Goal: Task Accomplishment & Management: Manage account settings

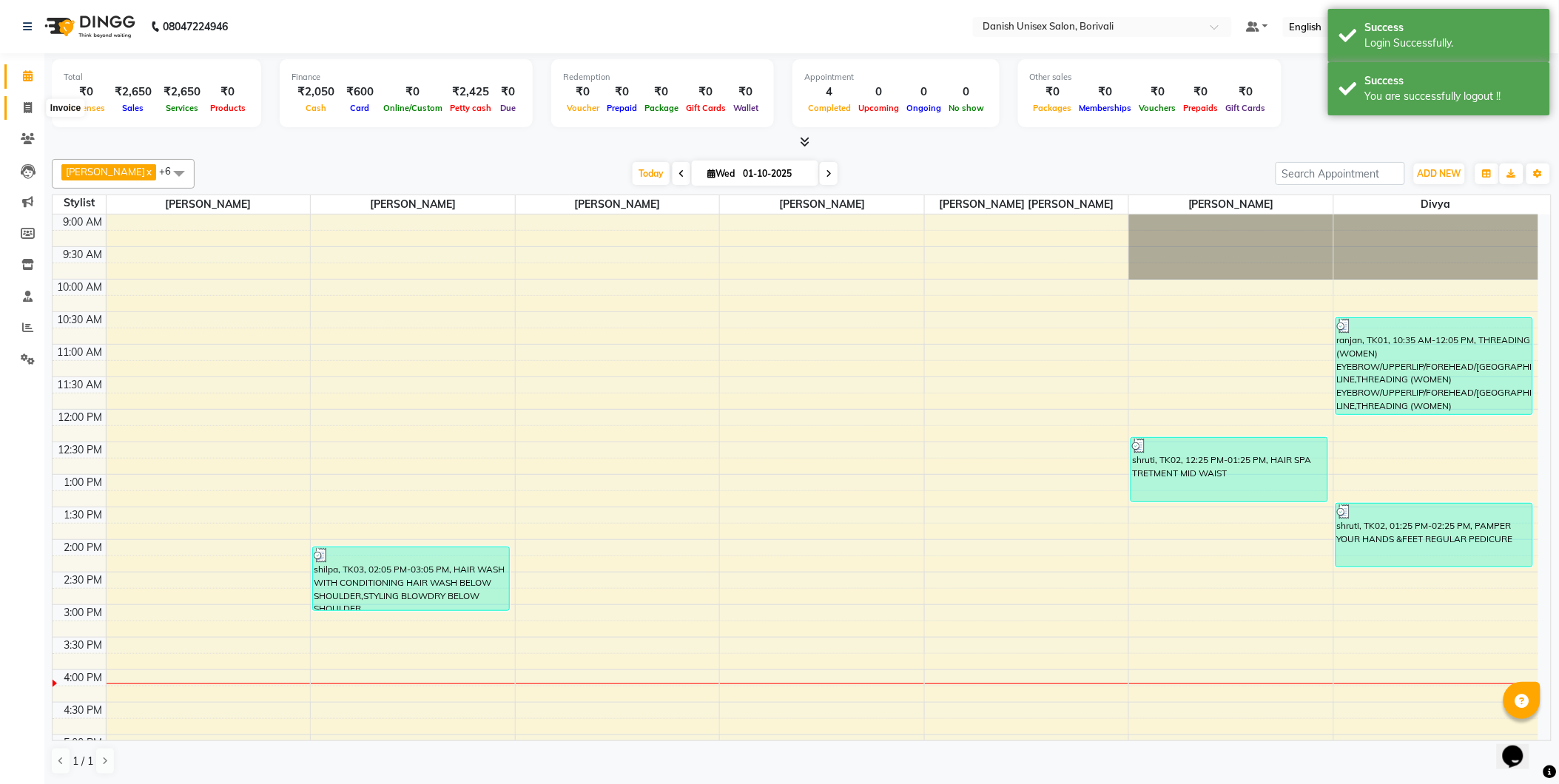
click at [23, 109] on icon at bounding box center [27, 107] width 8 height 11
select select "7068"
select select "service"
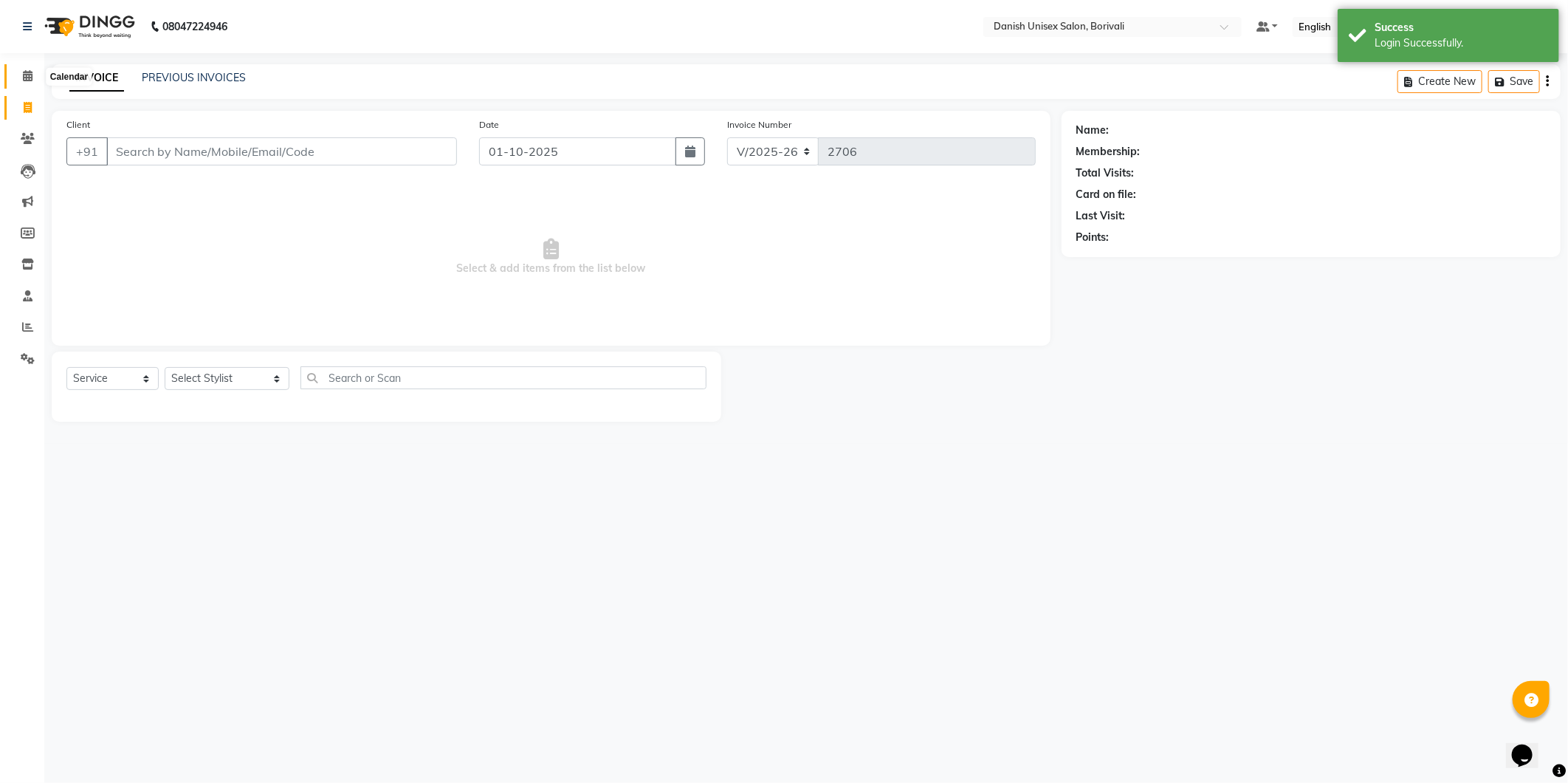
click at [32, 72] on span at bounding box center [28, 76] width 26 height 17
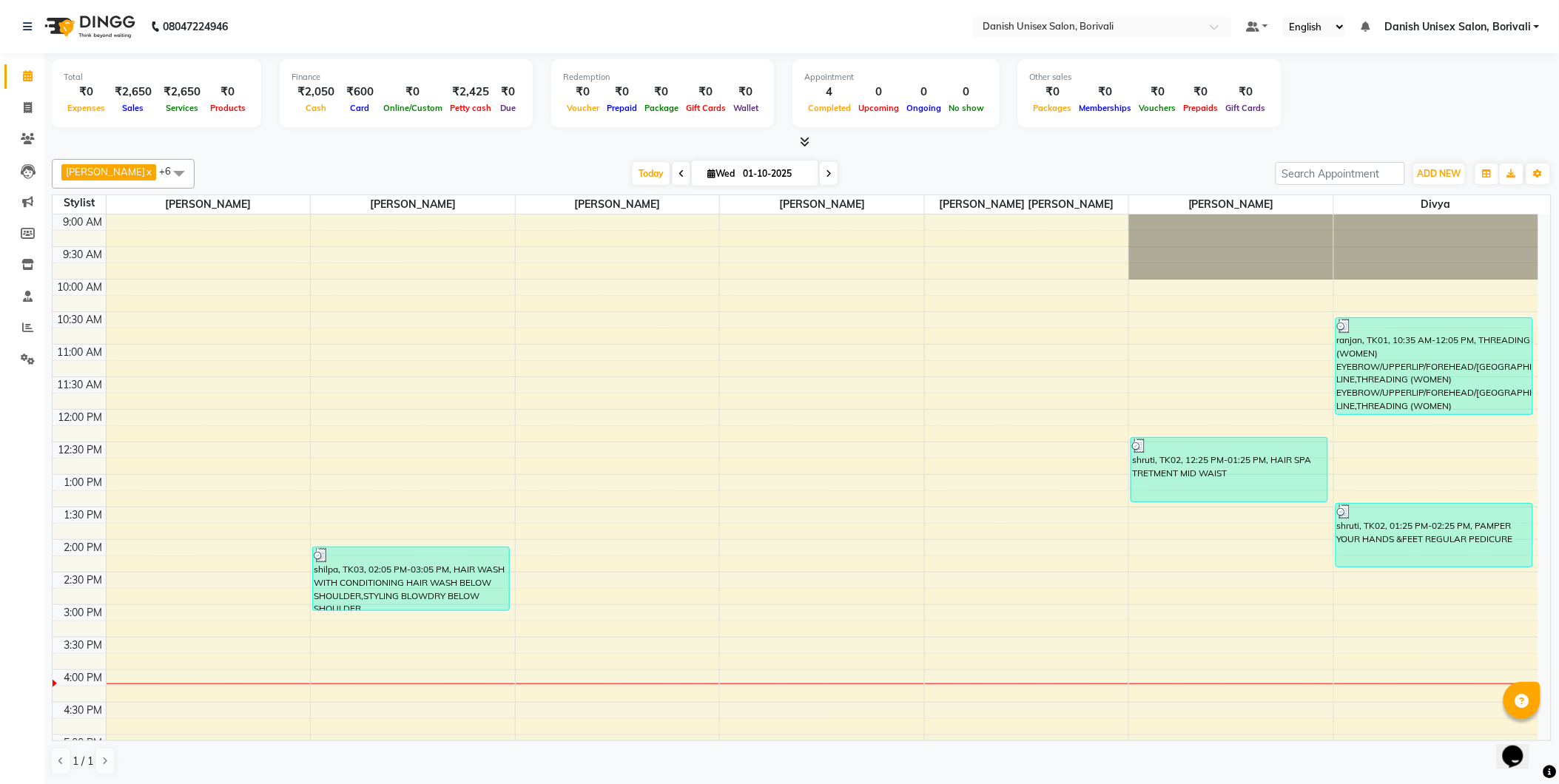
click at [801, 135] on span at bounding box center [801, 142] width 15 height 15
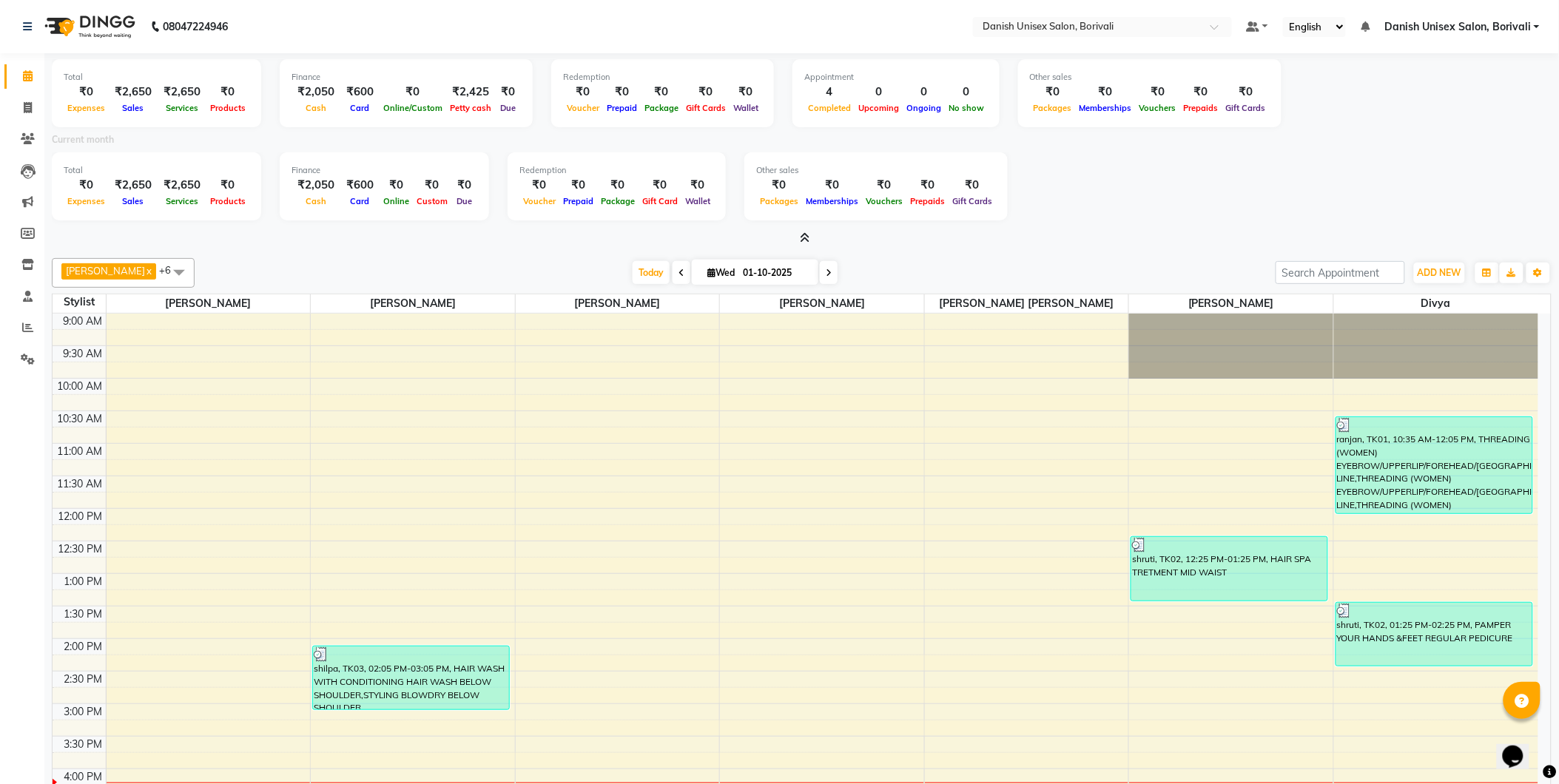
click at [803, 238] on icon at bounding box center [804, 238] width 10 height 11
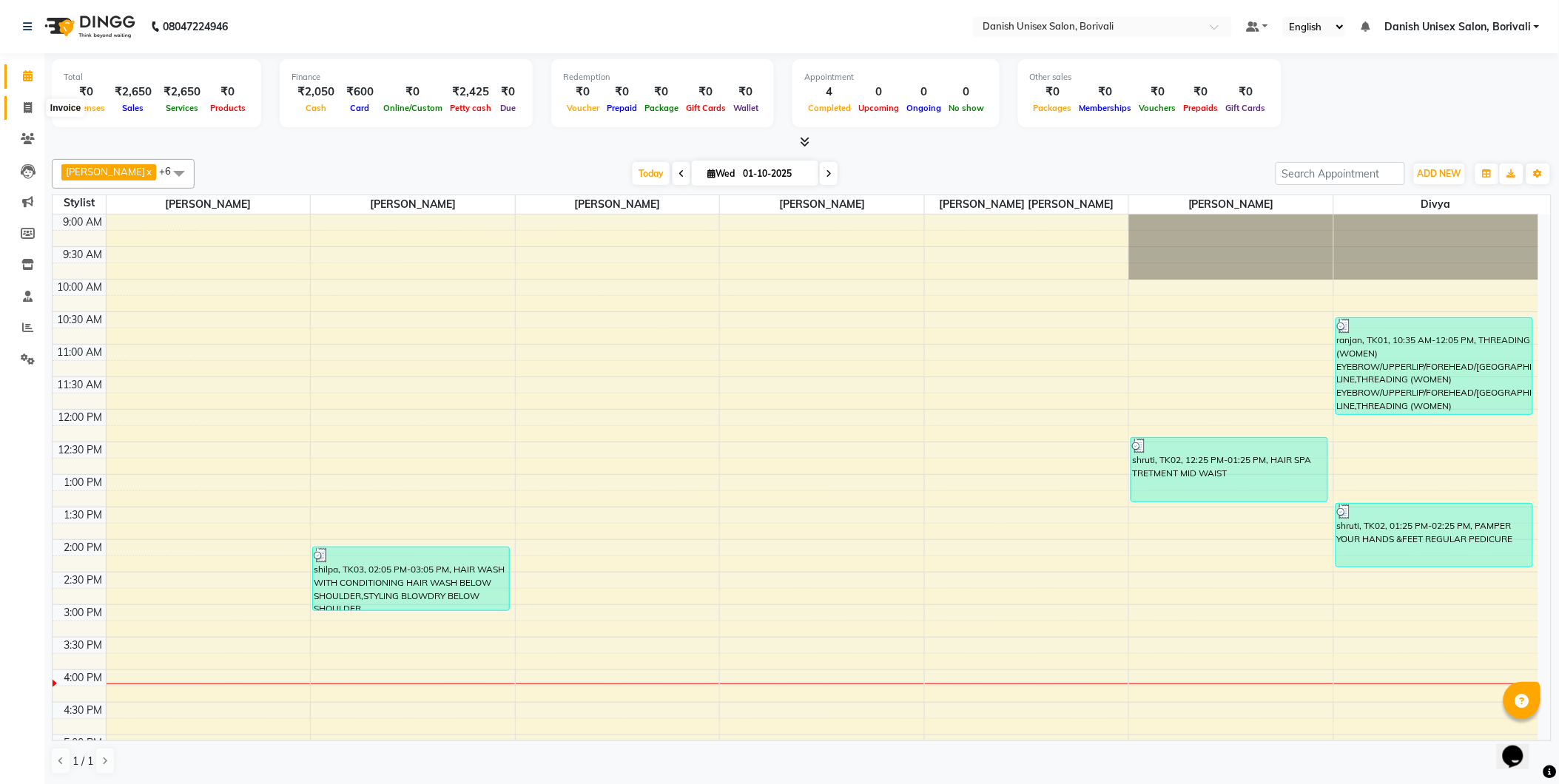
click at [23, 105] on icon at bounding box center [27, 107] width 8 height 11
select select "7068"
select select "service"
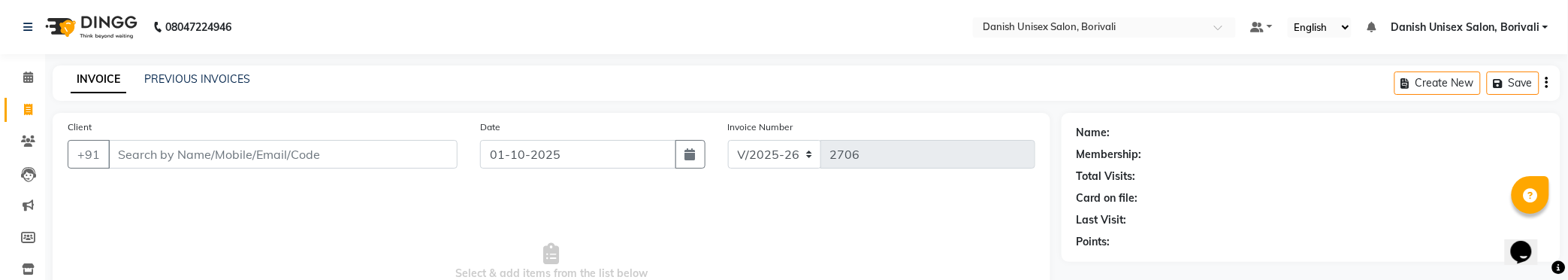
drag, startPoint x: 0, startPoint y: 2, endPoint x: 50, endPoint y: 2, distance: 50.0
click at [0, 2] on html "08047224946 Select Location × Danish Unisex Salon, Borivali Default Panel My Pa…" at bounding box center [784, 140] width 1568 height 280
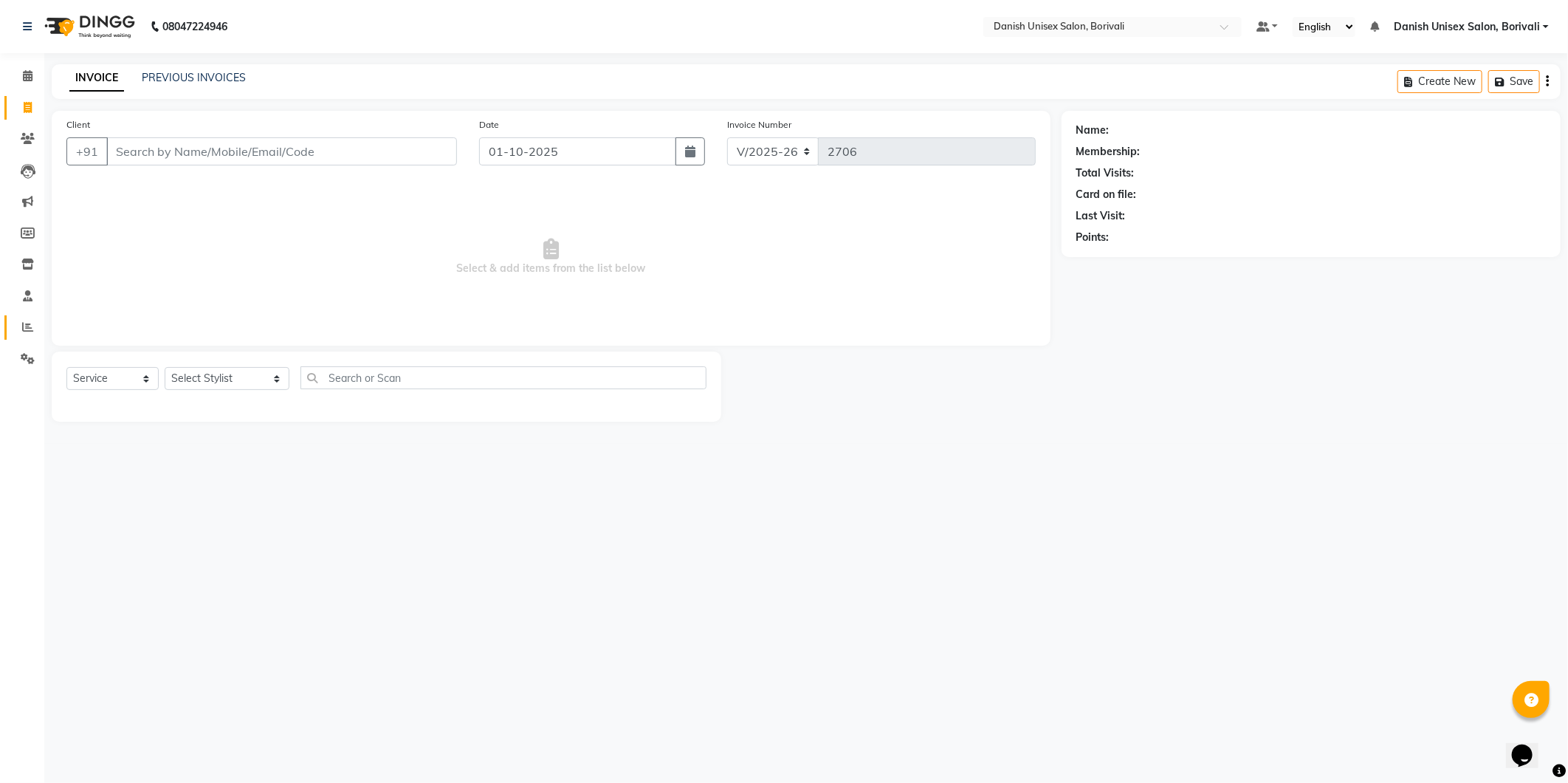
click at [25, 327] on icon at bounding box center [28, 327] width 11 height 11
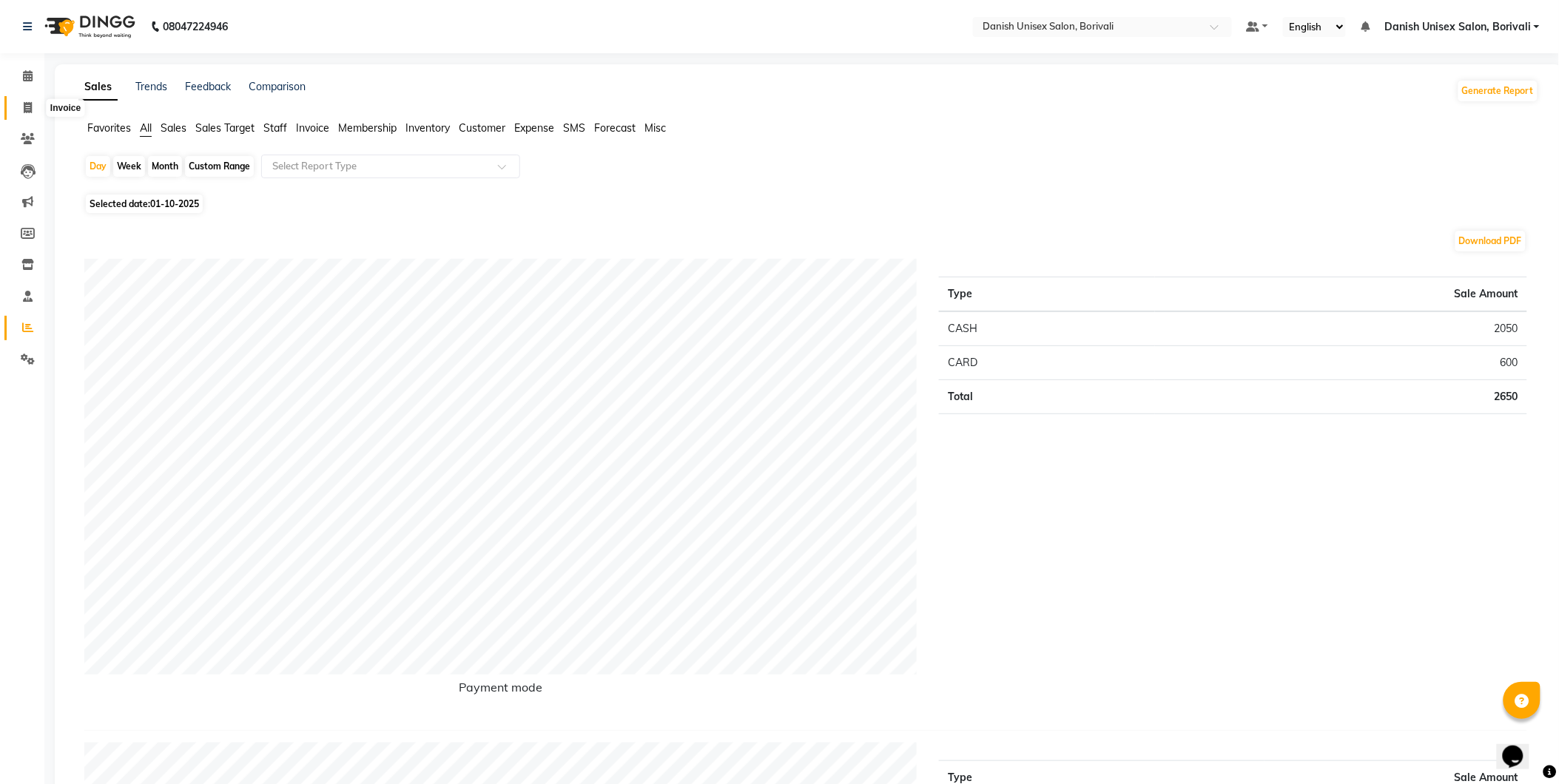
click at [18, 106] on span at bounding box center [28, 108] width 26 height 17
select select "service"
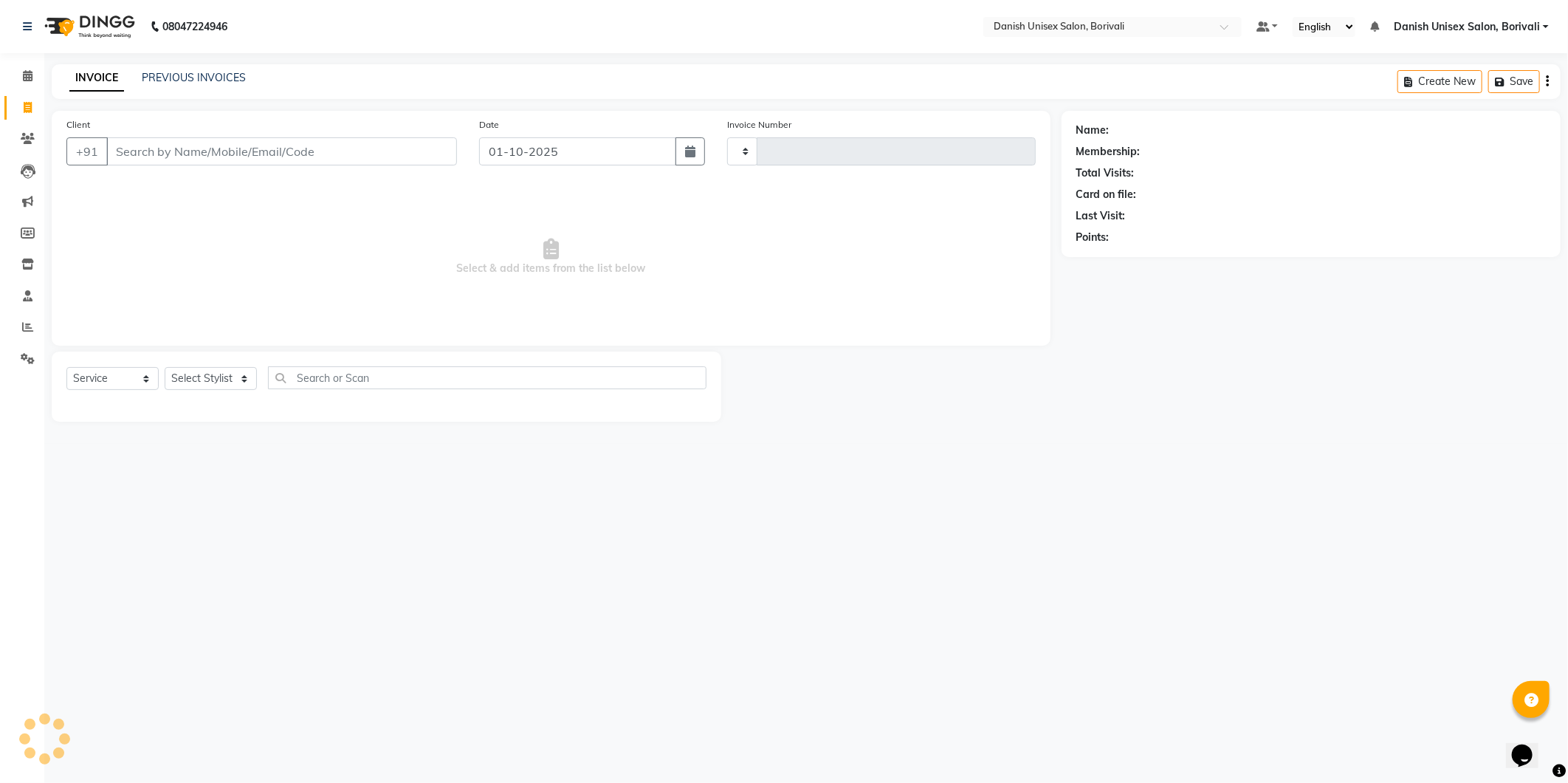
type input "2706"
select select "7068"
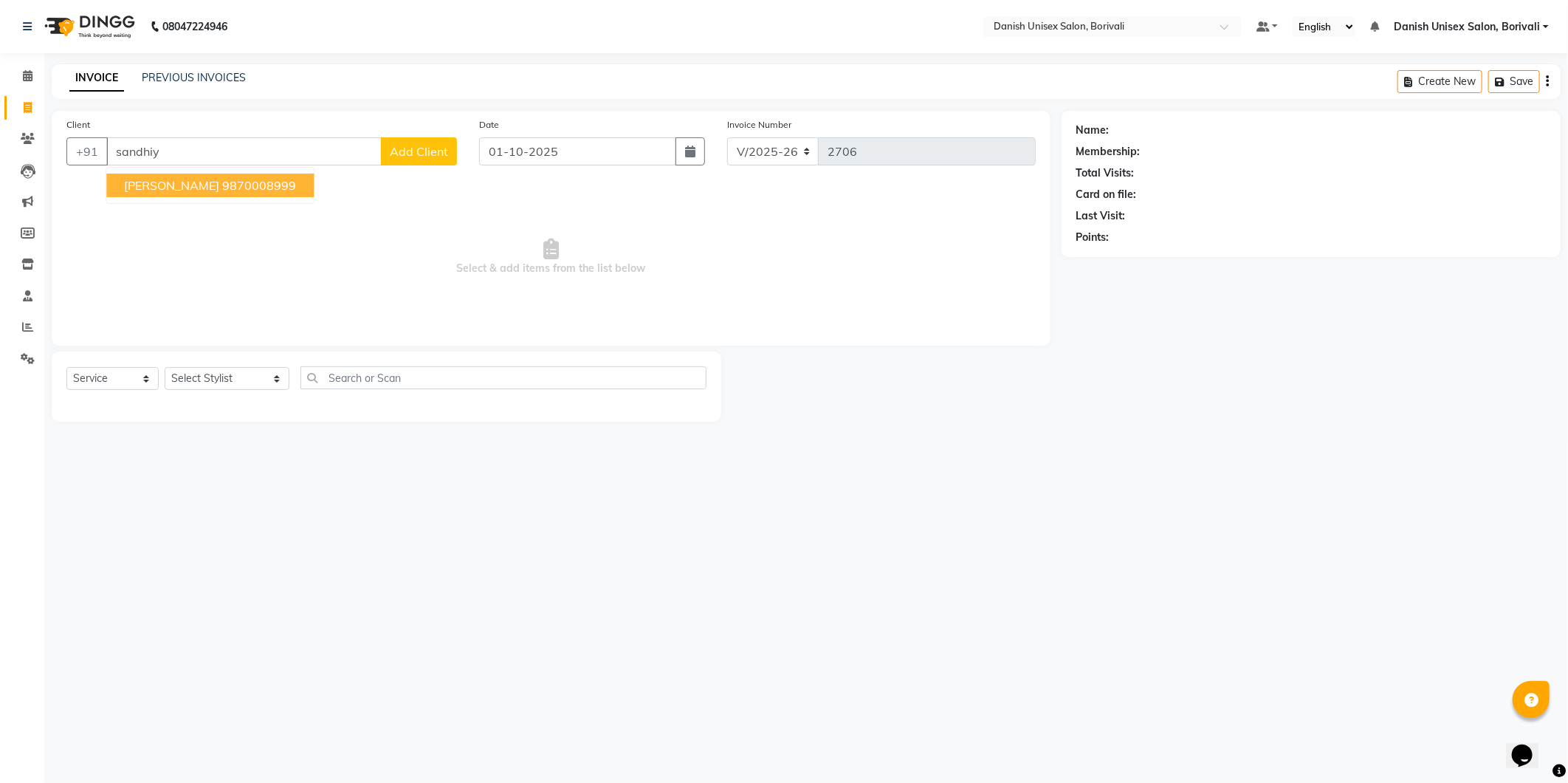
click at [153, 179] on span "[PERSON_NAME]" at bounding box center [171, 185] width 95 height 15
type input "9870008999"
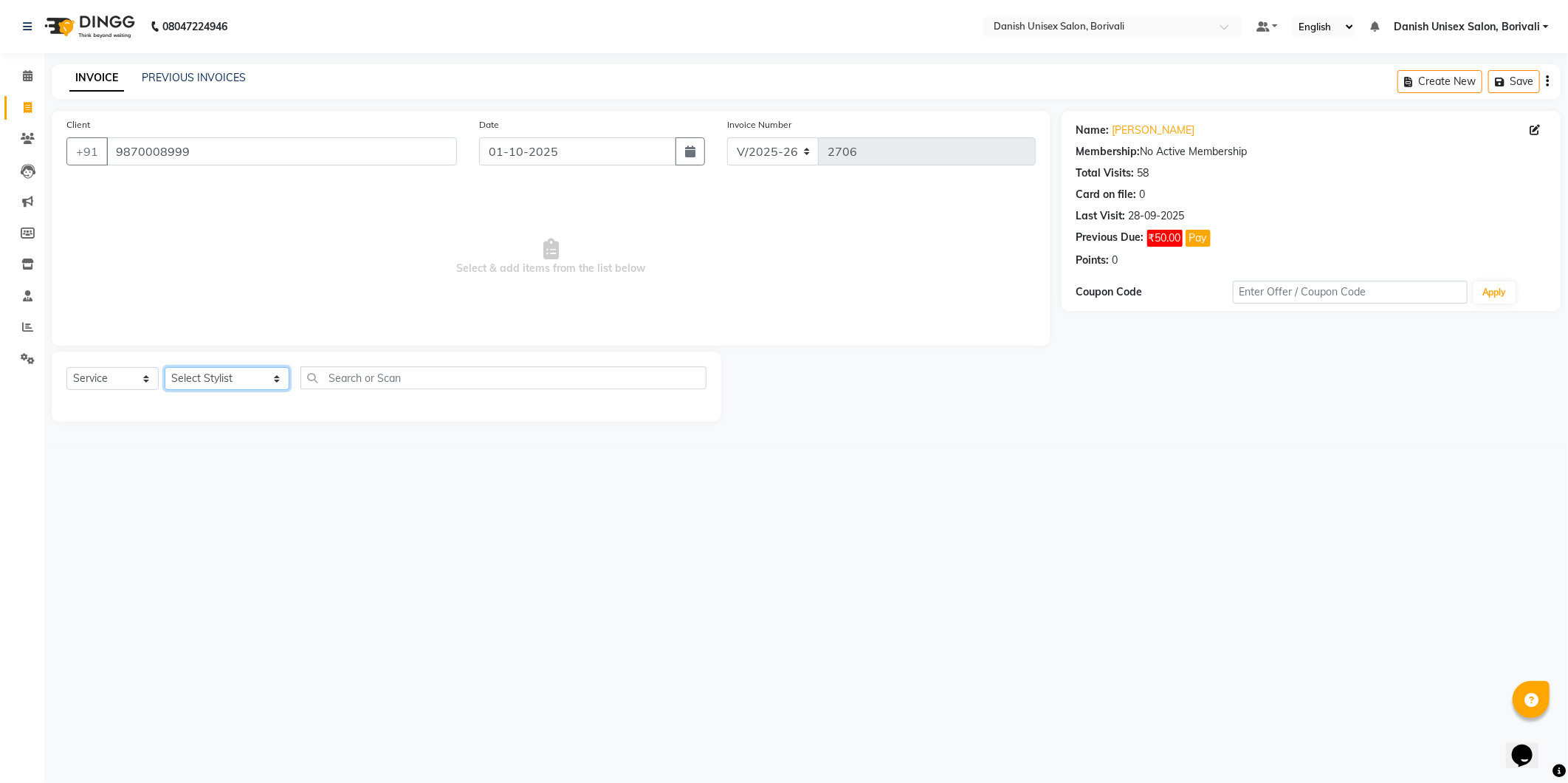
click at [195, 382] on select "Select Stylist [PERSON_NAME] Bheem [PERSON_NAME] Danish Unisex Salon, [PERSON_N…" at bounding box center [227, 379] width 125 height 23
select select "59611"
click at [164, 368] on select "Select Stylist [PERSON_NAME] Bheem [PERSON_NAME] Danish Unisex Salon, [PERSON_N…" at bounding box center [227, 379] width 125 height 23
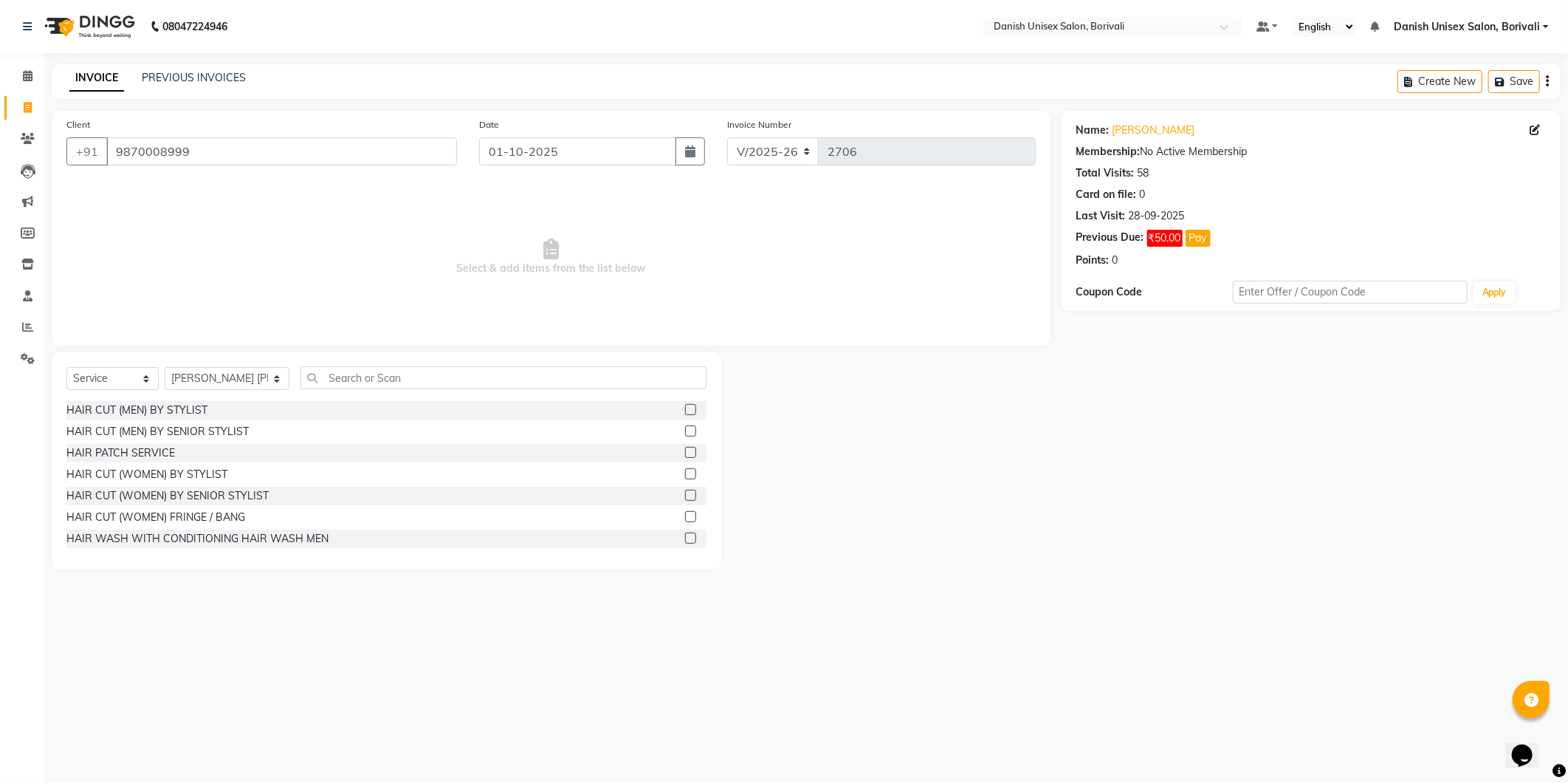
click at [685, 472] on label at bounding box center [691, 474] width 11 height 11
click at [685, 472] on input "checkbox" at bounding box center [690, 474] width 10 height 10
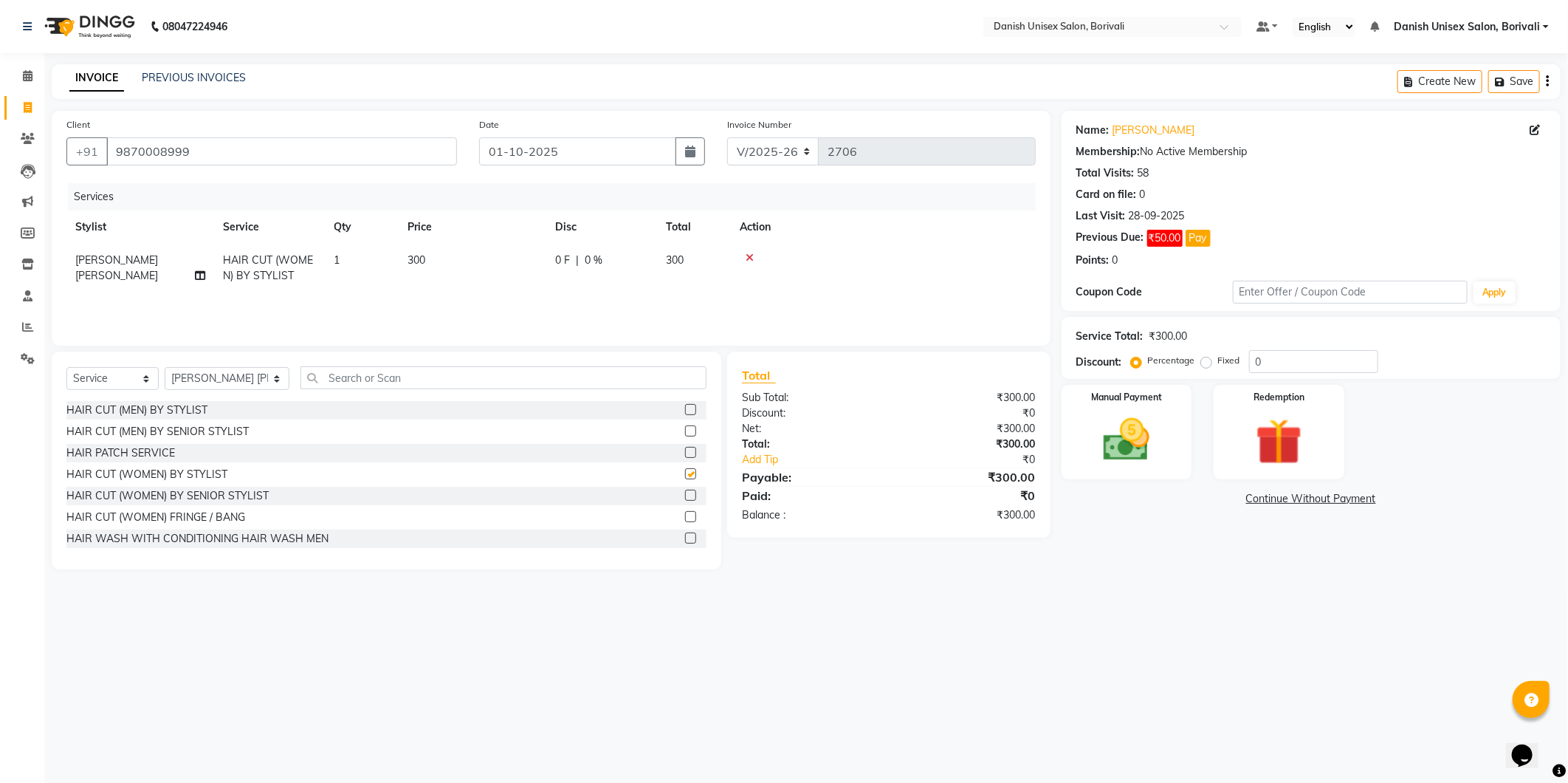
checkbox input "false"
click at [1184, 447] on div "Manual Payment" at bounding box center [1126, 432] width 136 height 98
click at [1246, 498] on span "CASH" at bounding box center [1250, 499] width 32 height 17
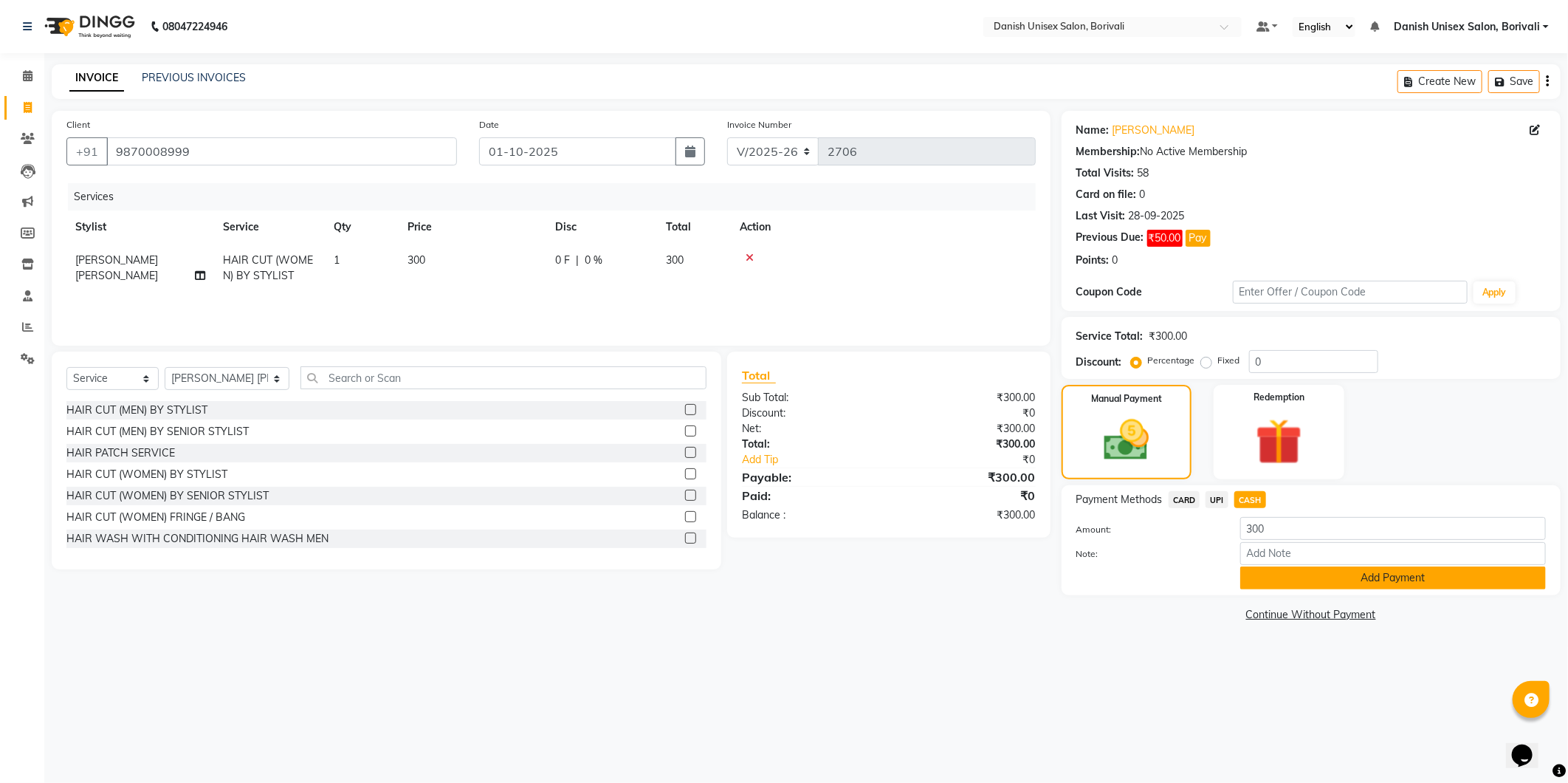
click at [1246, 574] on button "Add Payment" at bounding box center [1393, 579] width 306 height 23
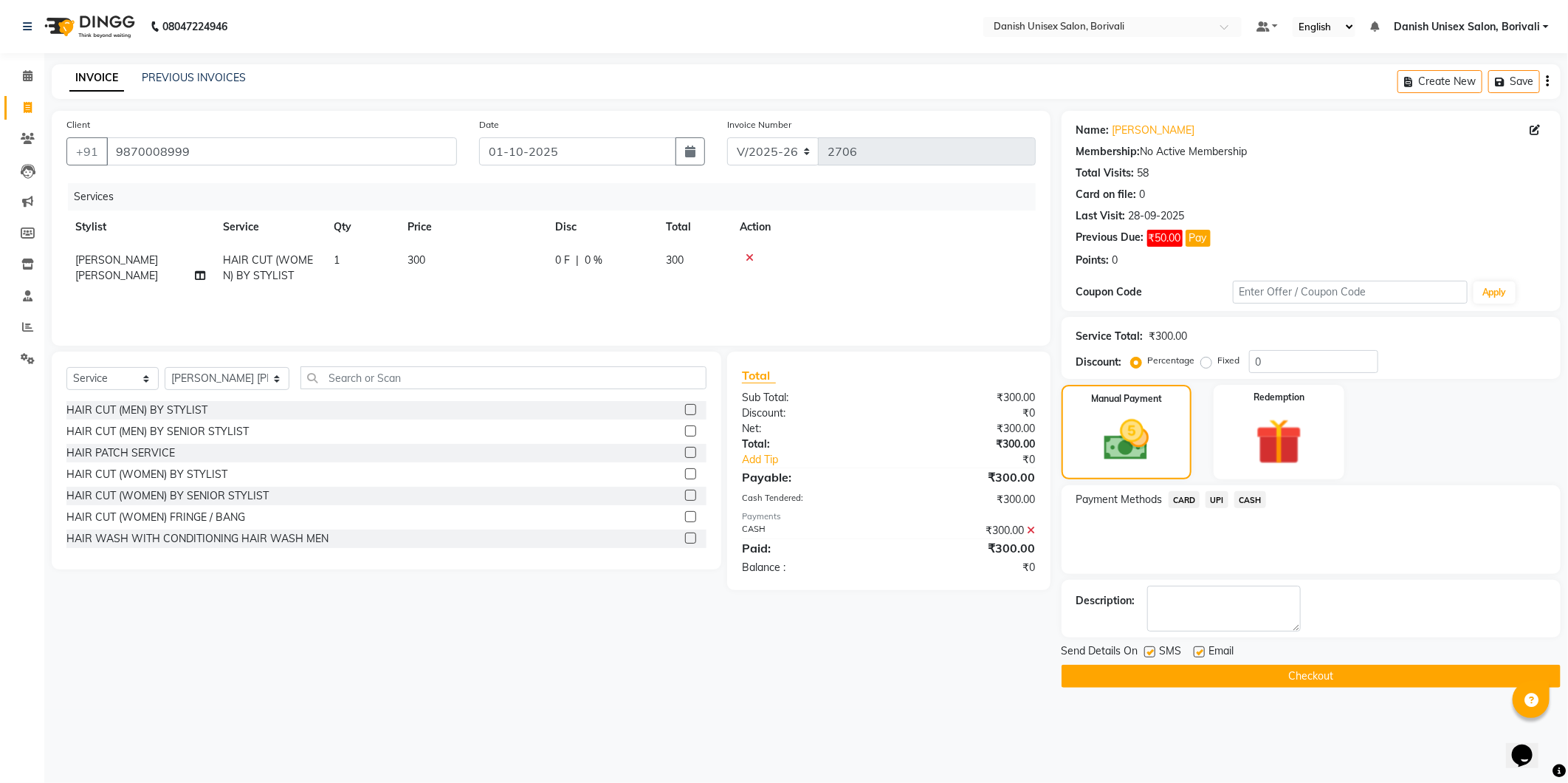
click at [1225, 673] on button "Checkout" at bounding box center [1311, 677] width 499 height 23
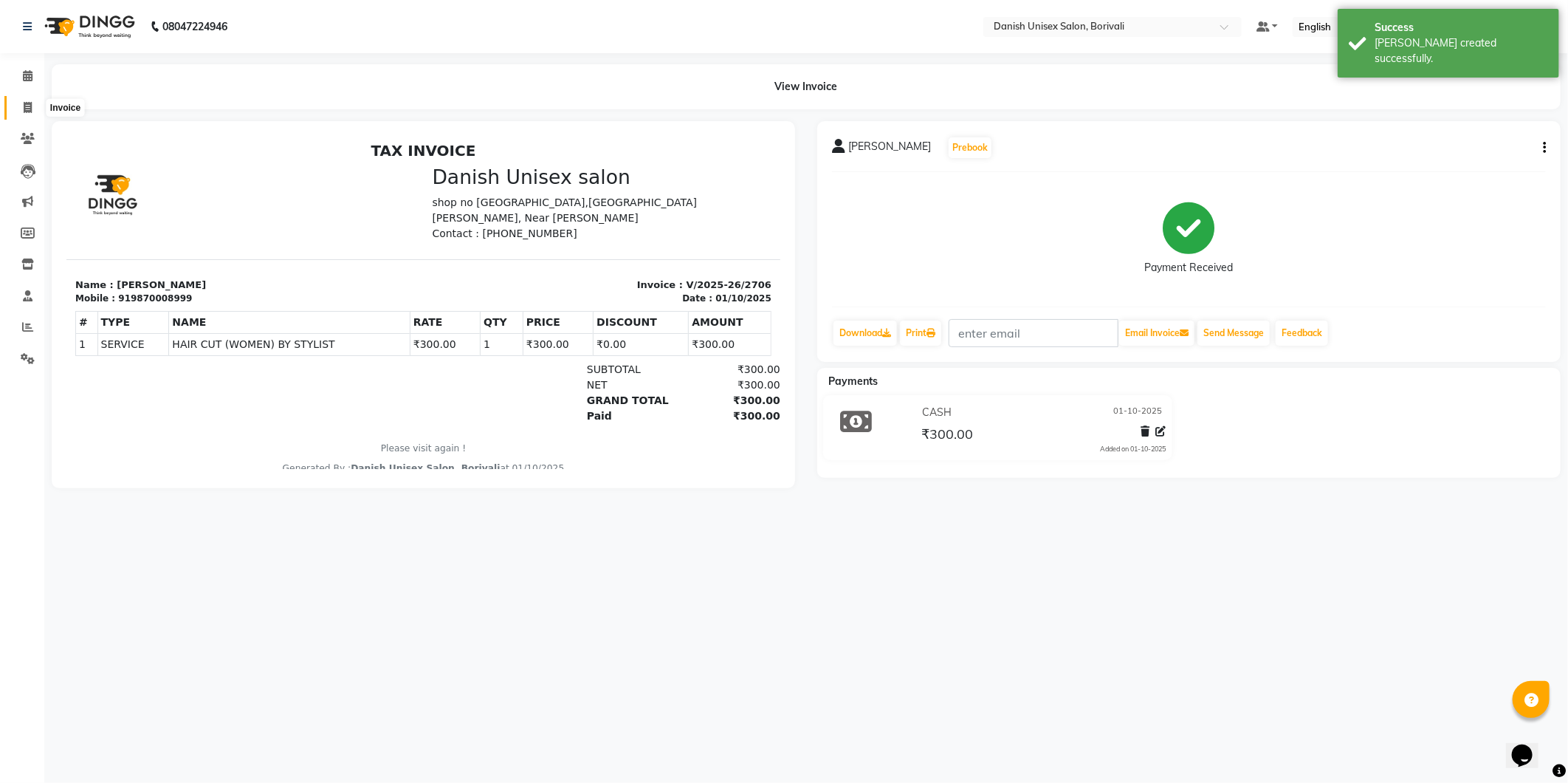
click at [24, 109] on icon at bounding box center [27, 107] width 8 height 11
select select "service"
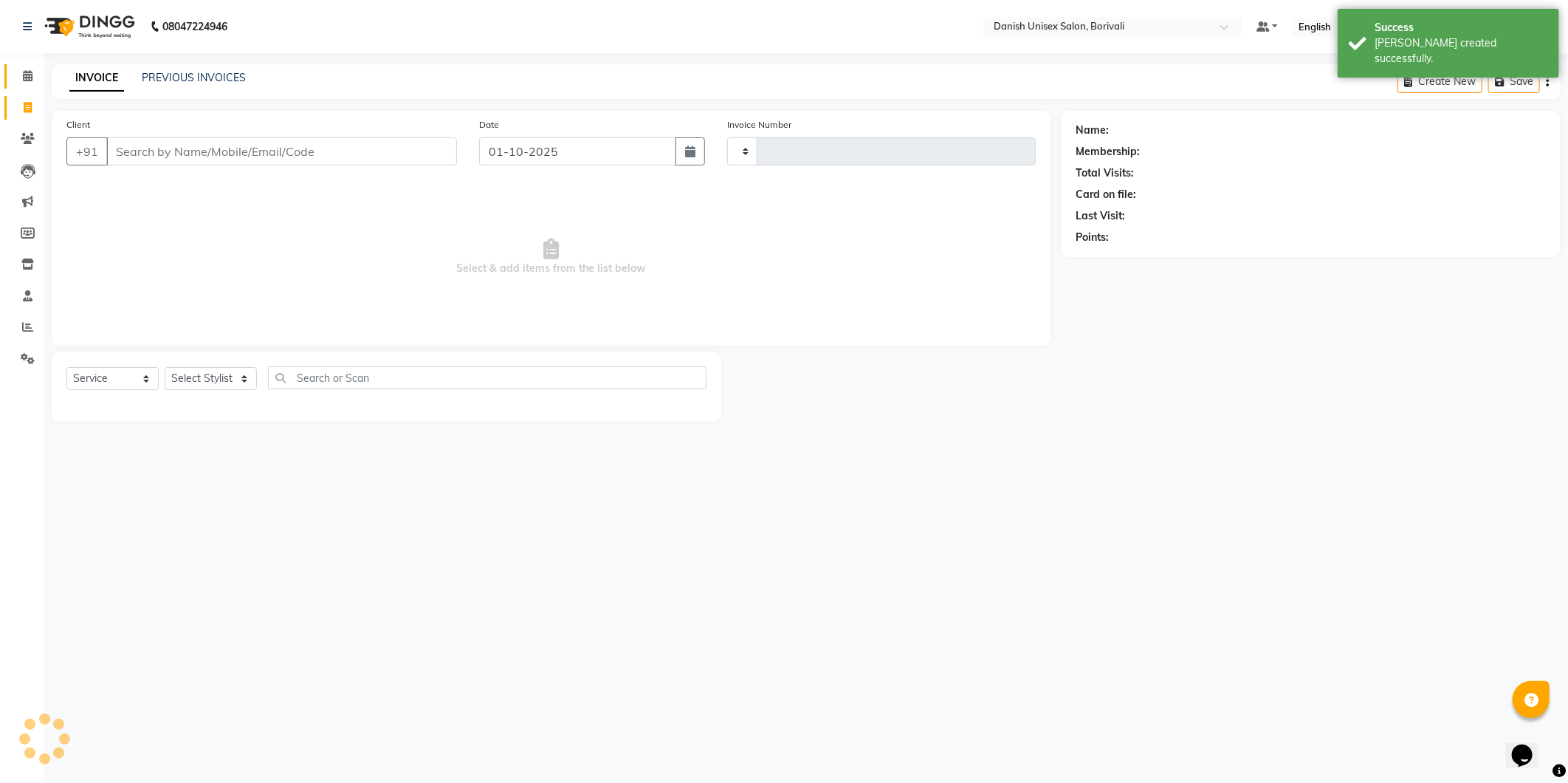
type input "2707"
select select "7068"
click at [20, 71] on span at bounding box center [28, 76] width 26 height 17
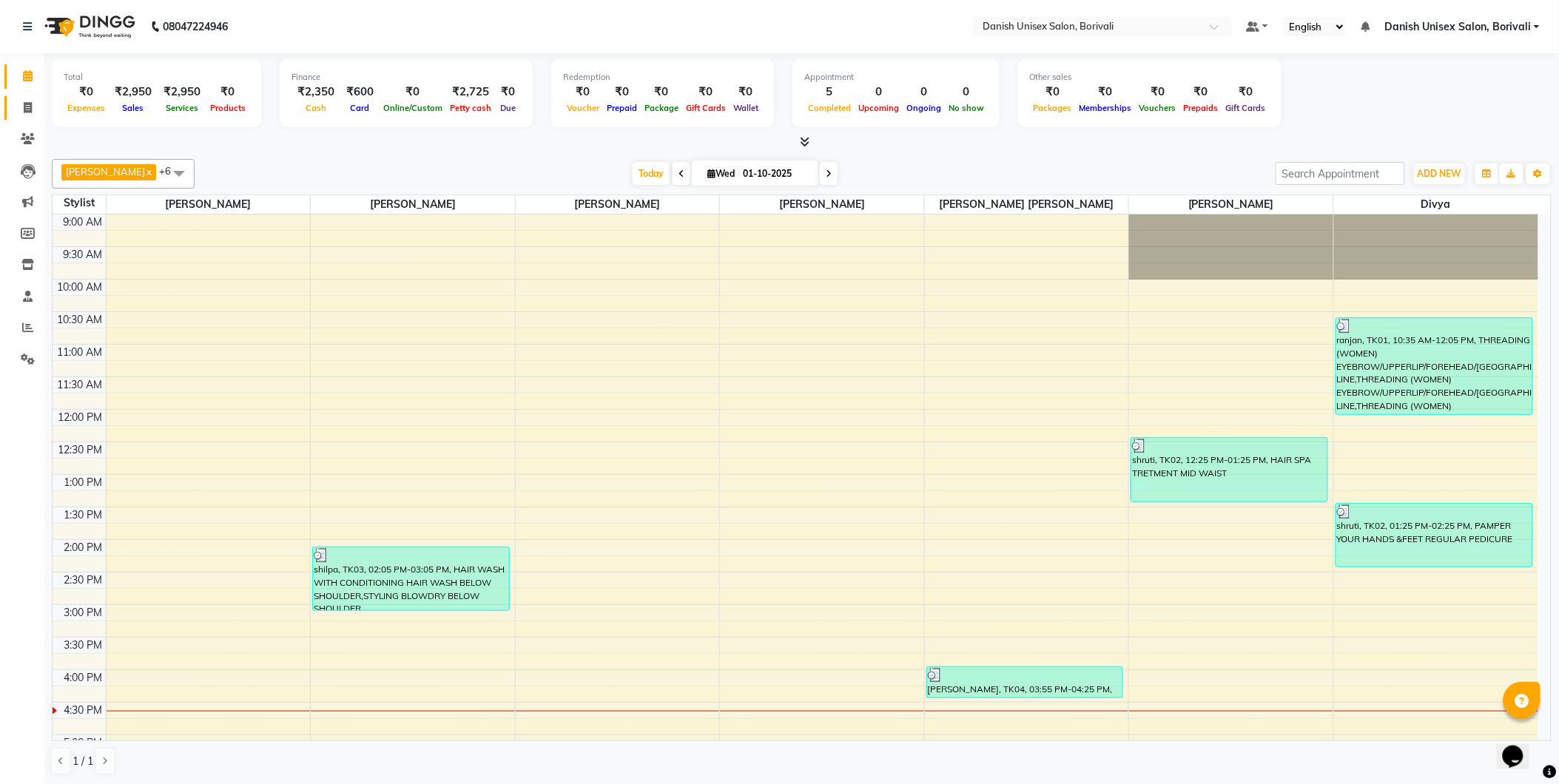
click at [5, 105] on link "Invoice" at bounding box center [22, 108] width 36 height 24
select select "7068"
select select "service"
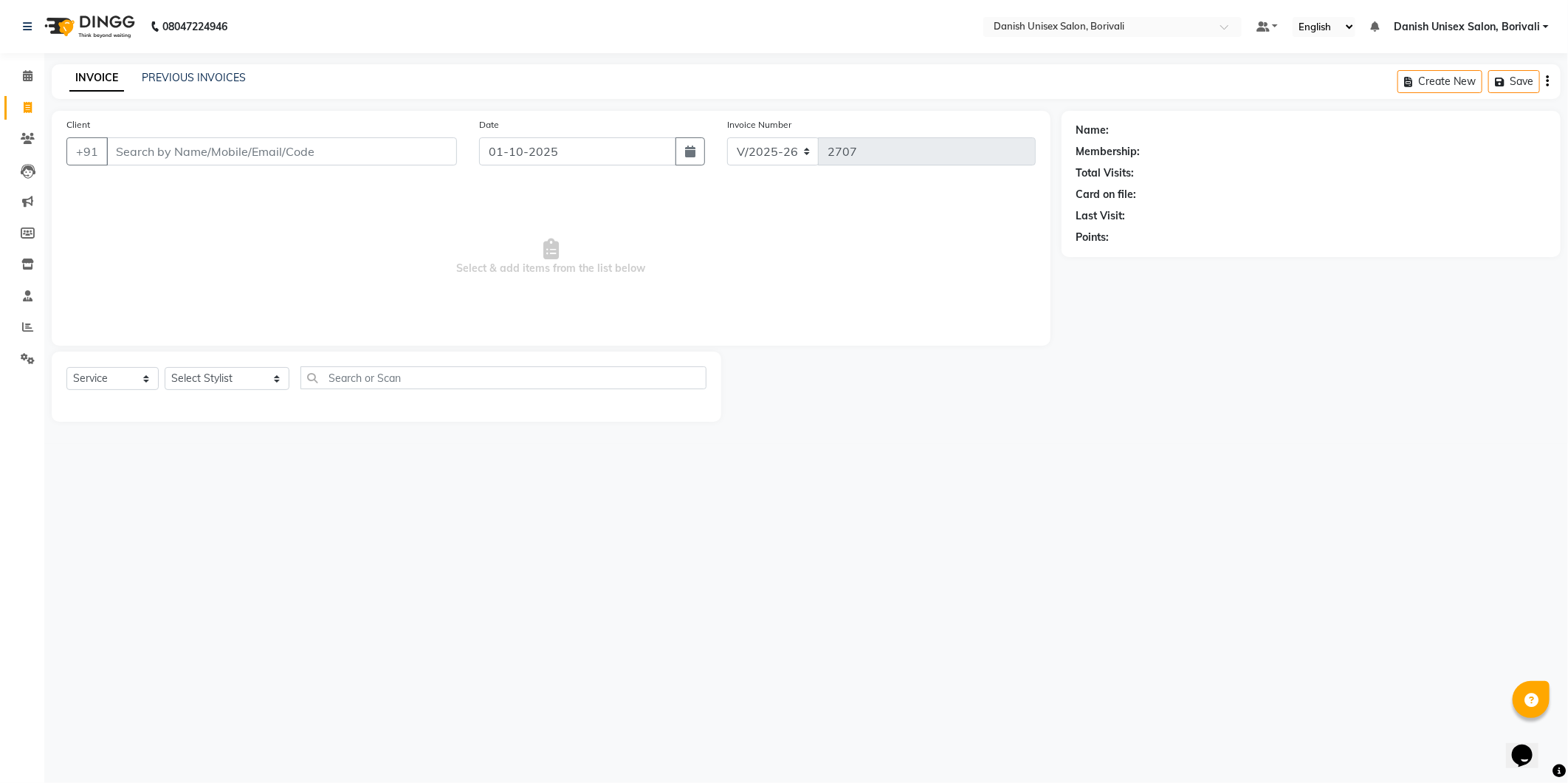
click at [187, 150] on input "Client" at bounding box center [281, 151] width 351 height 28
click at [225, 187] on span "932183" at bounding box center [247, 185] width 45 height 15
type input "9321831016"
click at [216, 389] on select "Select Stylist [PERSON_NAME] Bheem [PERSON_NAME] Danish Unisex Salon, [PERSON_N…" at bounding box center [227, 379] width 125 height 23
select select "58926"
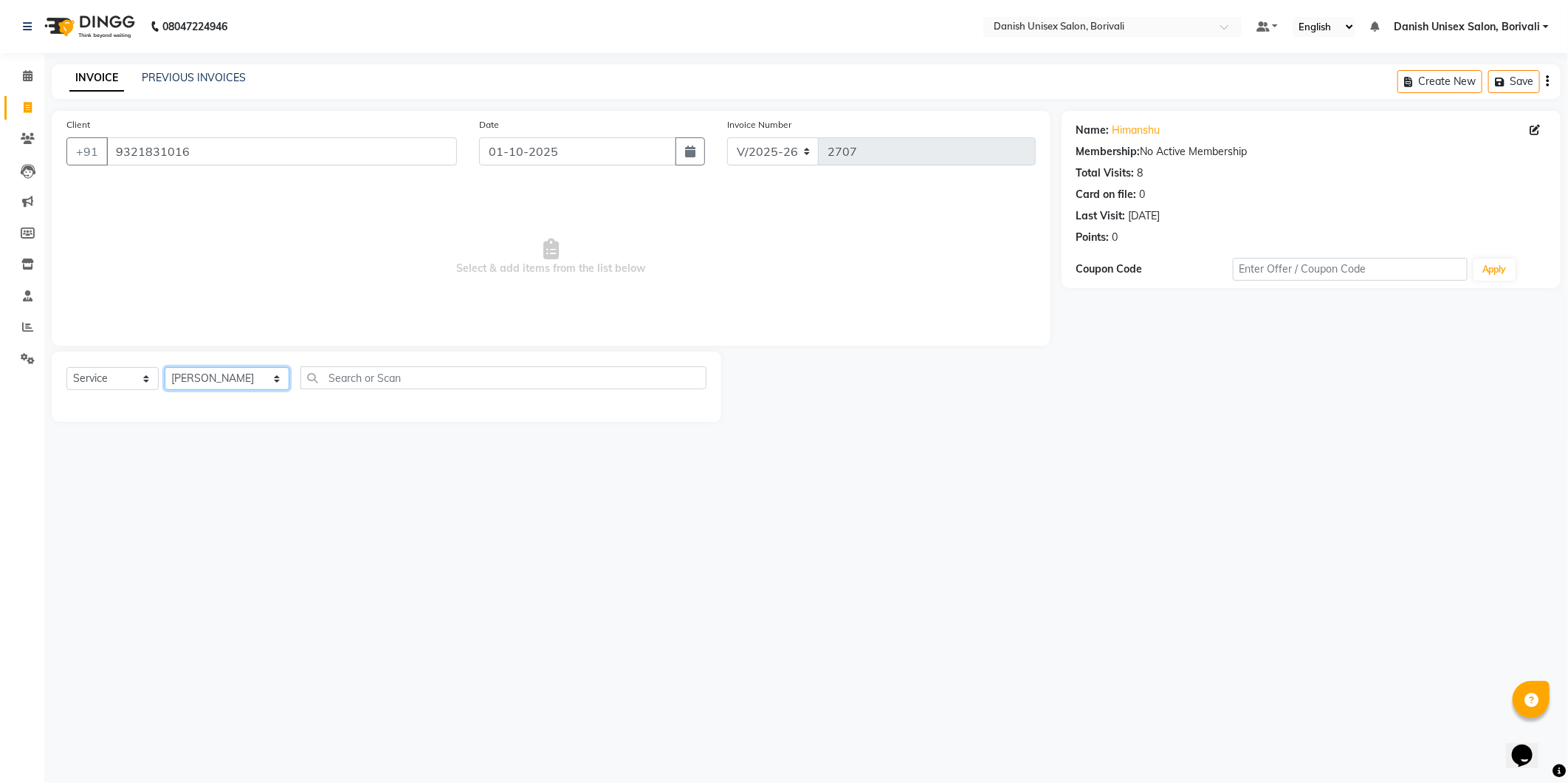
click at [164, 368] on select "Select Stylist [PERSON_NAME] Bheem [PERSON_NAME] Danish Unisex Salon, [PERSON_N…" at bounding box center [227, 379] width 125 height 23
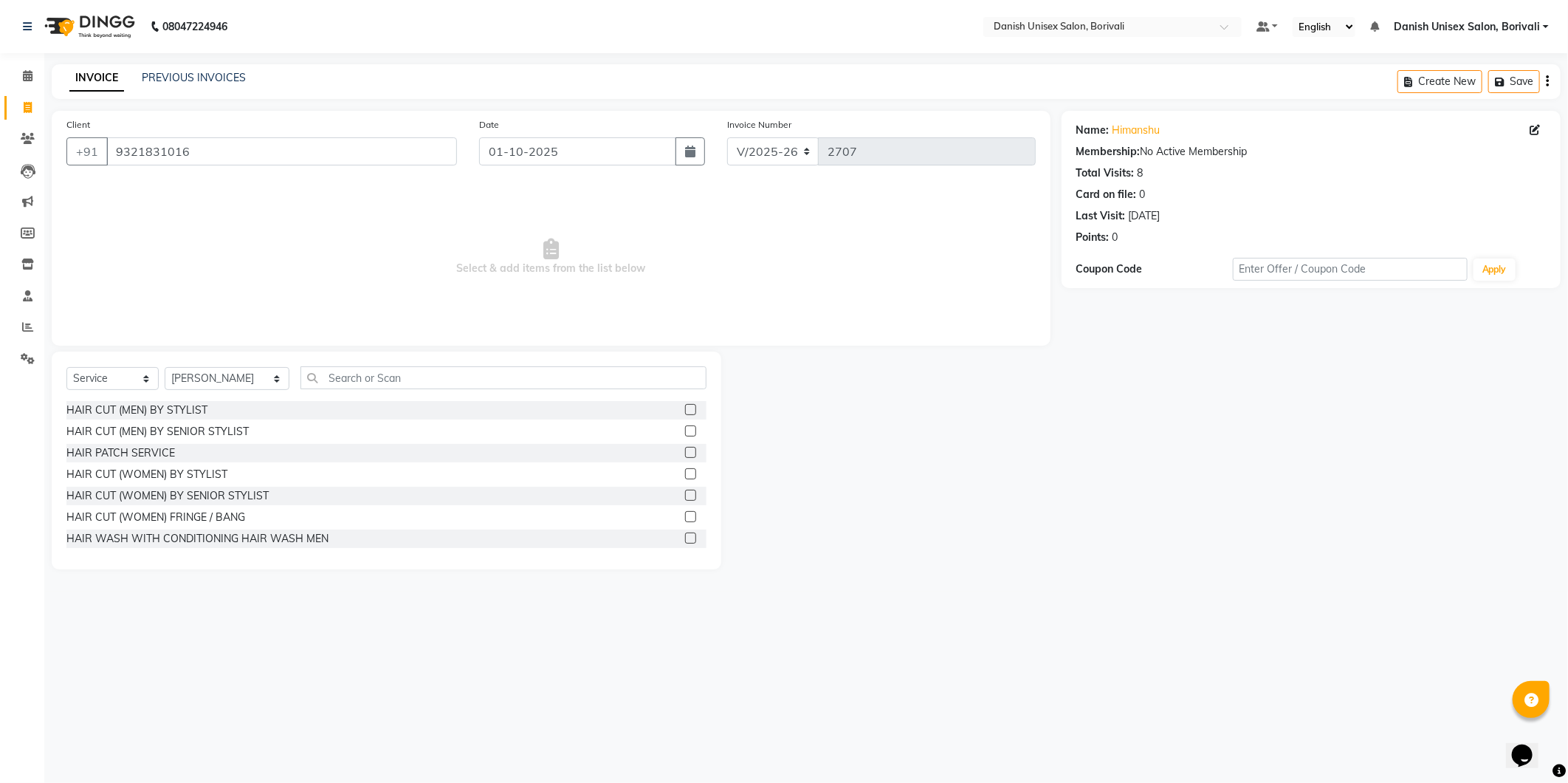
click at [685, 407] on label at bounding box center [691, 410] width 11 height 11
click at [685, 407] on input "checkbox" at bounding box center [690, 410] width 10 height 10
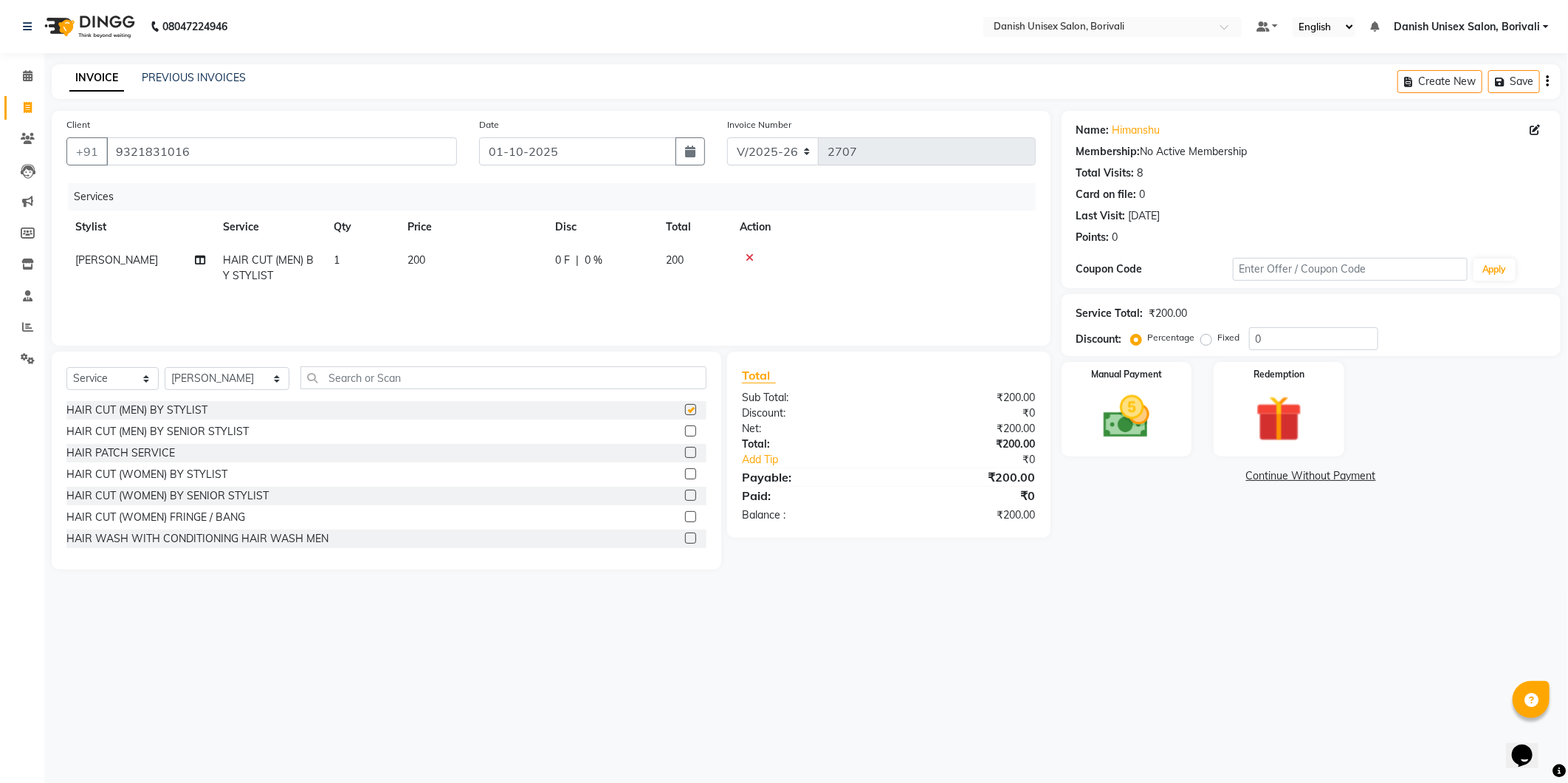
checkbox input "false"
click at [588, 379] on input "text" at bounding box center [503, 378] width 406 height 23
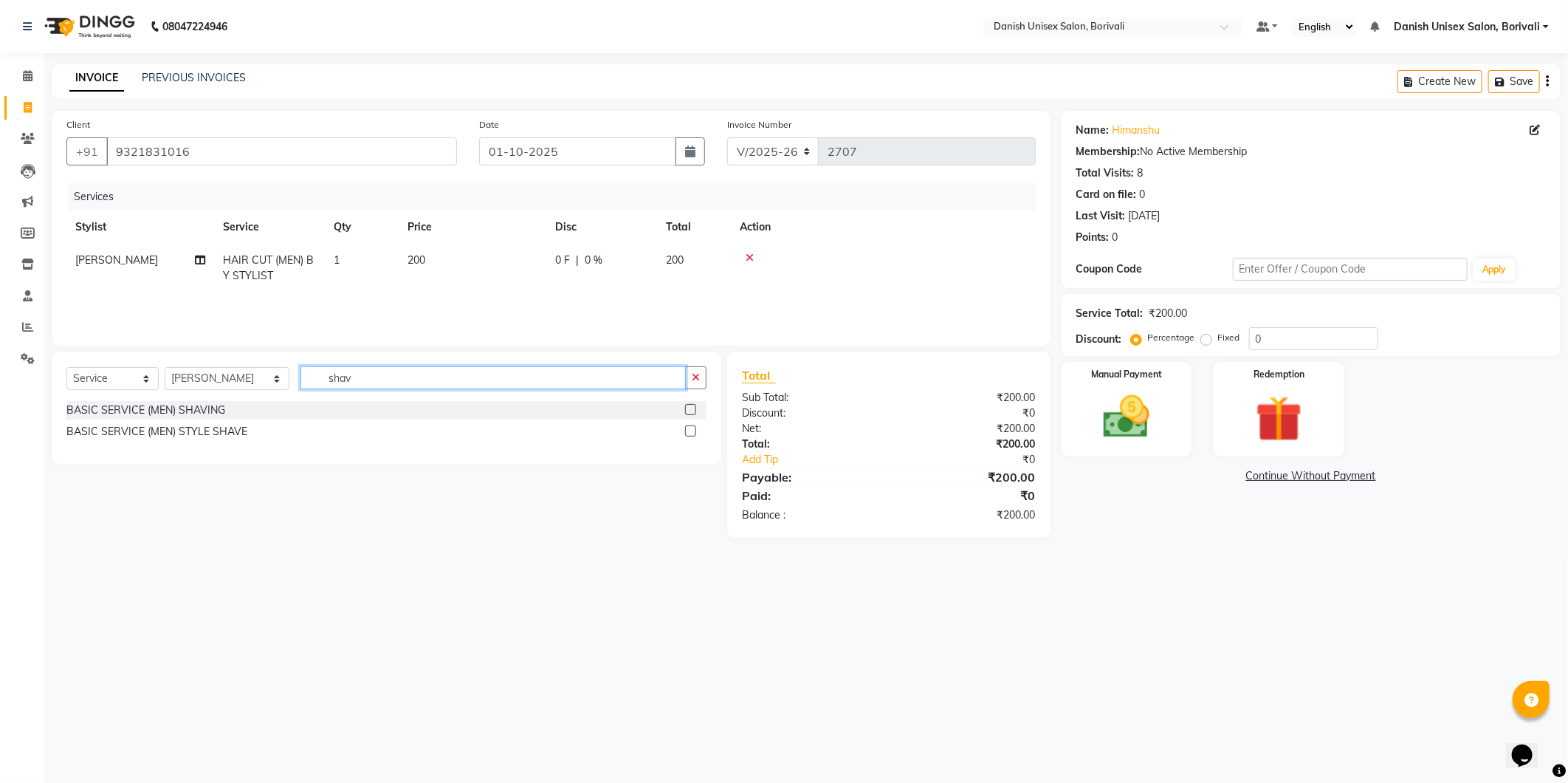
type input "shav"
click at [688, 429] on label at bounding box center [691, 431] width 11 height 11
click at [688, 429] on input "checkbox" at bounding box center [690, 431] width 10 height 10
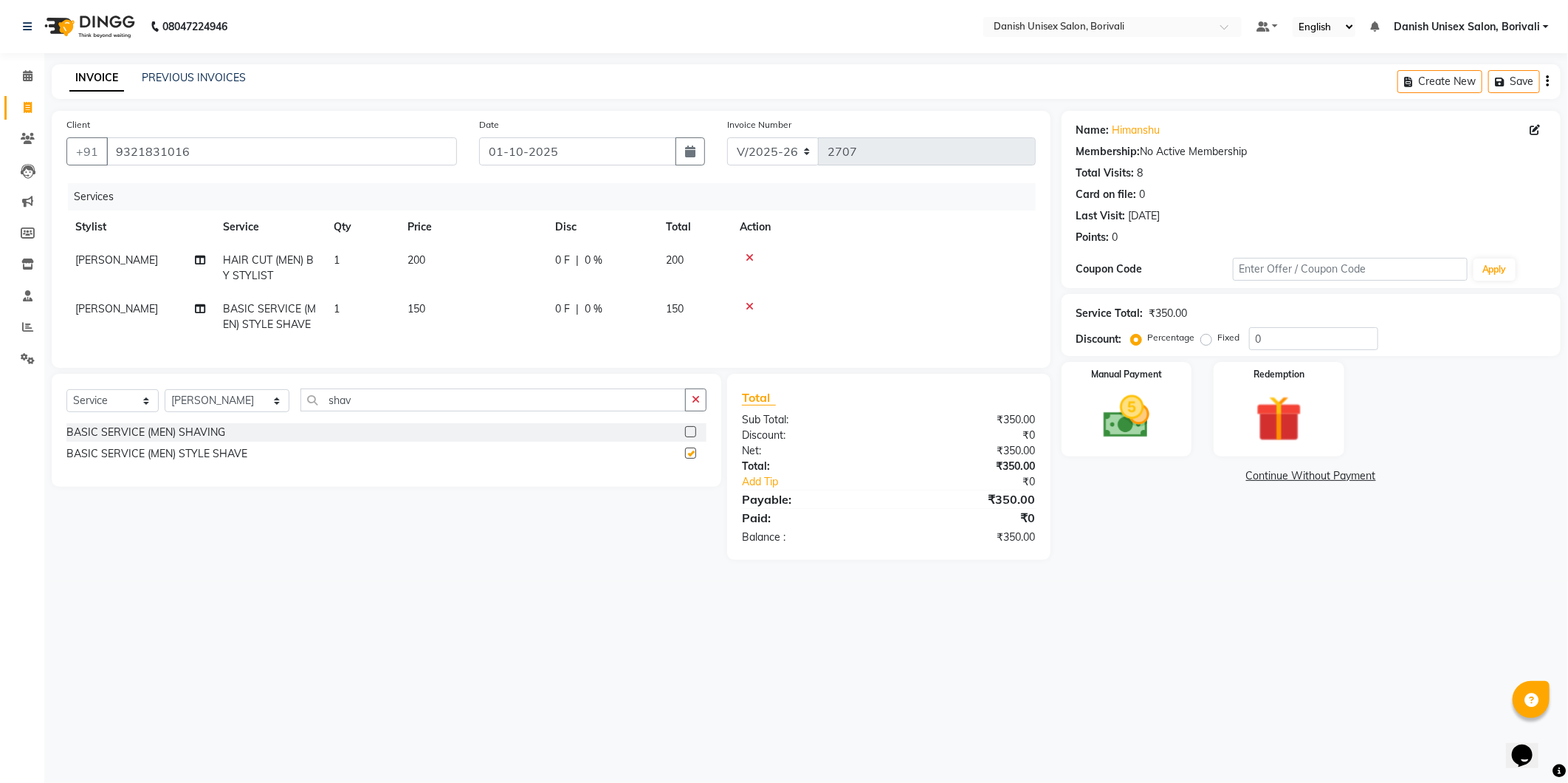
checkbox input "false"
click at [425, 412] on input "shav" at bounding box center [494, 400] width 386 height 23
type input "s"
type input "bear"
click at [692, 459] on label at bounding box center [691, 453] width 11 height 11
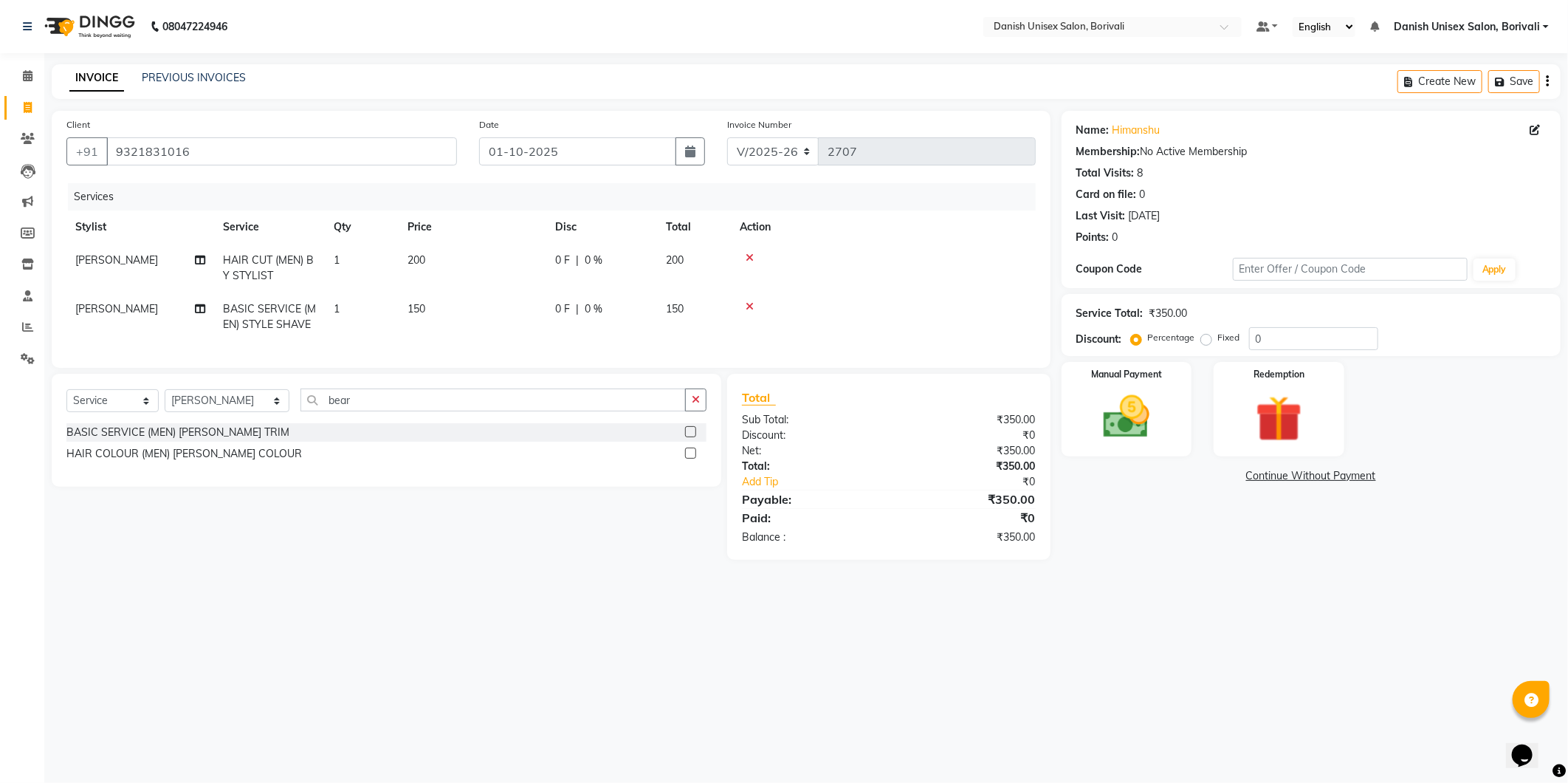
click at [692, 459] on input "checkbox" at bounding box center [690, 454] width 10 height 10
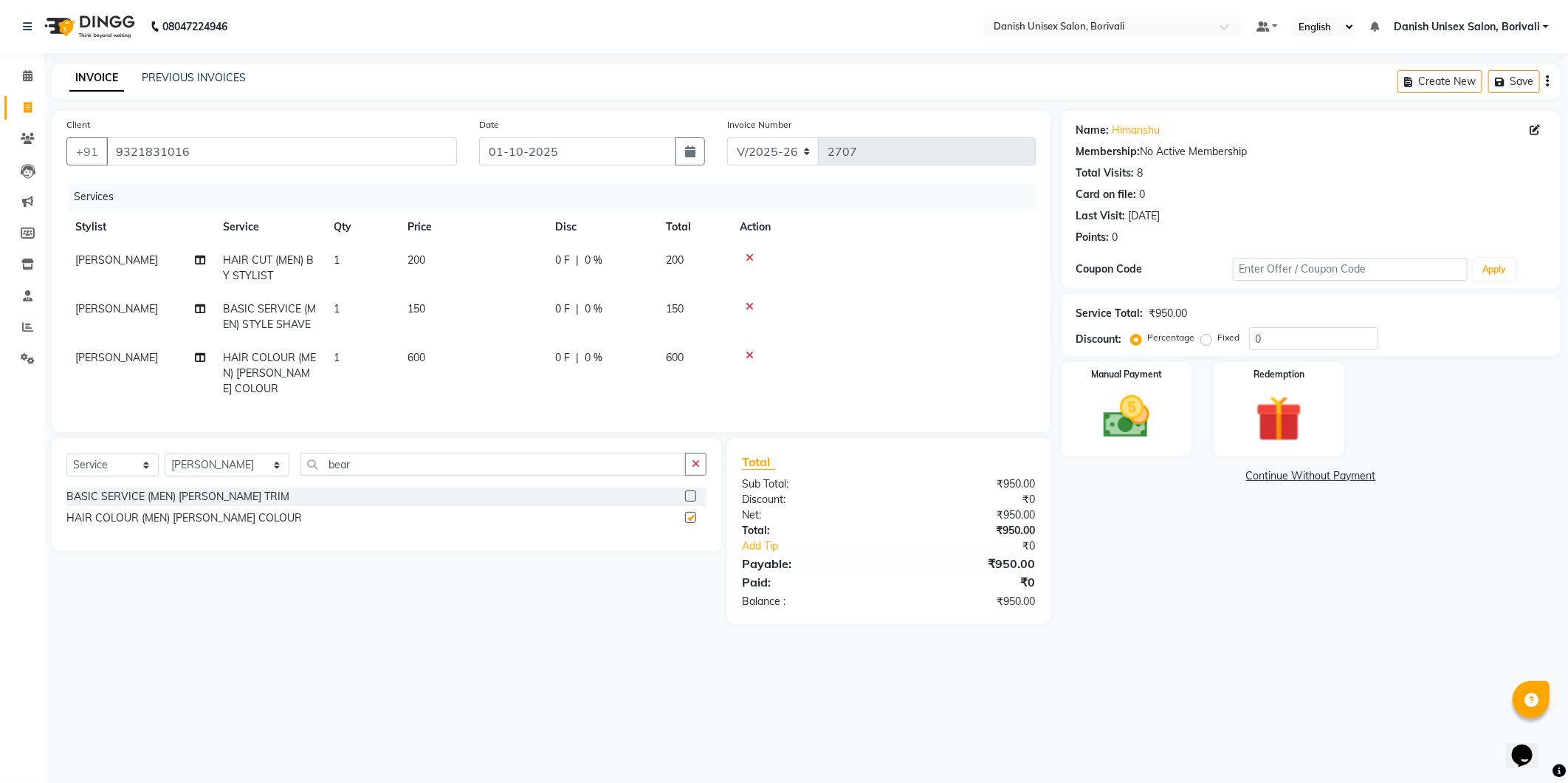
checkbox input "false"
click at [412, 466] on input "bear" at bounding box center [494, 464] width 386 height 23
type input "b"
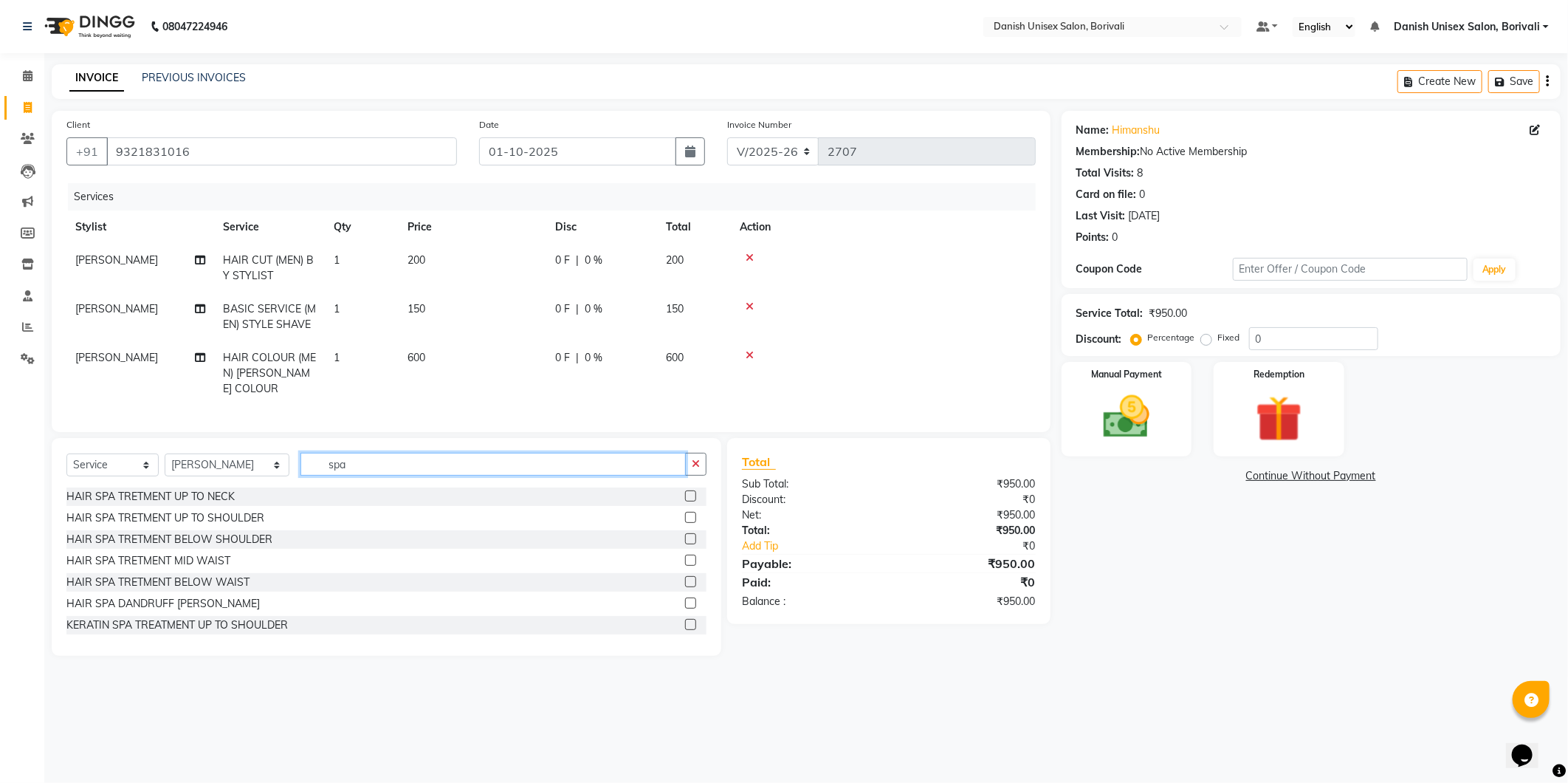
type input "spa"
click at [685, 502] on label at bounding box center [691, 496] width 11 height 11
click at [685, 502] on input "checkbox" at bounding box center [690, 496] width 10 height 10
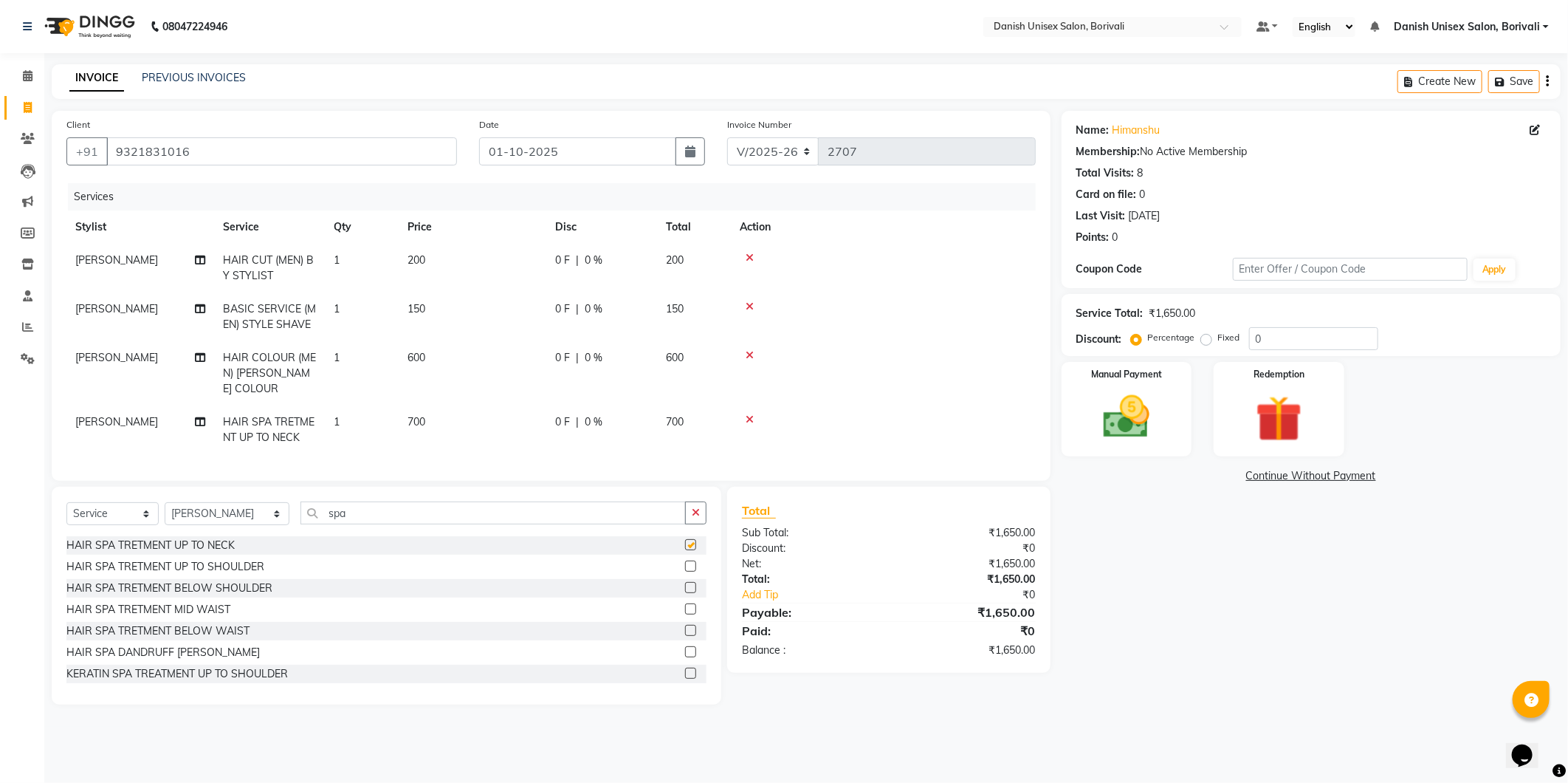
checkbox input "false"
click at [647, 414] on div "0 F | 0 %" at bounding box center [601, 421] width 93 height 15
select select "58926"
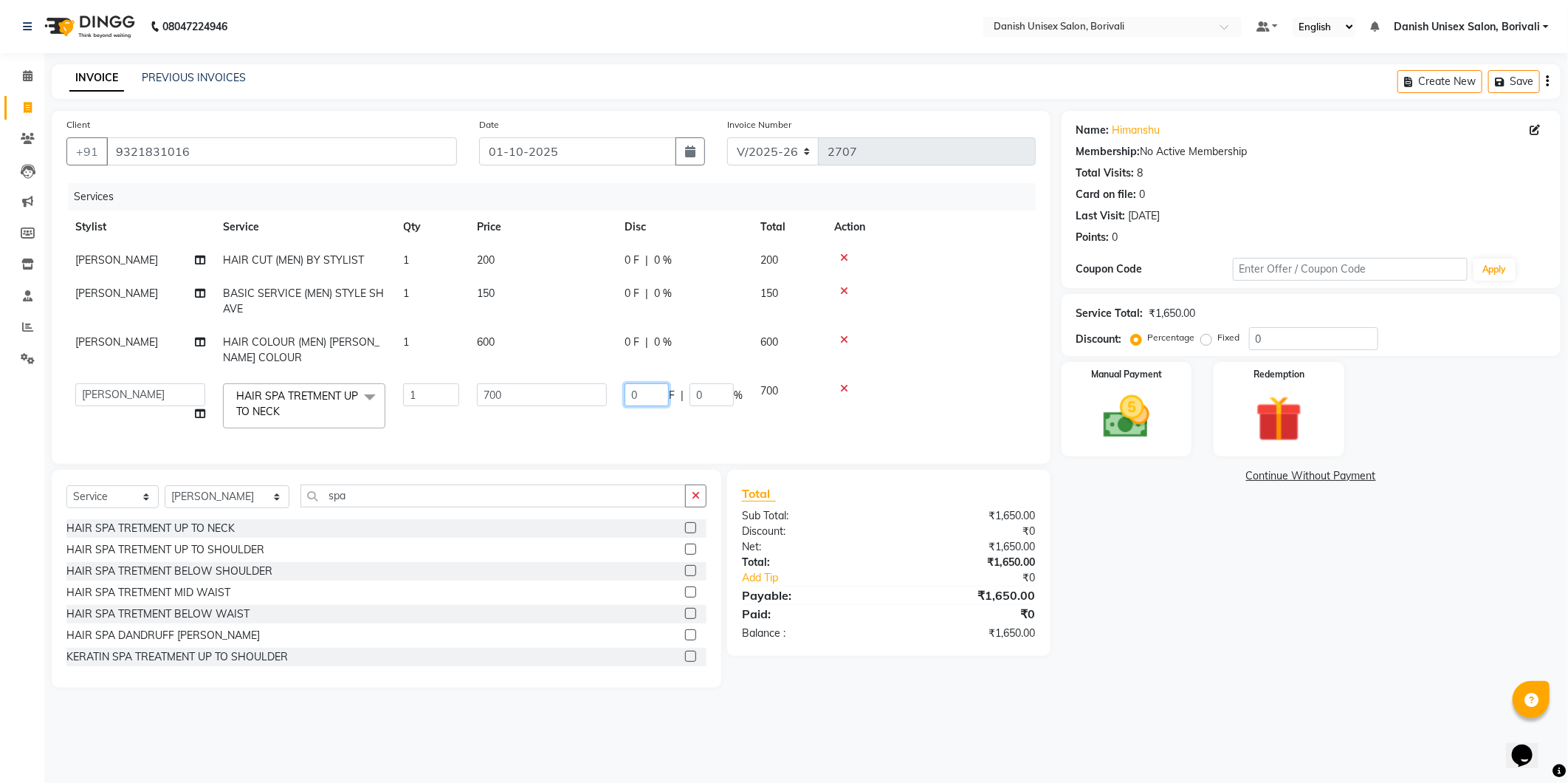
click at [631, 394] on input "0" at bounding box center [647, 395] width 45 height 23
type input "100"
click at [754, 436] on tr "[PERSON_NAME] Bheem [PERSON_NAME] Danish Unisex Salon, Borivali [PERSON_NAME] […" at bounding box center [551, 405] width 969 height 62
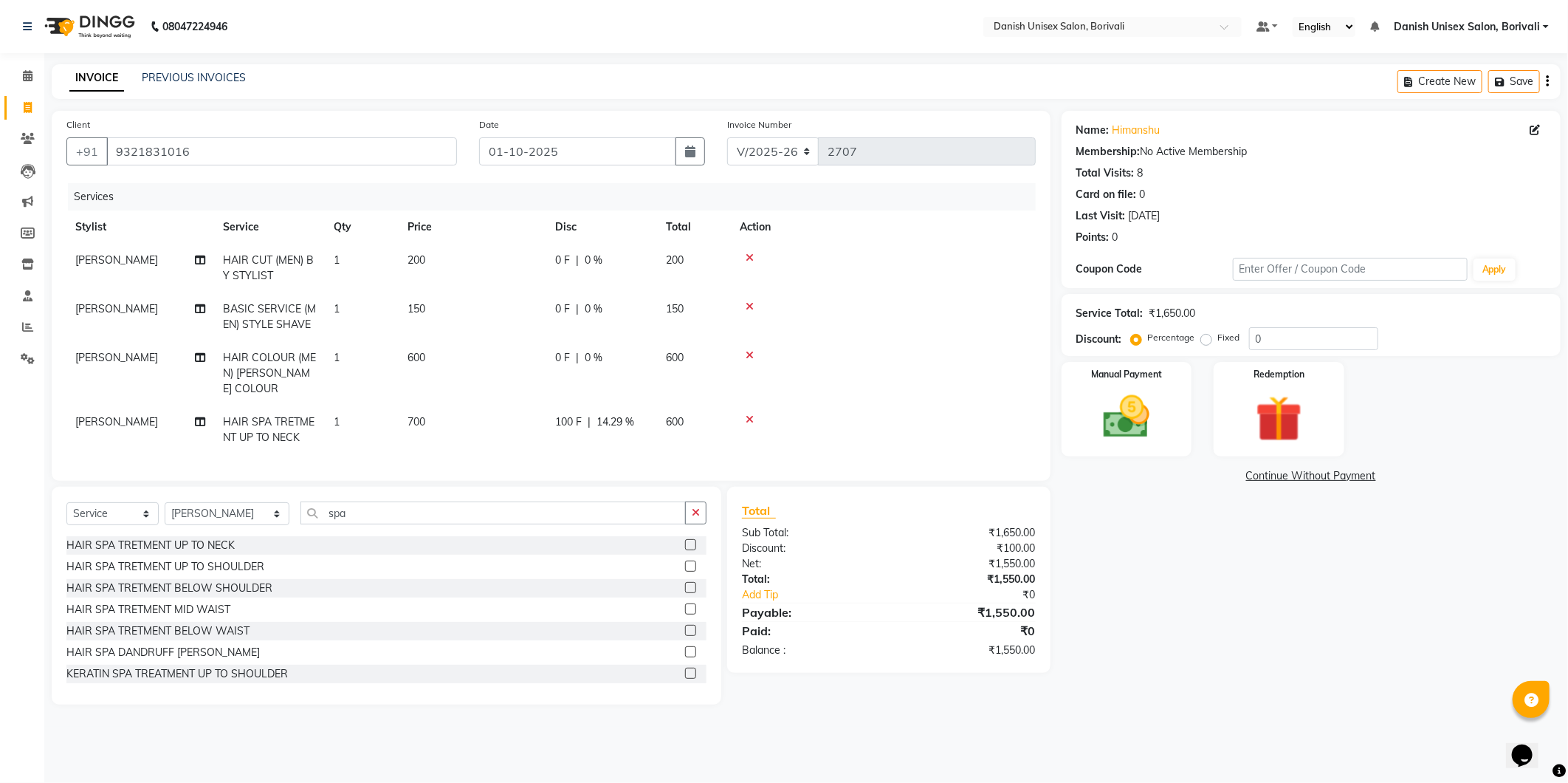
click at [750, 254] on icon at bounding box center [750, 258] width 8 height 11
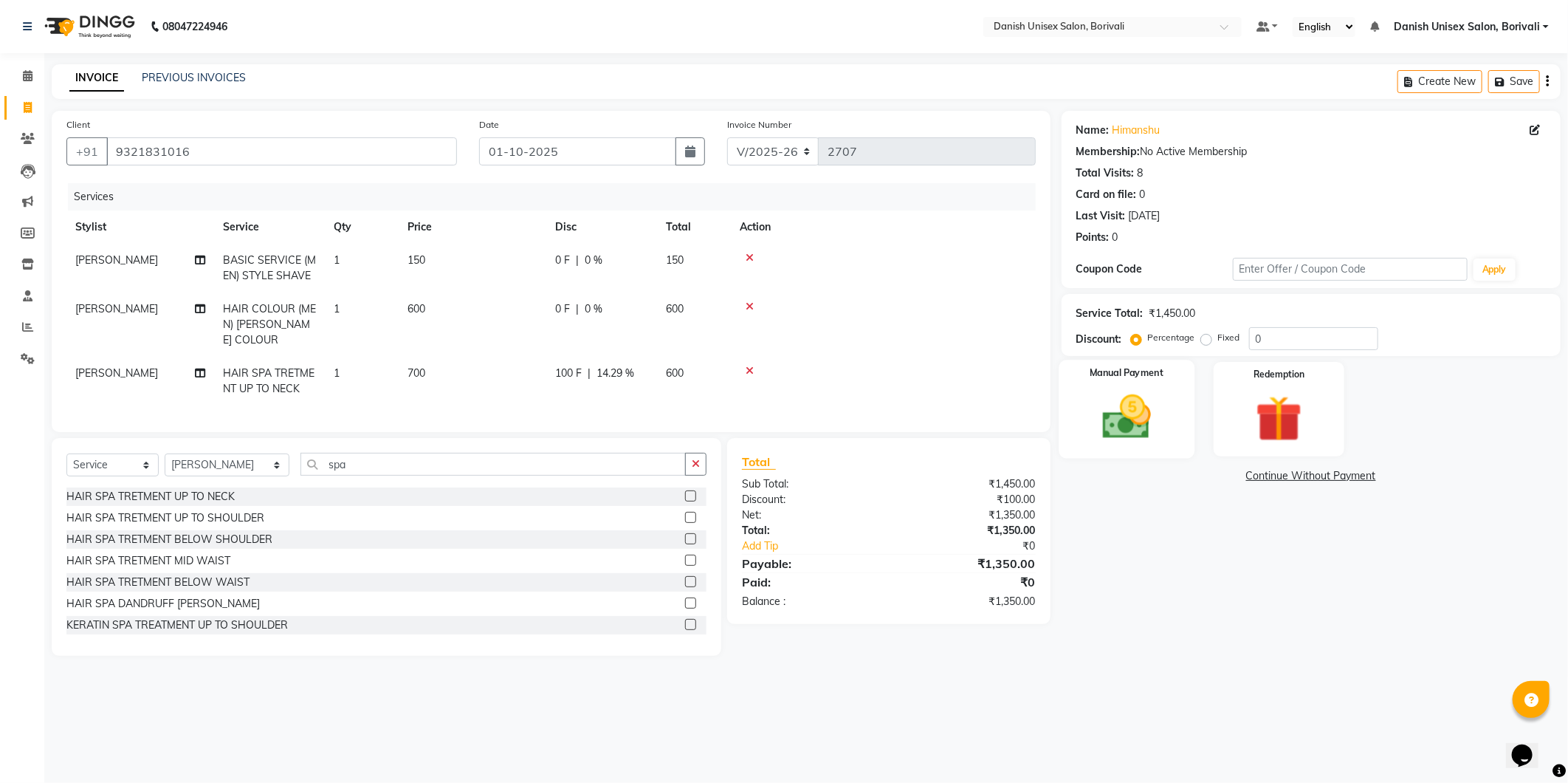
drag, startPoint x: 1153, startPoint y: 447, endPoint x: 1164, endPoint y: 449, distance: 11.2
click at [1164, 449] on div "Manual Payment" at bounding box center [1126, 409] width 136 height 98
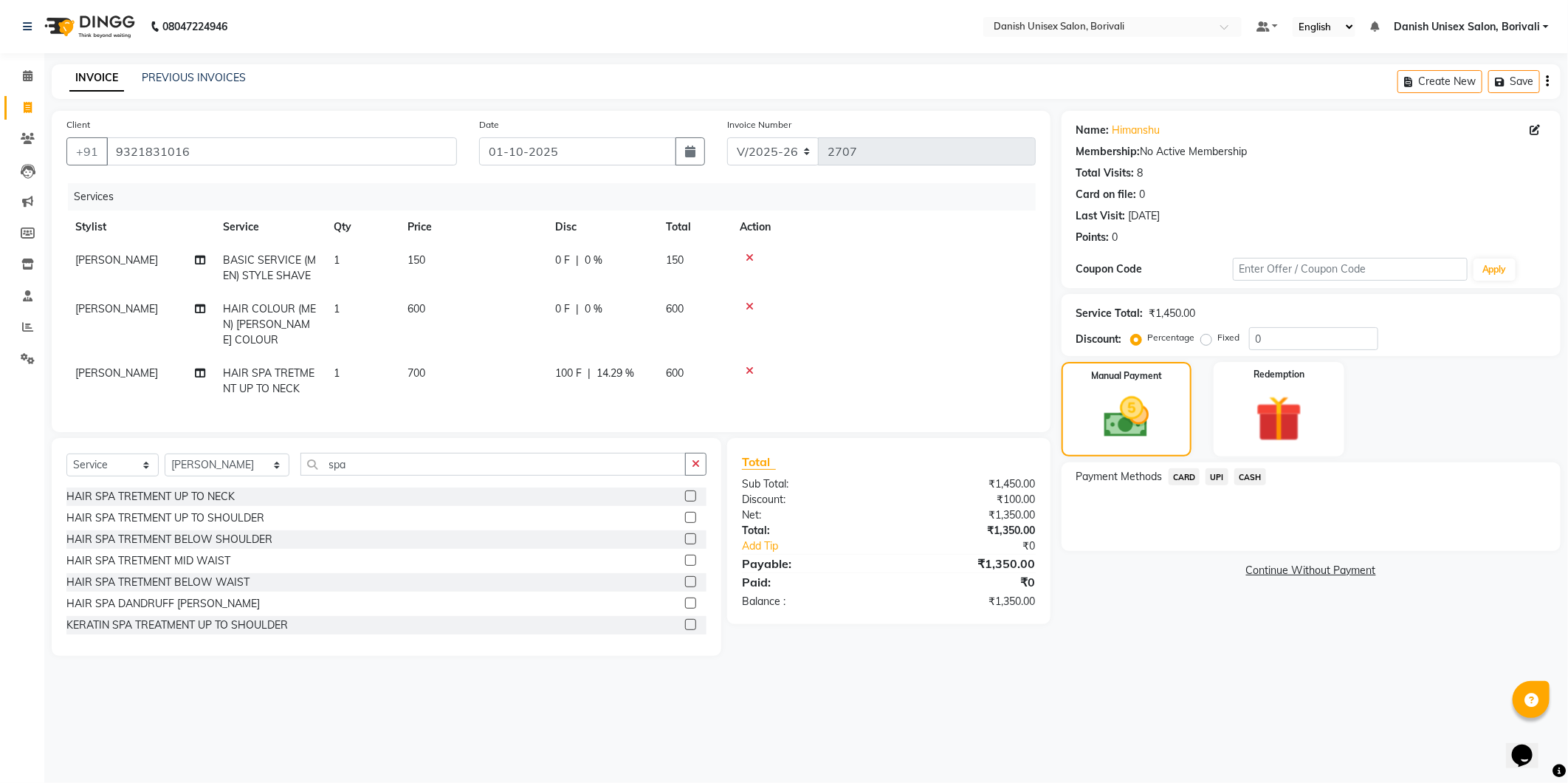
click at [1184, 474] on span "CARD" at bounding box center [1185, 477] width 32 height 17
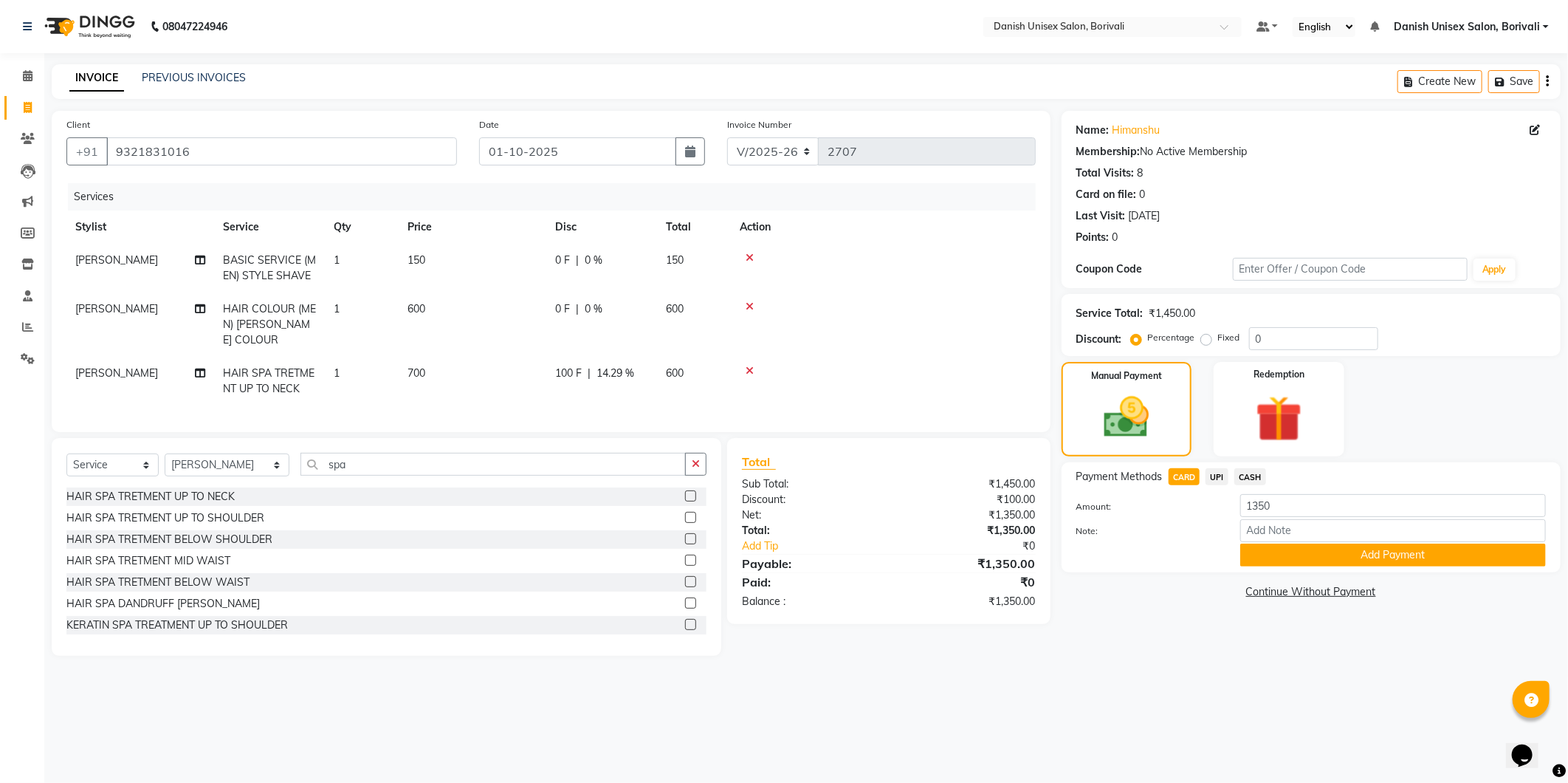
click at [1249, 477] on span "CASH" at bounding box center [1250, 477] width 32 height 17
click at [1385, 549] on button "Add Payment" at bounding box center [1393, 555] width 306 height 23
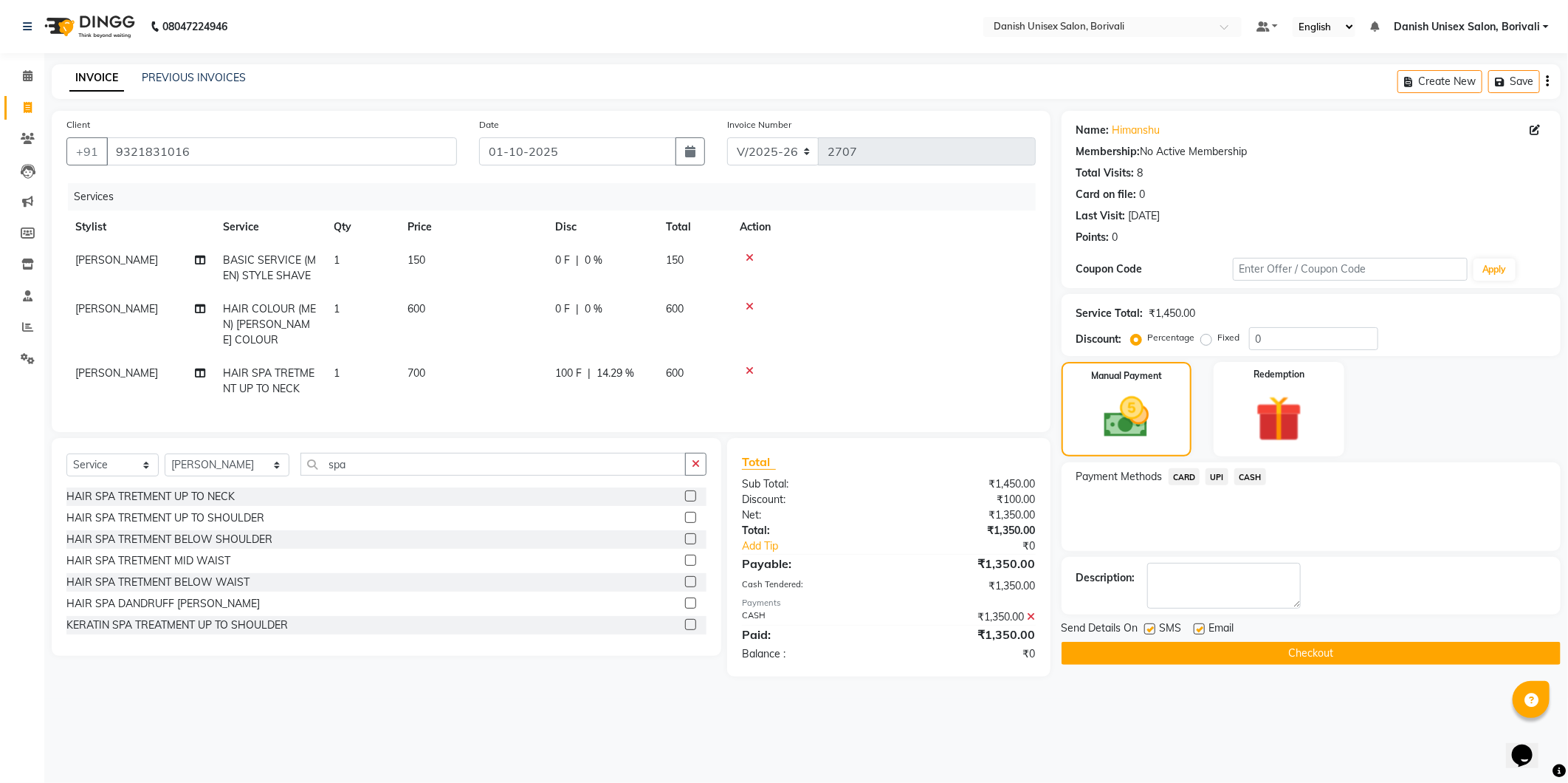
drag, startPoint x: 1353, startPoint y: 654, endPoint x: 1358, endPoint y: 644, distance: 11.2
click at [1357, 644] on button "Checkout" at bounding box center [1311, 654] width 499 height 23
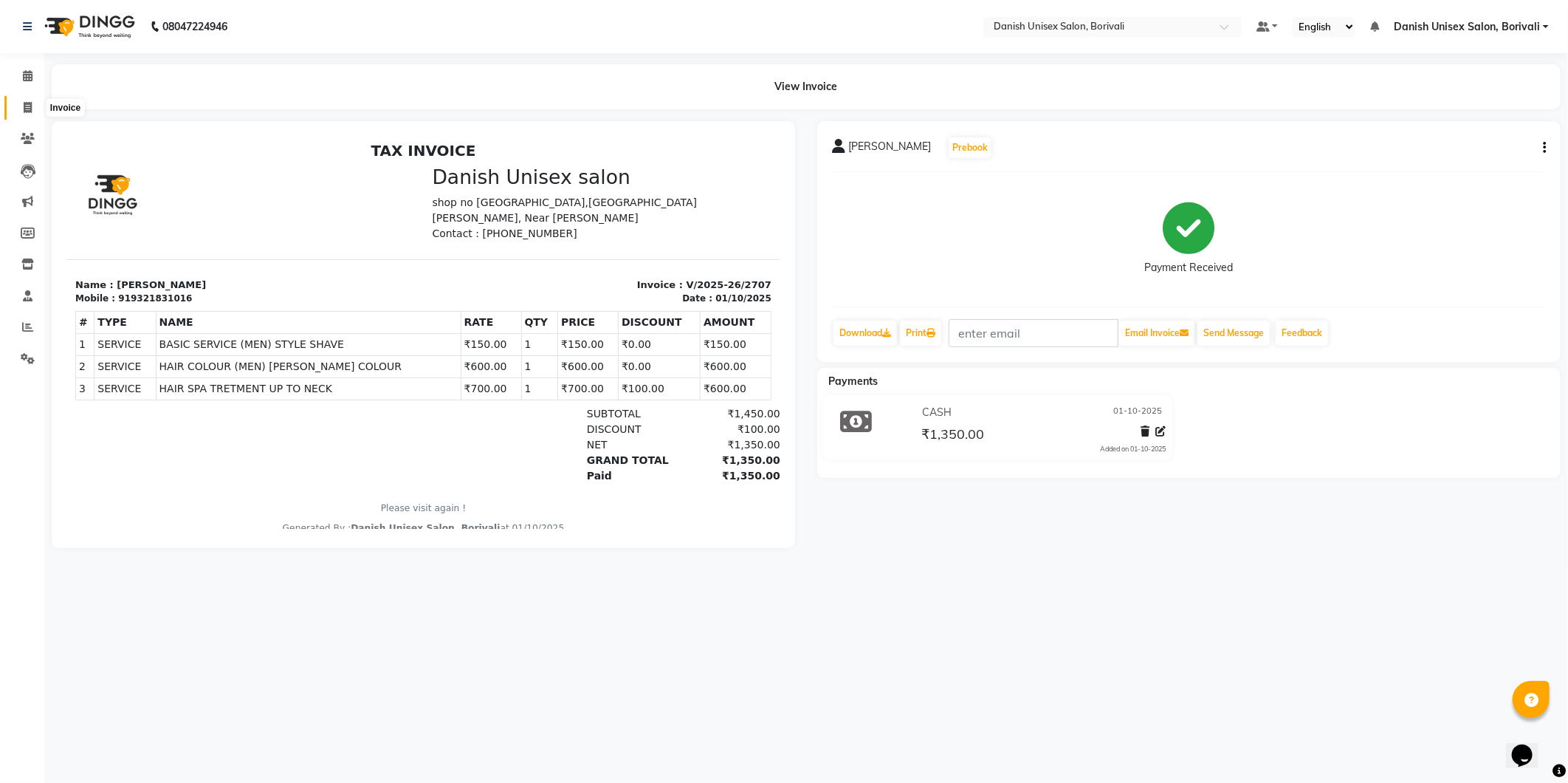
click at [28, 104] on icon at bounding box center [27, 107] width 8 height 11
select select "service"
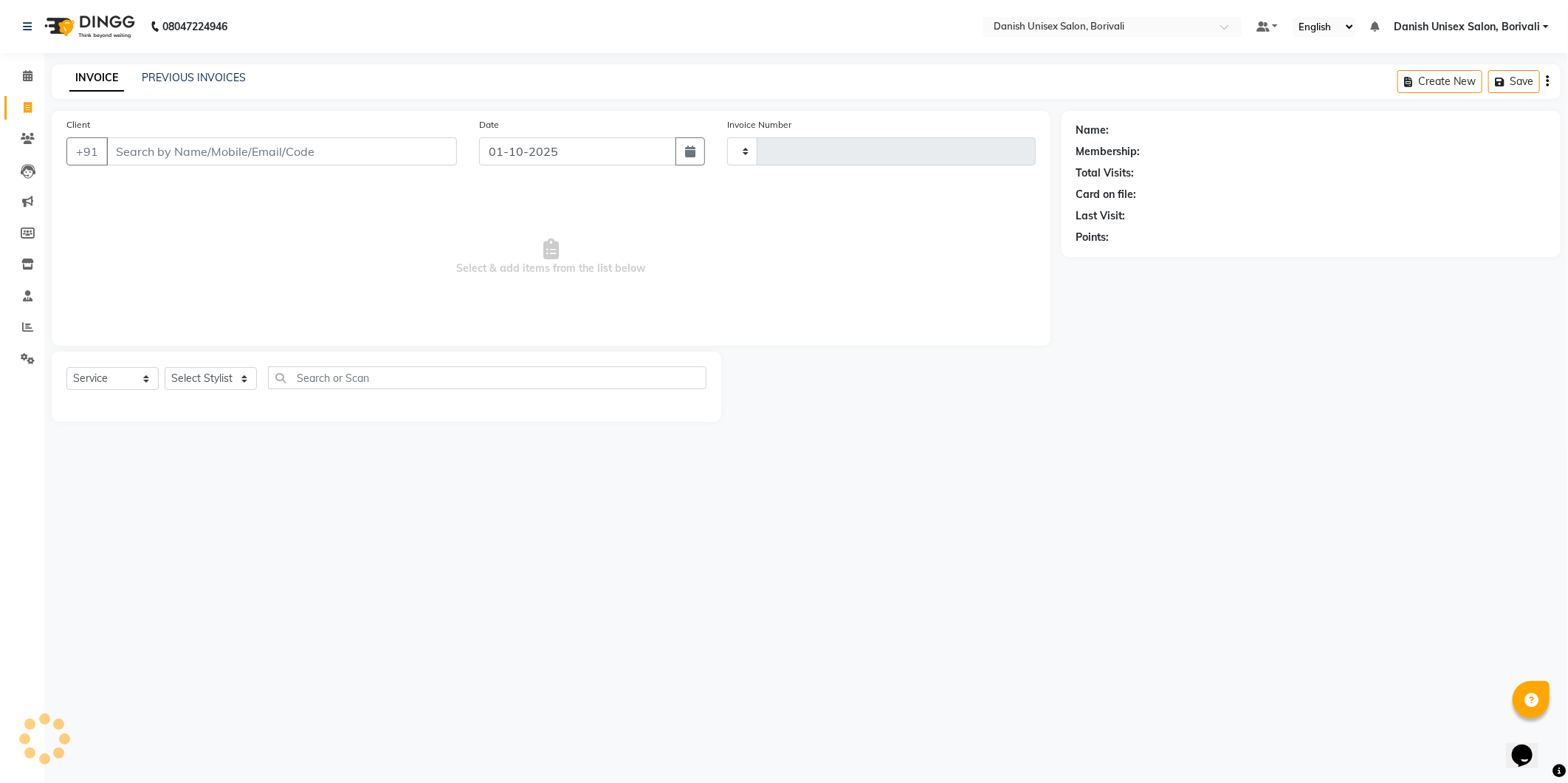
type input "2708"
select select "7068"
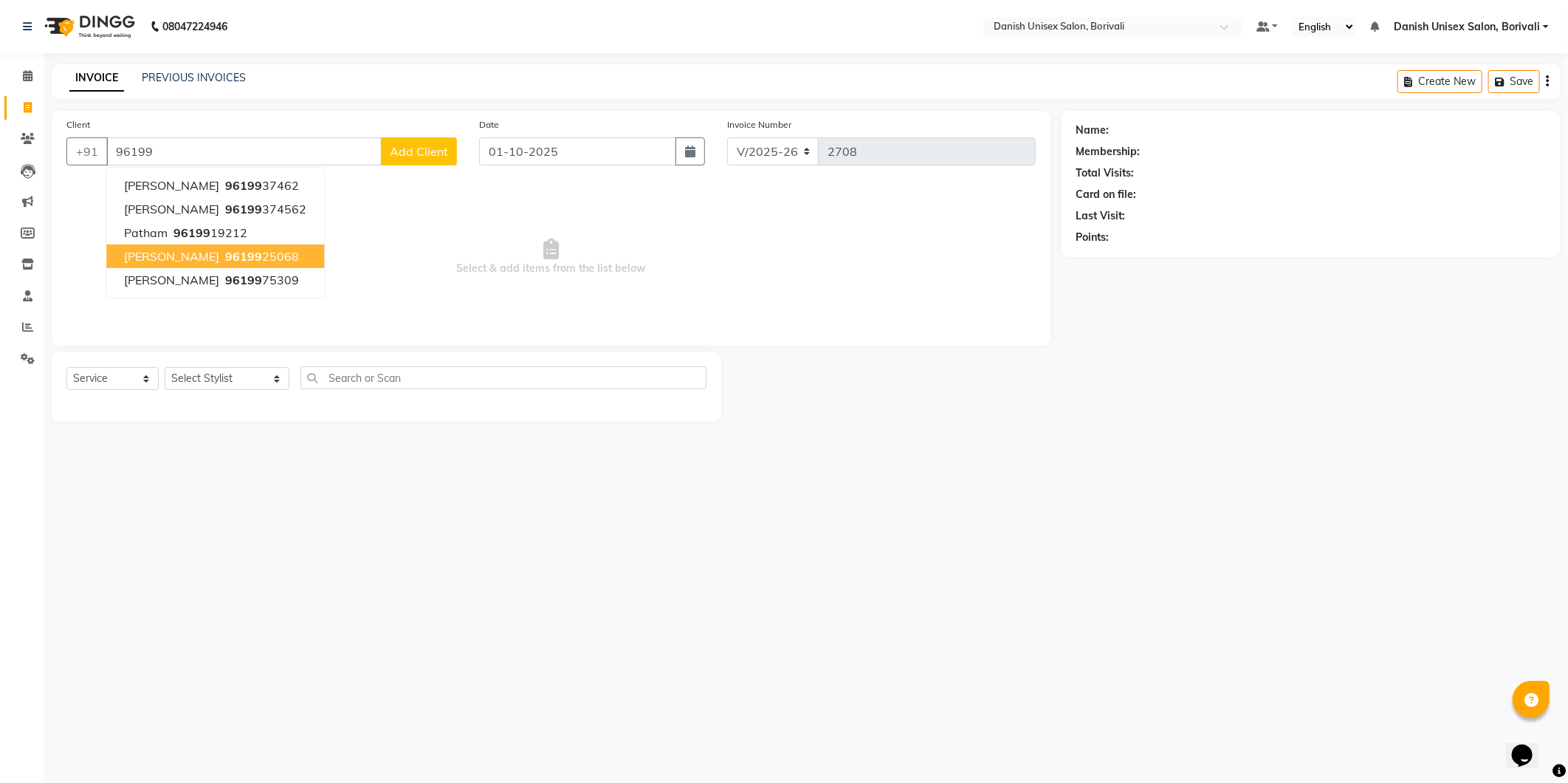
click at [225, 257] on span "96199" at bounding box center [243, 256] width 37 height 15
type input "9619925068"
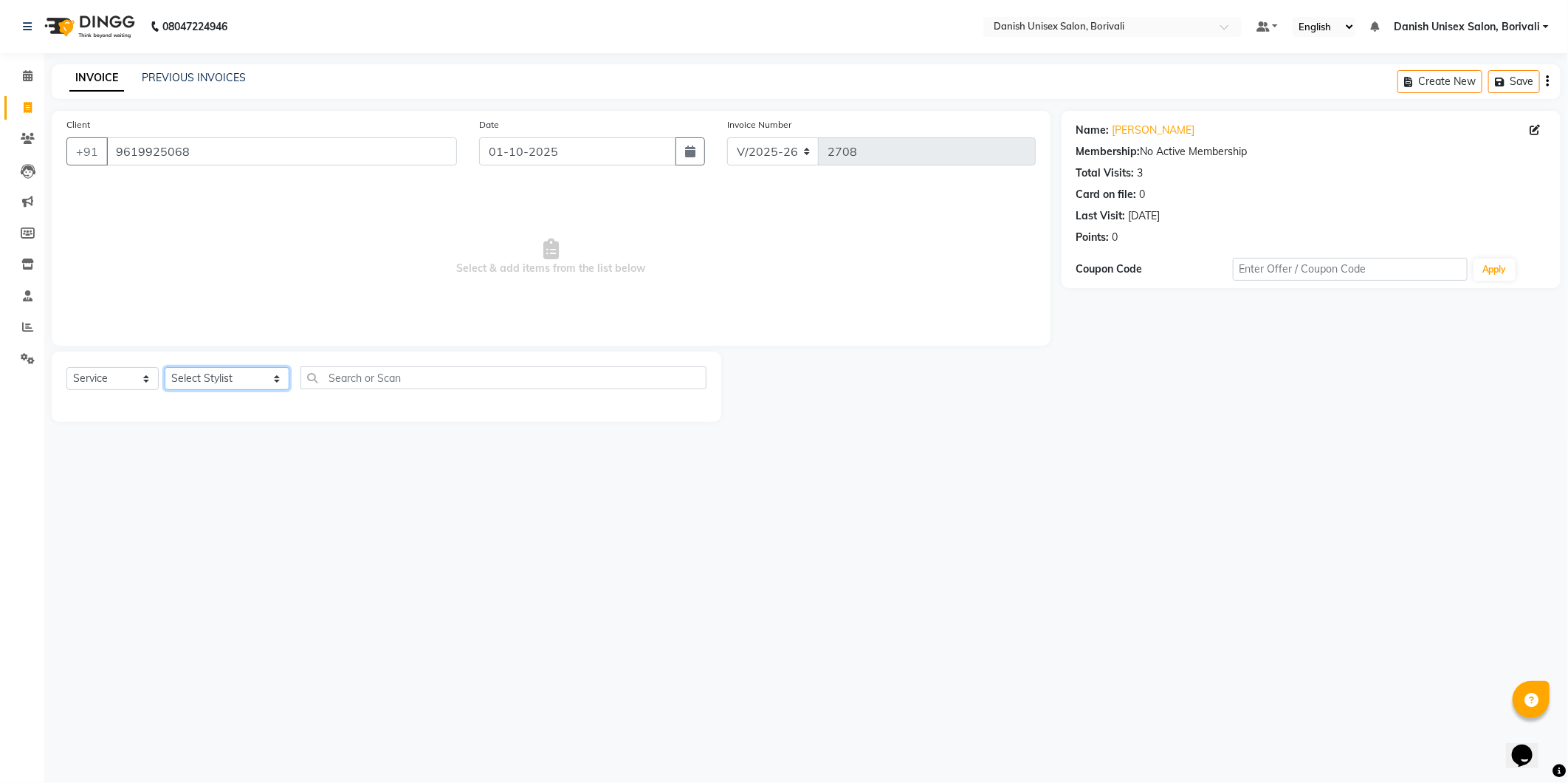
click at [212, 384] on select "Select Stylist [PERSON_NAME] Bheem [PERSON_NAME] Danish Unisex Salon, [PERSON_N…" at bounding box center [227, 379] width 125 height 23
select select "58927"
click at [164, 368] on select "Select Stylist [PERSON_NAME] Bheem [PERSON_NAME] Danish Unisex Salon, [PERSON_N…" at bounding box center [227, 379] width 125 height 23
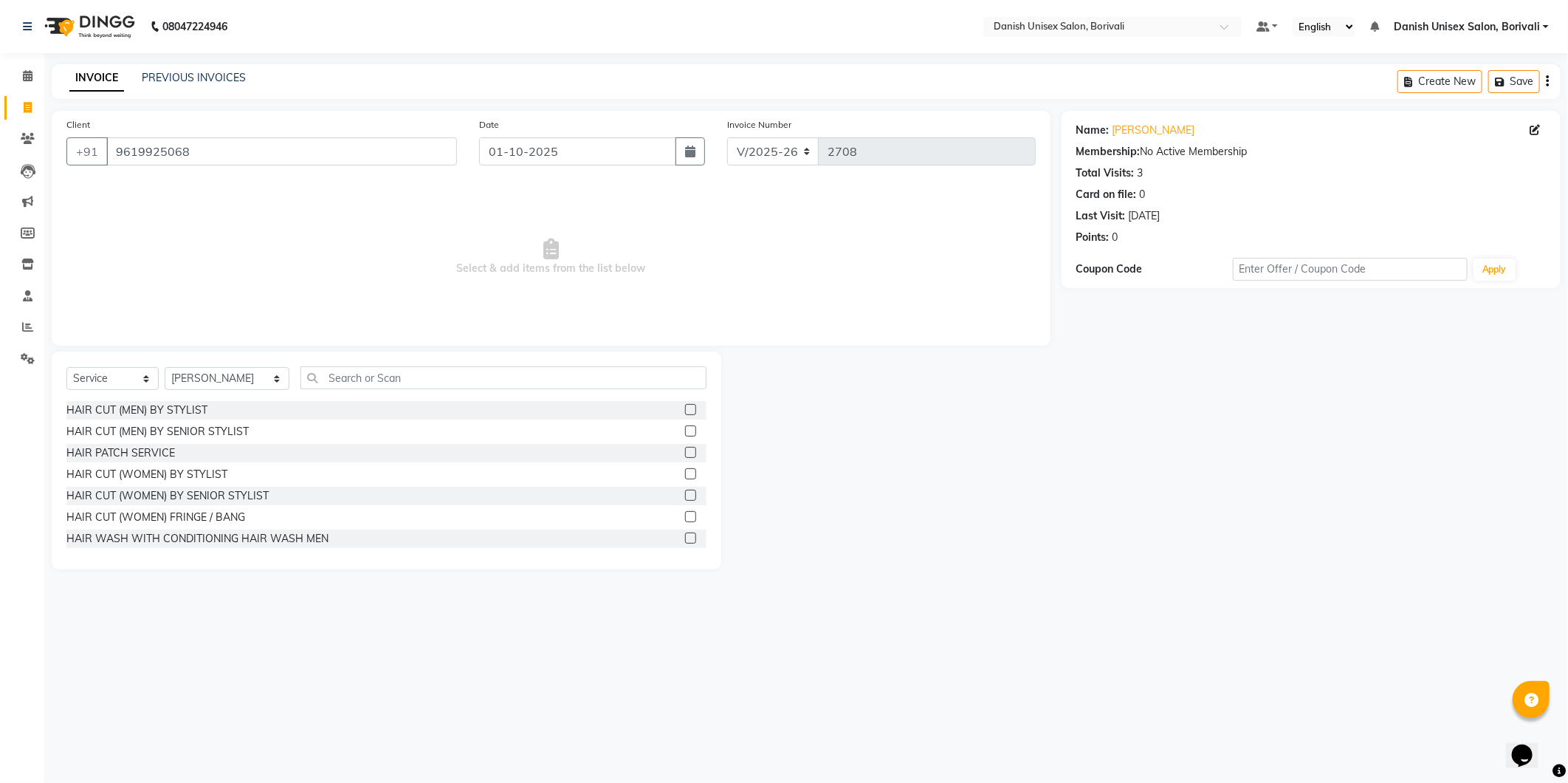
click at [685, 408] on label at bounding box center [691, 410] width 11 height 11
click at [685, 408] on input "checkbox" at bounding box center [690, 410] width 10 height 10
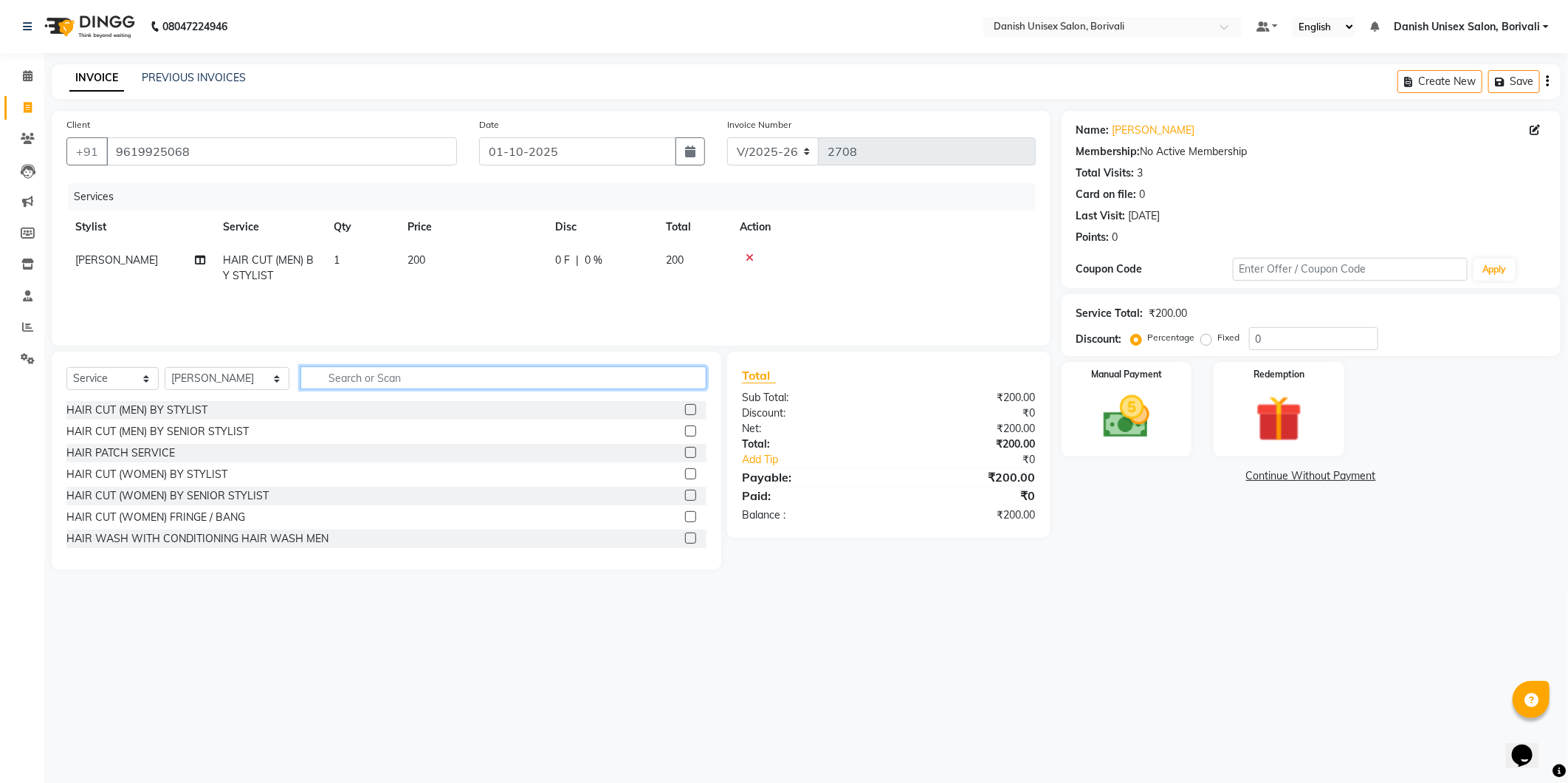
checkbox input "false"
click at [645, 387] on input "text" at bounding box center [503, 378] width 406 height 23
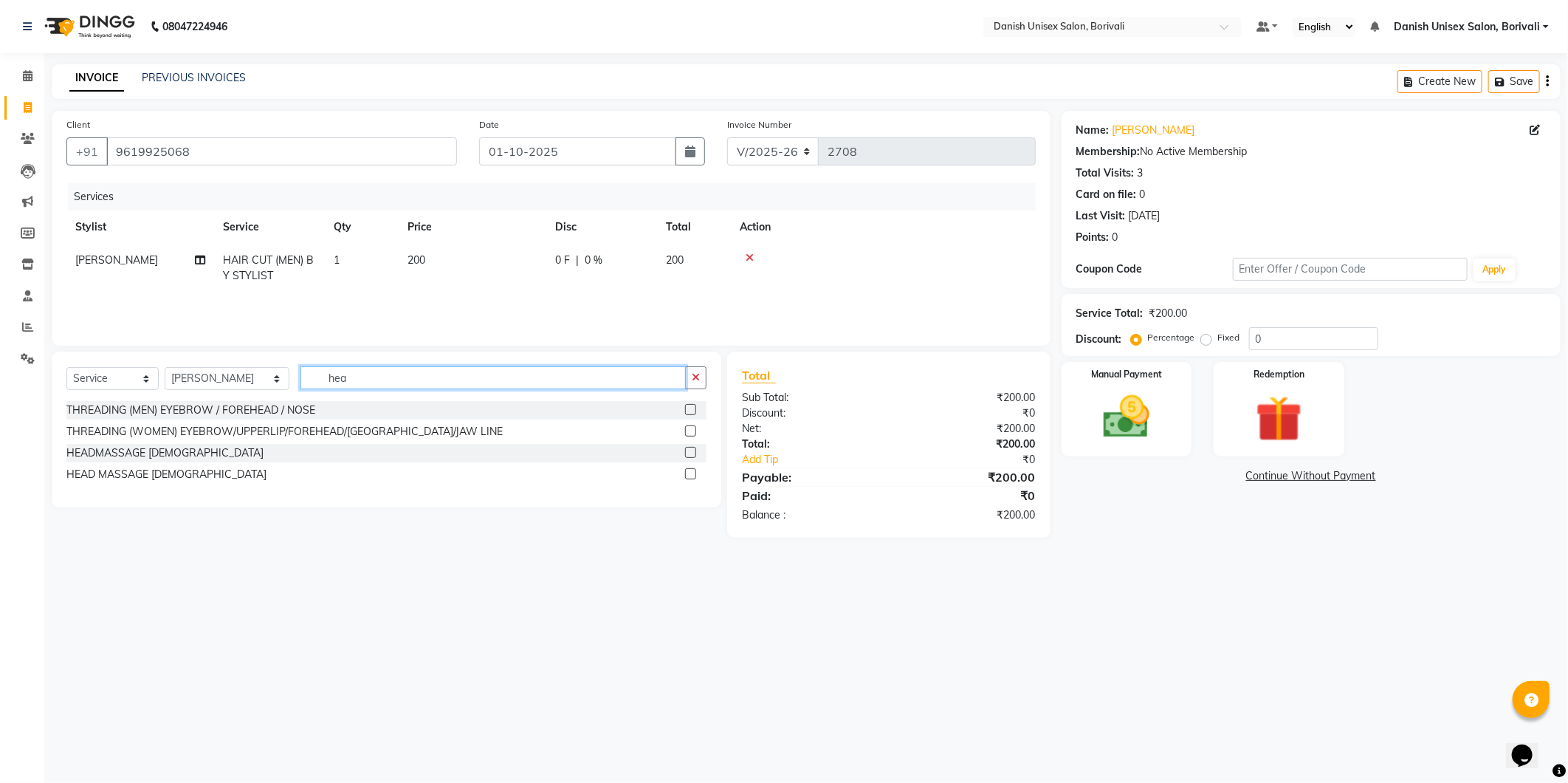
type input "hea"
click at [685, 472] on label at bounding box center [691, 474] width 11 height 11
click at [685, 472] on input "checkbox" at bounding box center [690, 474] width 10 height 10
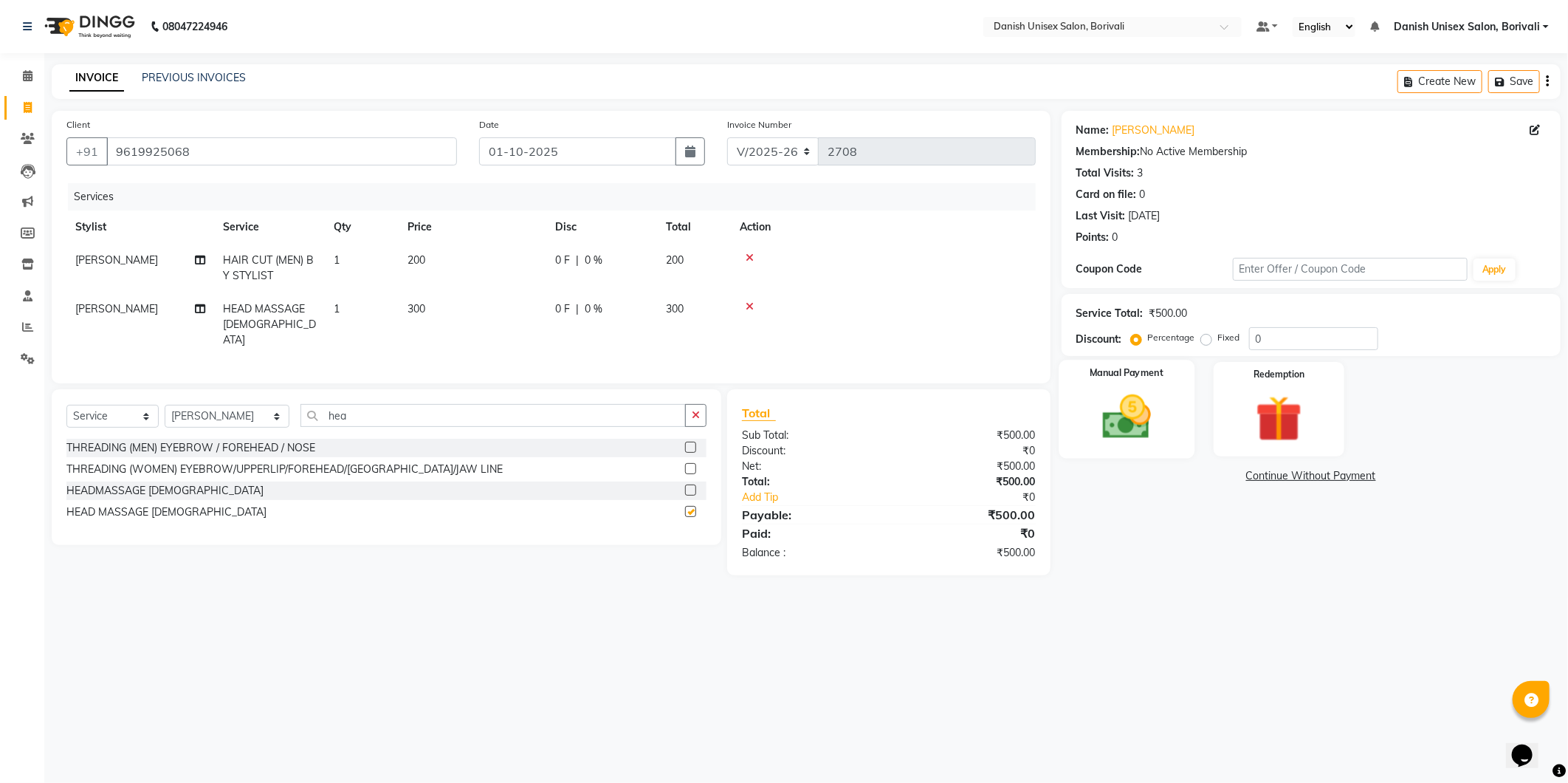
checkbox input "false"
click at [1165, 429] on img at bounding box center [1127, 417] width 79 height 56
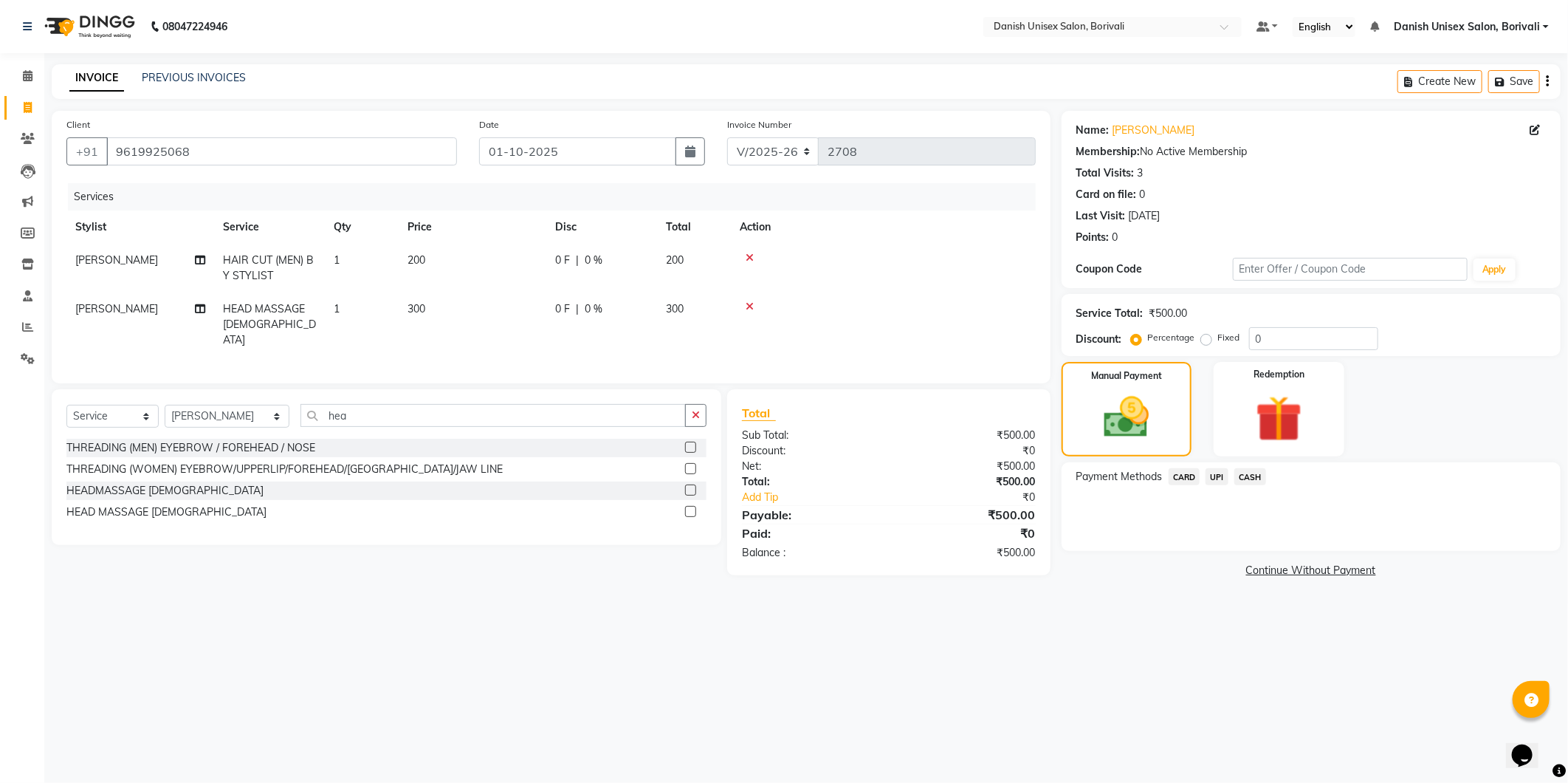
click at [1250, 477] on span "CASH" at bounding box center [1250, 477] width 32 height 17
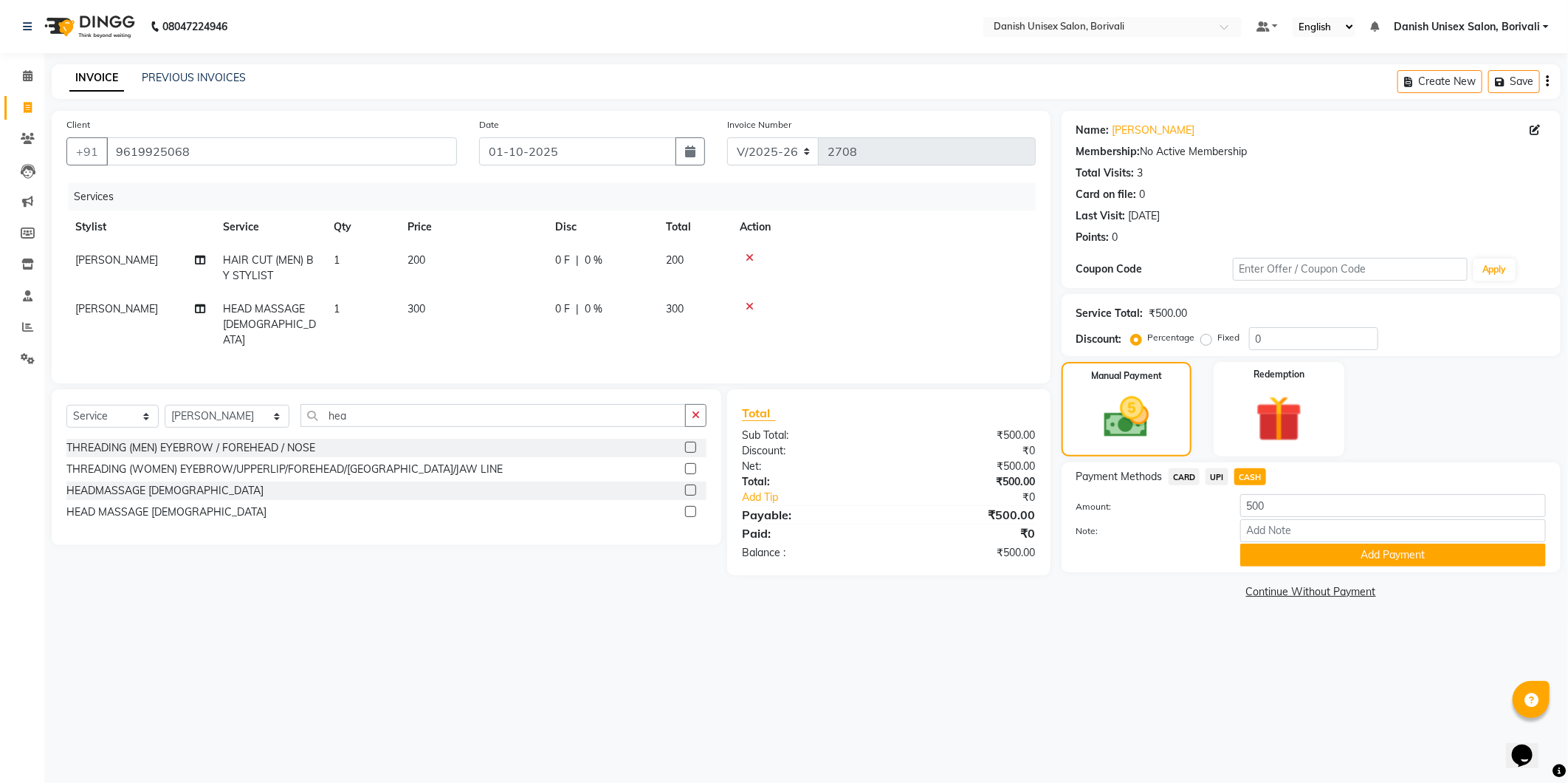
click at [1191, 473] on span "CARD" at bounding box center [1185, 477] width 32 height 17
click at [1281, 546] on button "Add Payment" at bounding box center [1393, 555] width 306 height 23
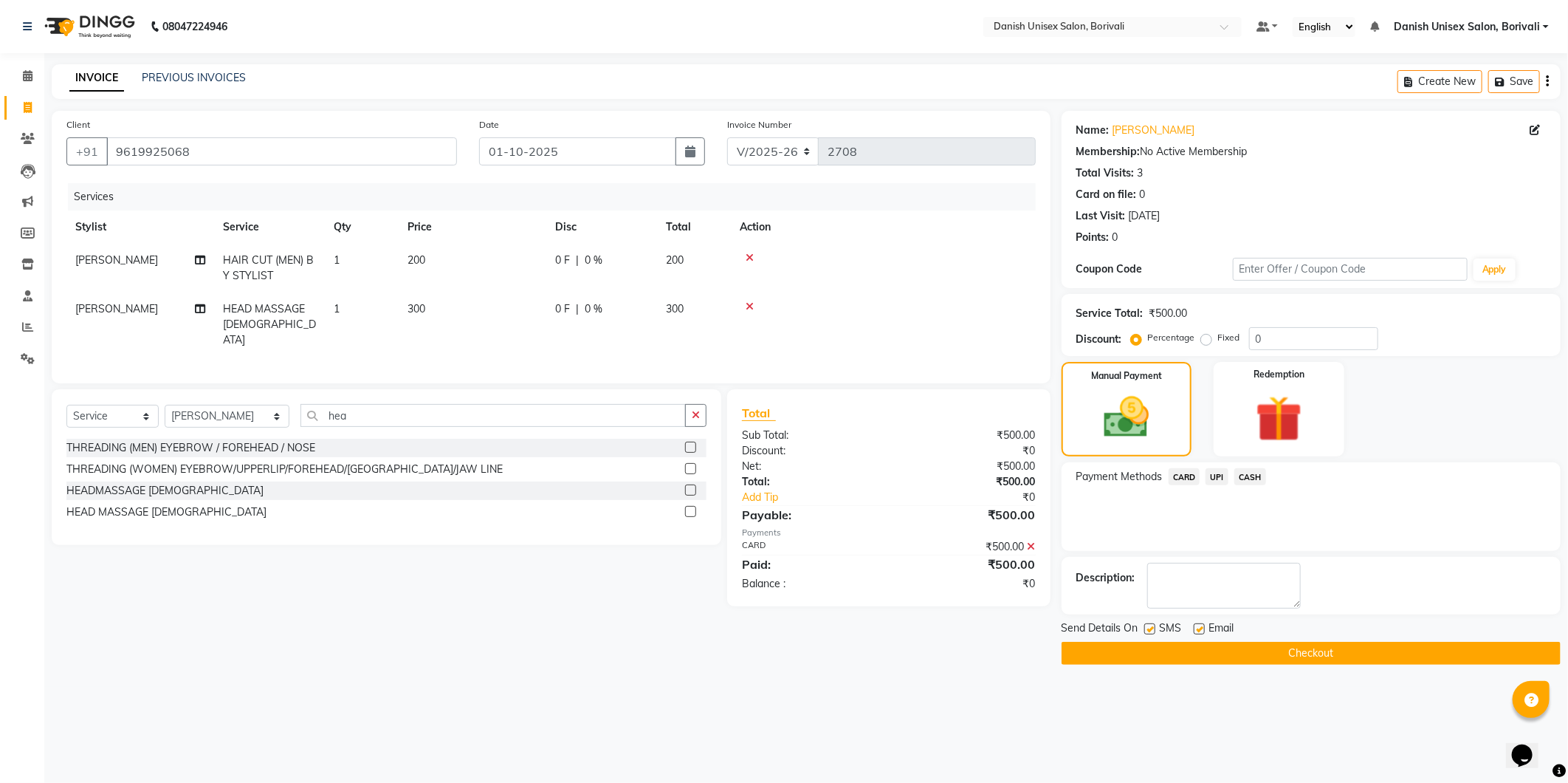
click at [1266, 658] on button "Checkout" at bounding box center [1311, 654] width 499 height 23
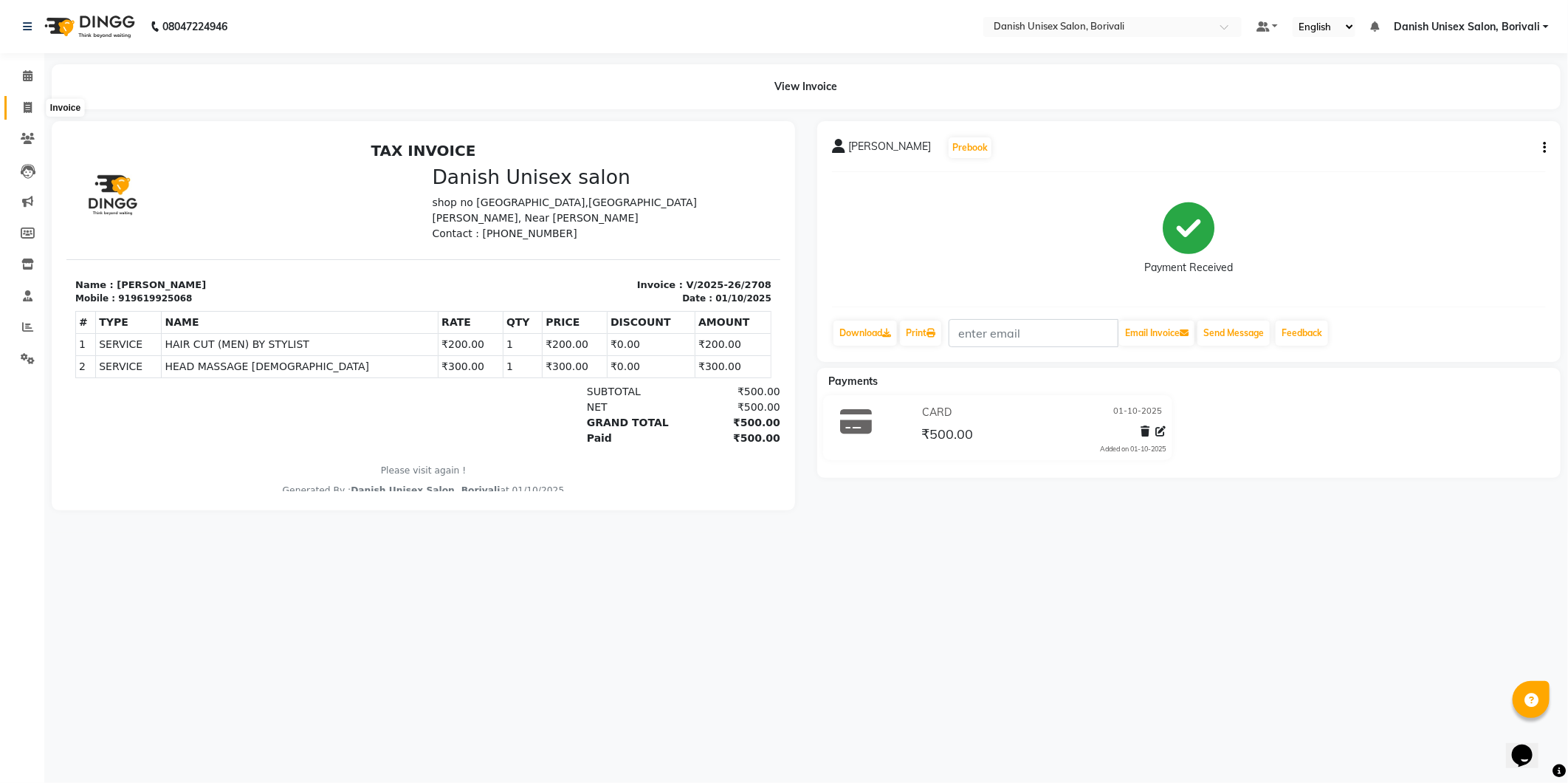
click at [23, 104] on icon at bounding box center [27, 107] width 8 height 11
select select "service"
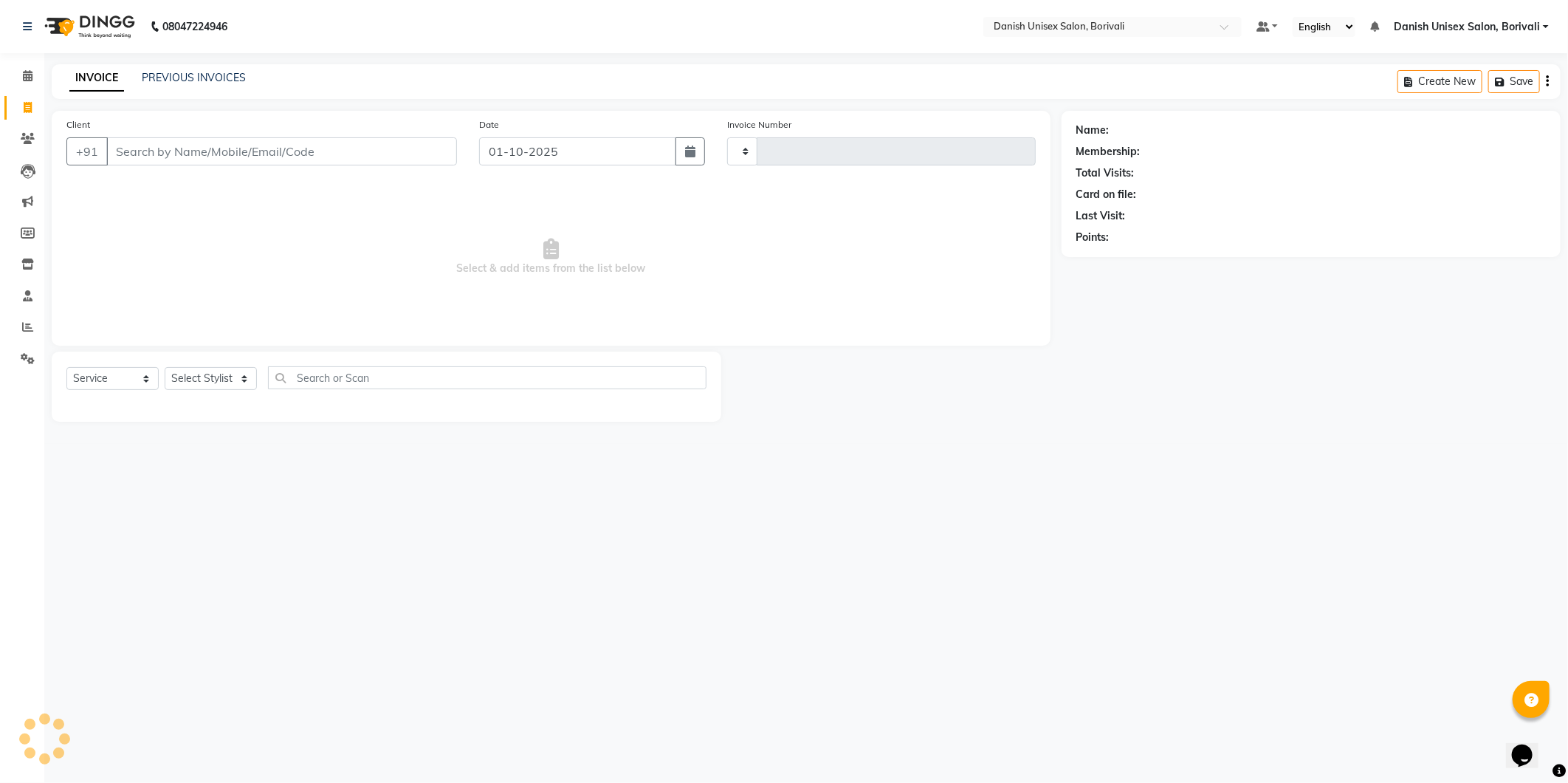
type input "2709"
select select "7068"
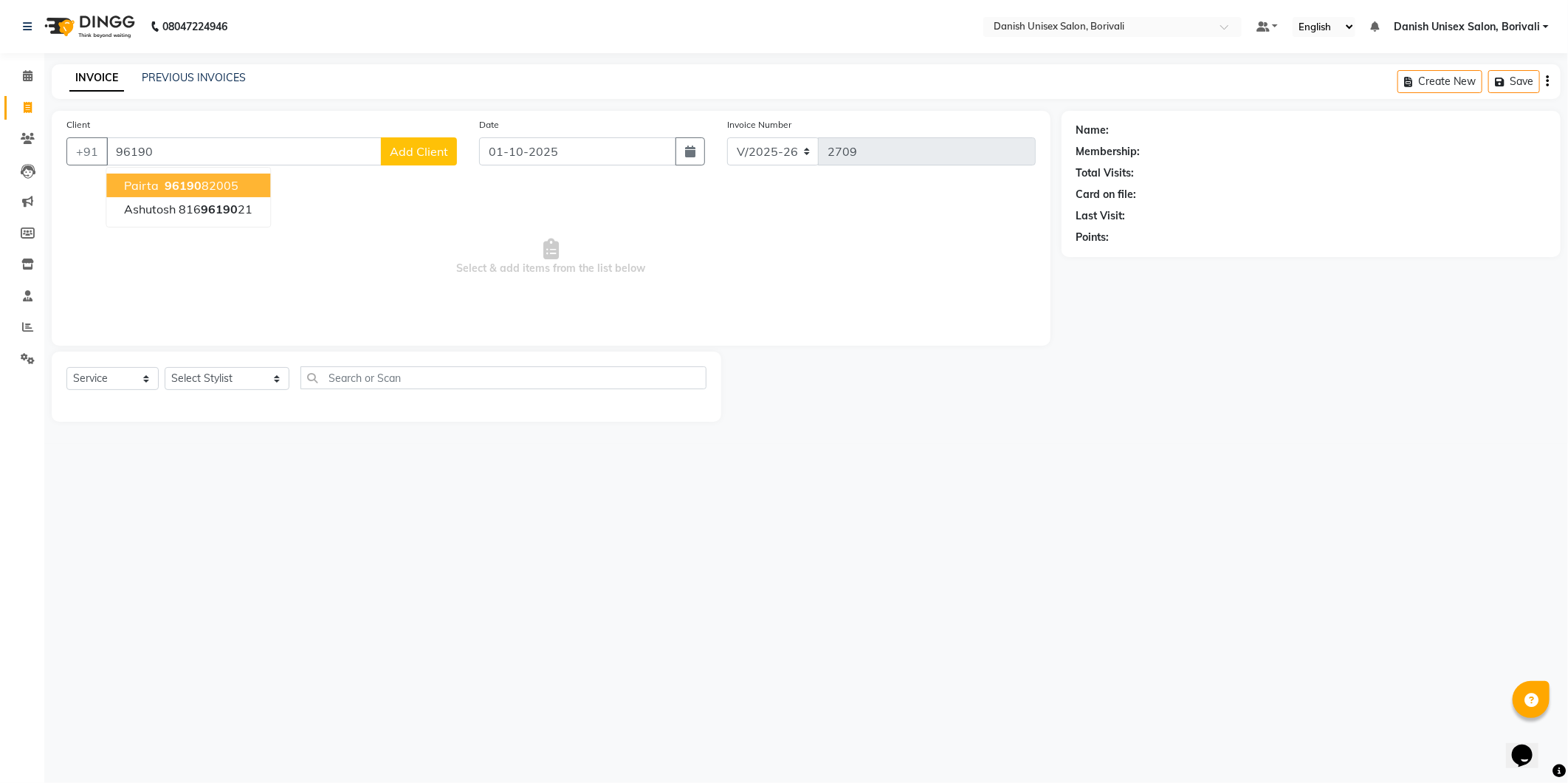
click at [195, 179] on span "96190" at bounding box center [182, 185] width 37 height 15
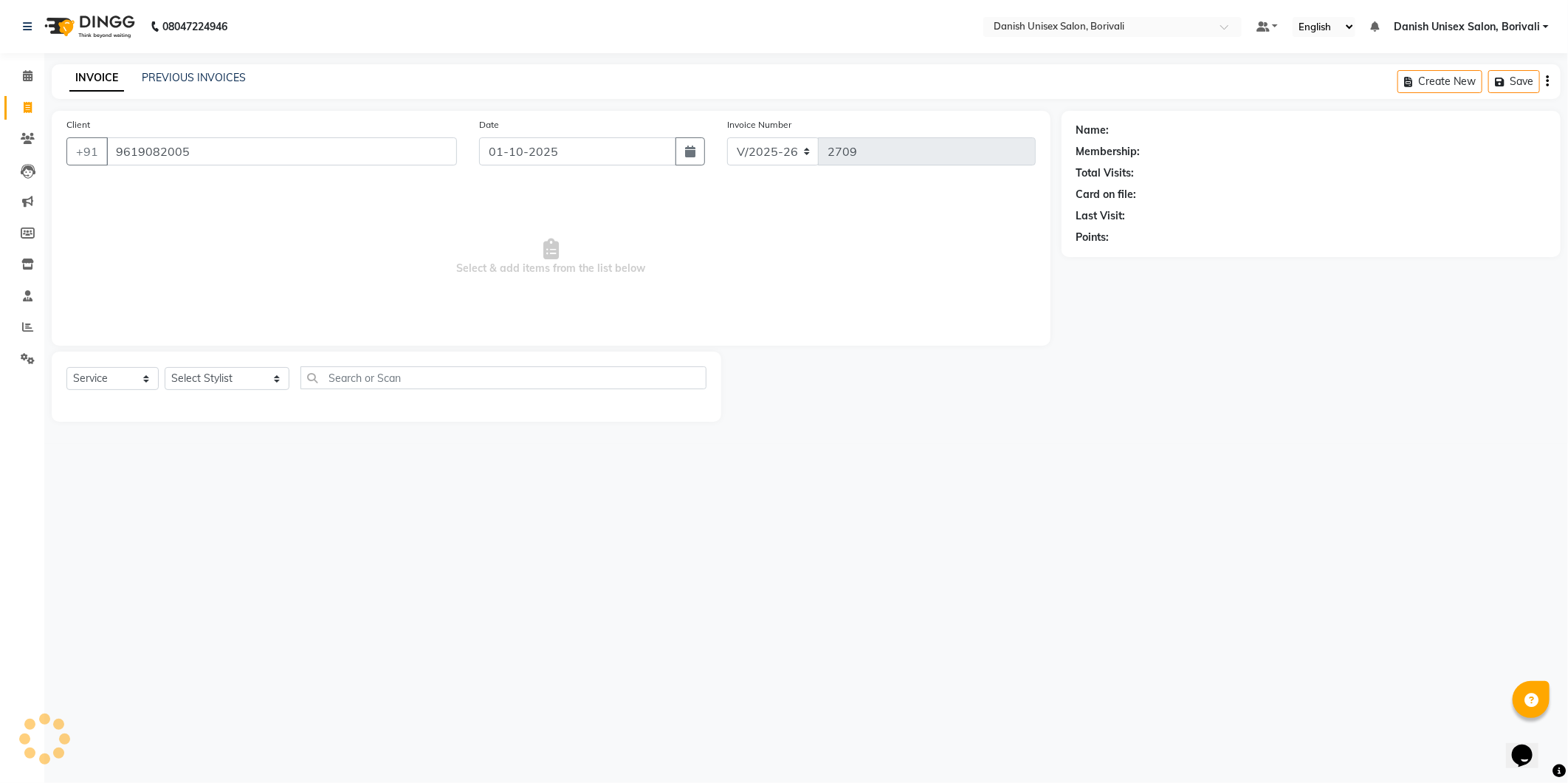
type input "9619082005"
click at [212, 370] on select "Select Stylist [PERSON_NAME] Bheem [PERSON_NAME] Danish Unisex Salon, [PERSON_N…" at bounding box center [227, 379] width 125 height 23
select select "91975"
click at [164, 368] on select "Select Stylist [PERSON_NAME] Bheem [PERSON_NAME] Danish Unisex Salon, [PERSON_N…" at bounding box center [227, 379] width 125 height 23
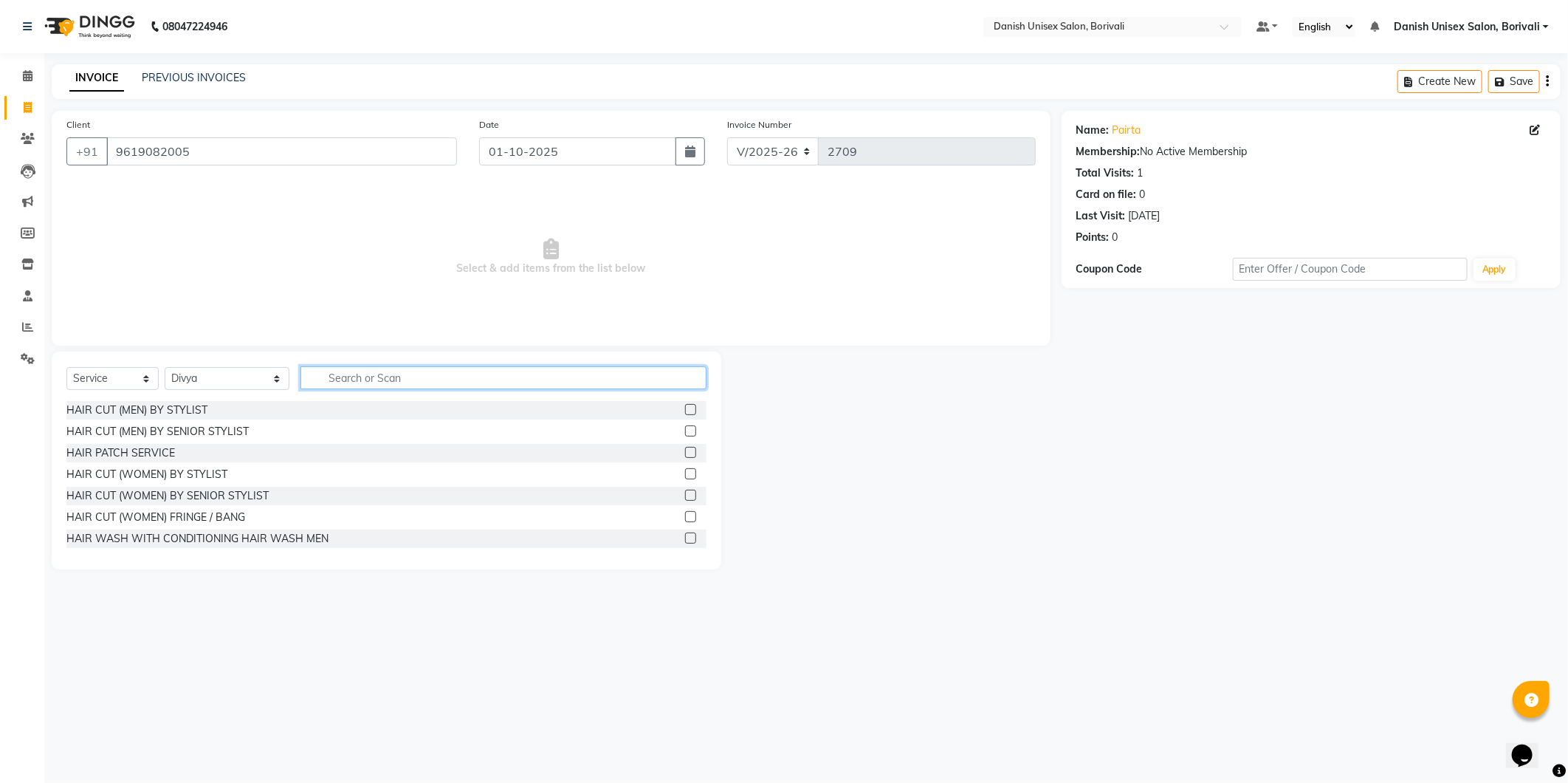
click at [387, 377] on input "text" at bounding box center [503, 378] width 406 height 23
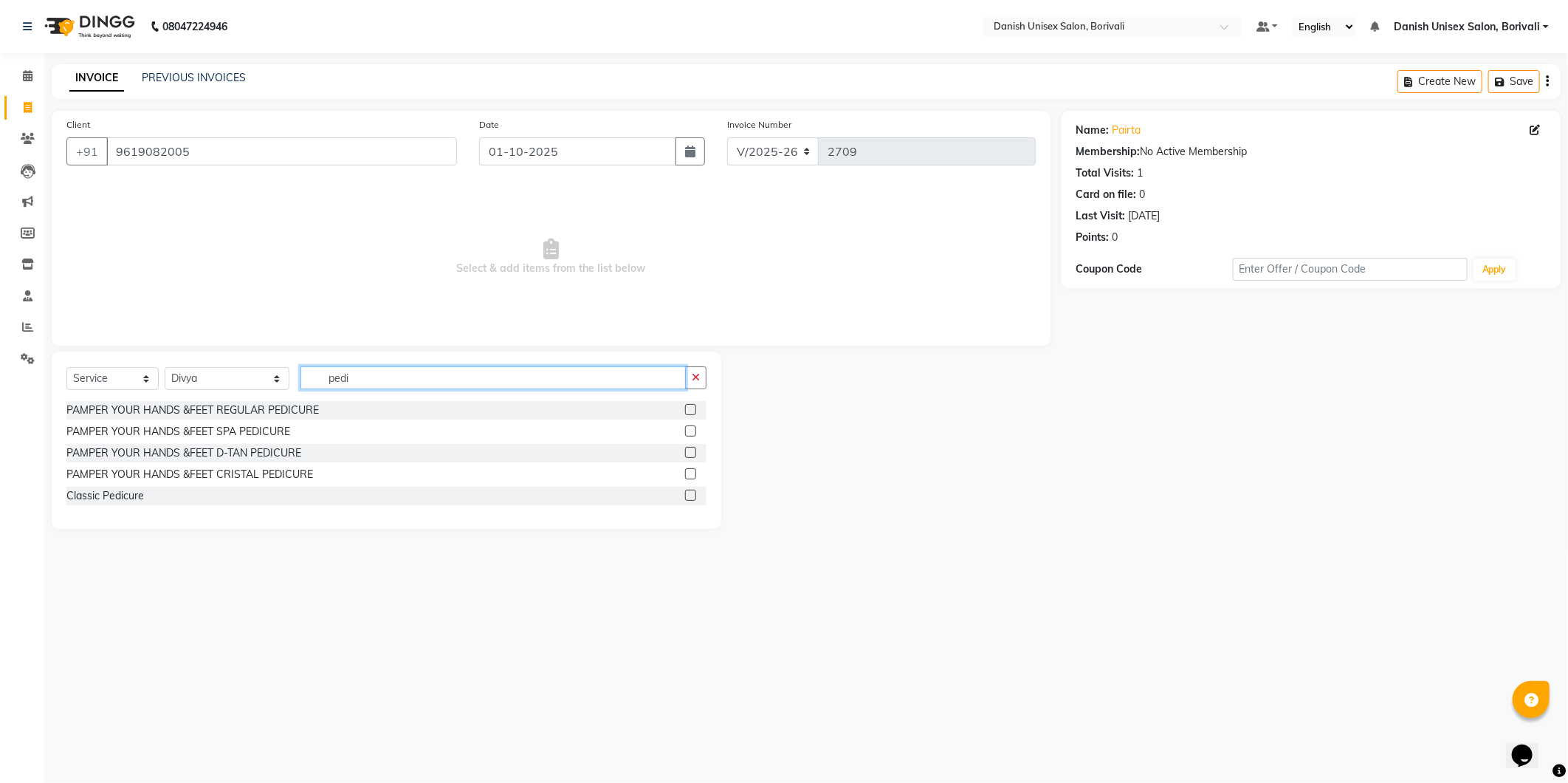
type input "pedi"
click at [691, 412] on label at bounding box center [691, 410] width 11 height 11
click at [691, 412] on input "checkbox" at bounding box center [690, 410] width 10 height 10
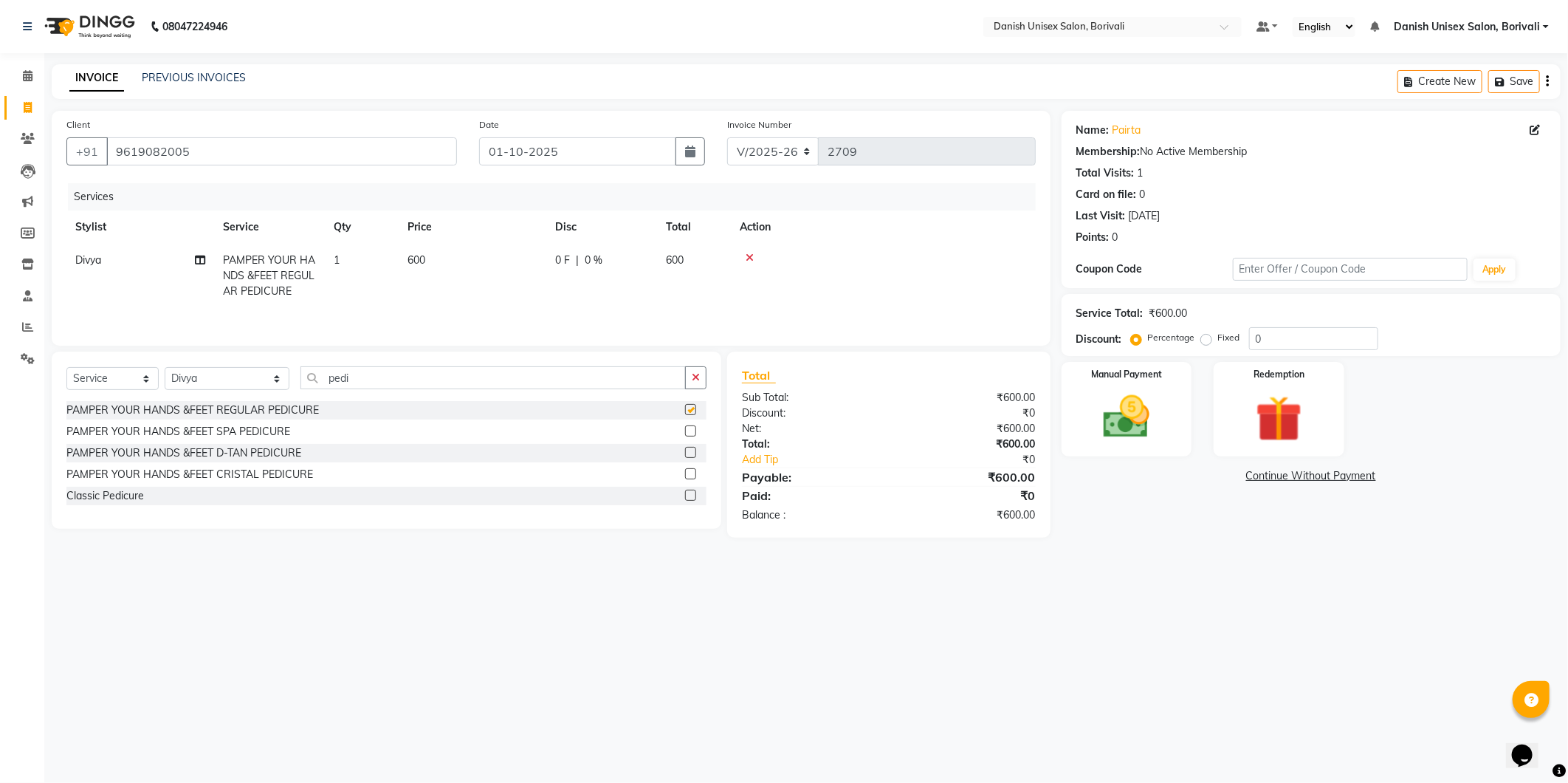
checkbox input "false"
click at [402, 378] on input "pedi" at bounding box center [494, 378] width 386 height 23
type input "p"
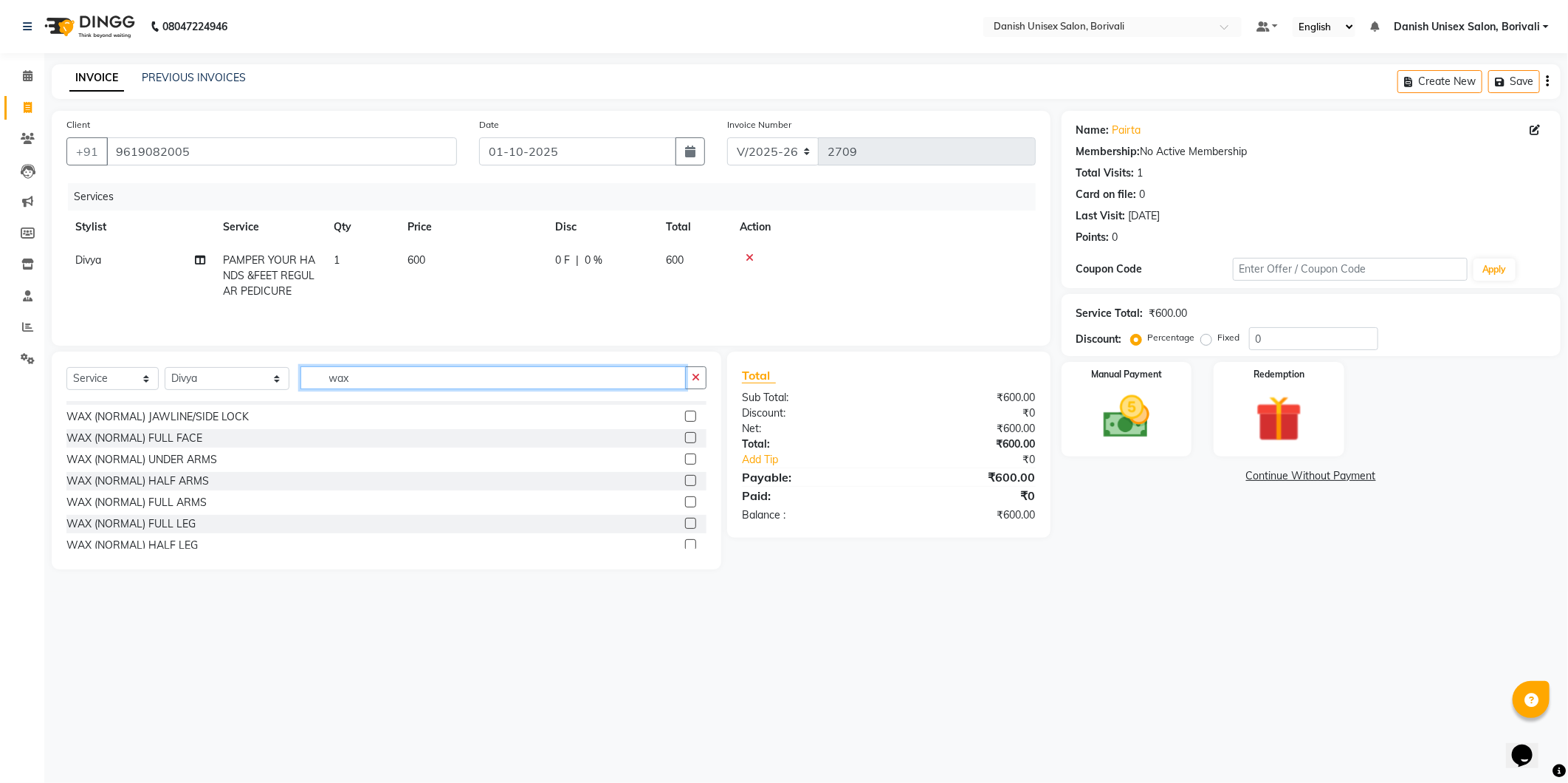
scroll to position [287, 0]
type input "wax"
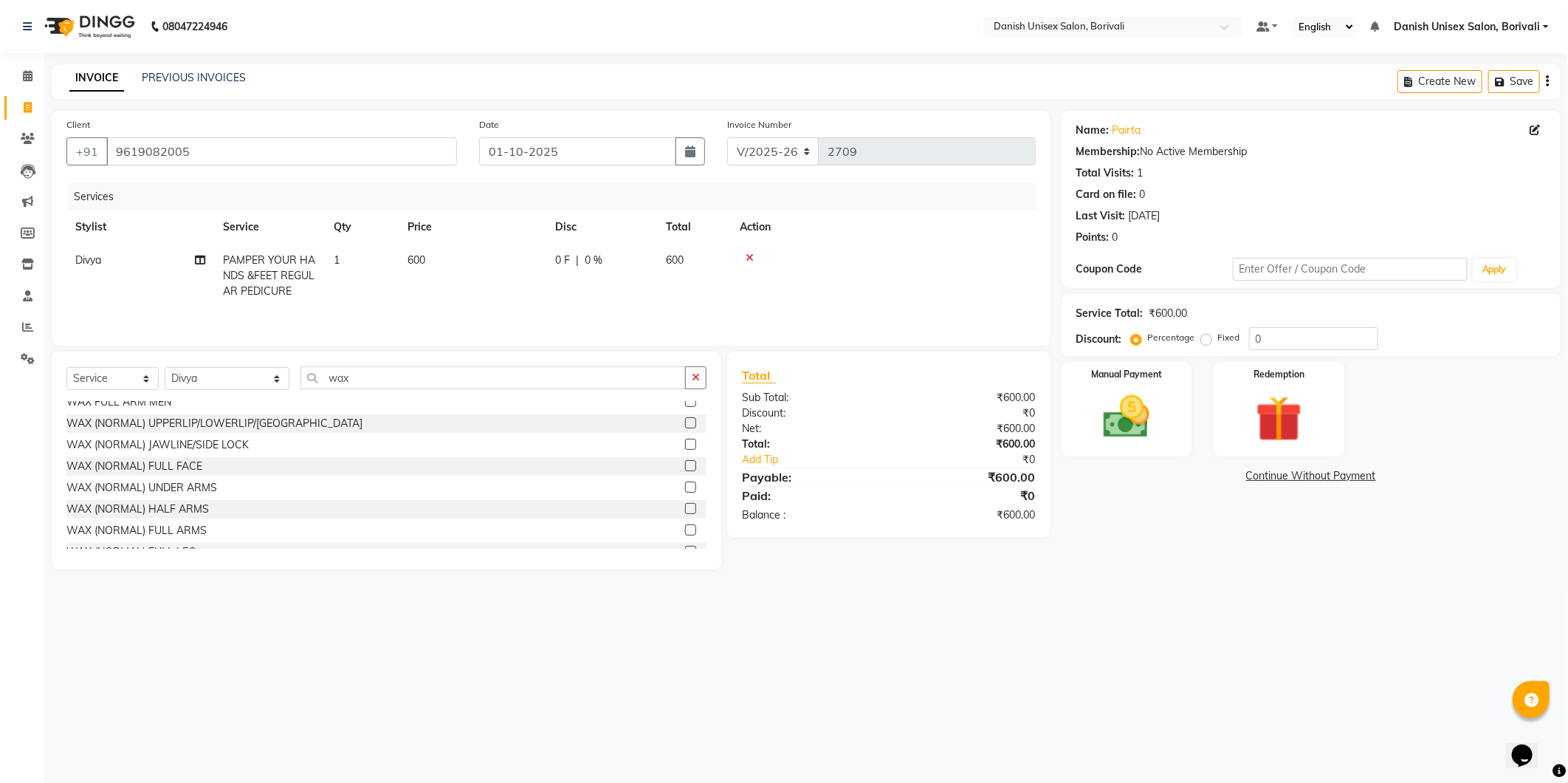
click at [685, 486] on label at bounding box center [691, 487] width 11 height 11
click at [685, 486] on input "checkbox" at bounding box center [690, 487] width 10 height 10
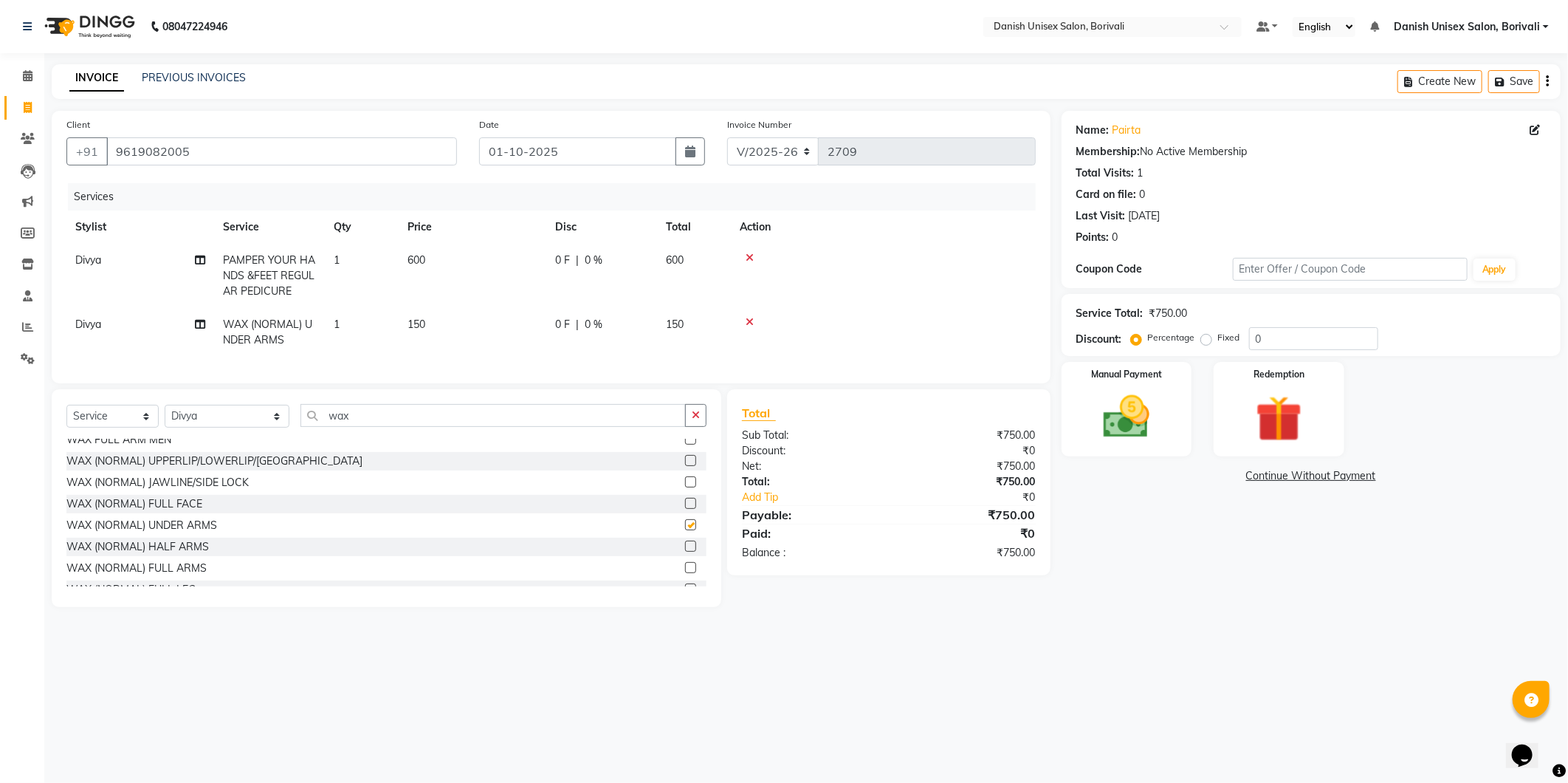
checkbox input "false"
click at [384, 426] on input "wax" at bounding box center [494, 416] width 386 height 23
type input "w"
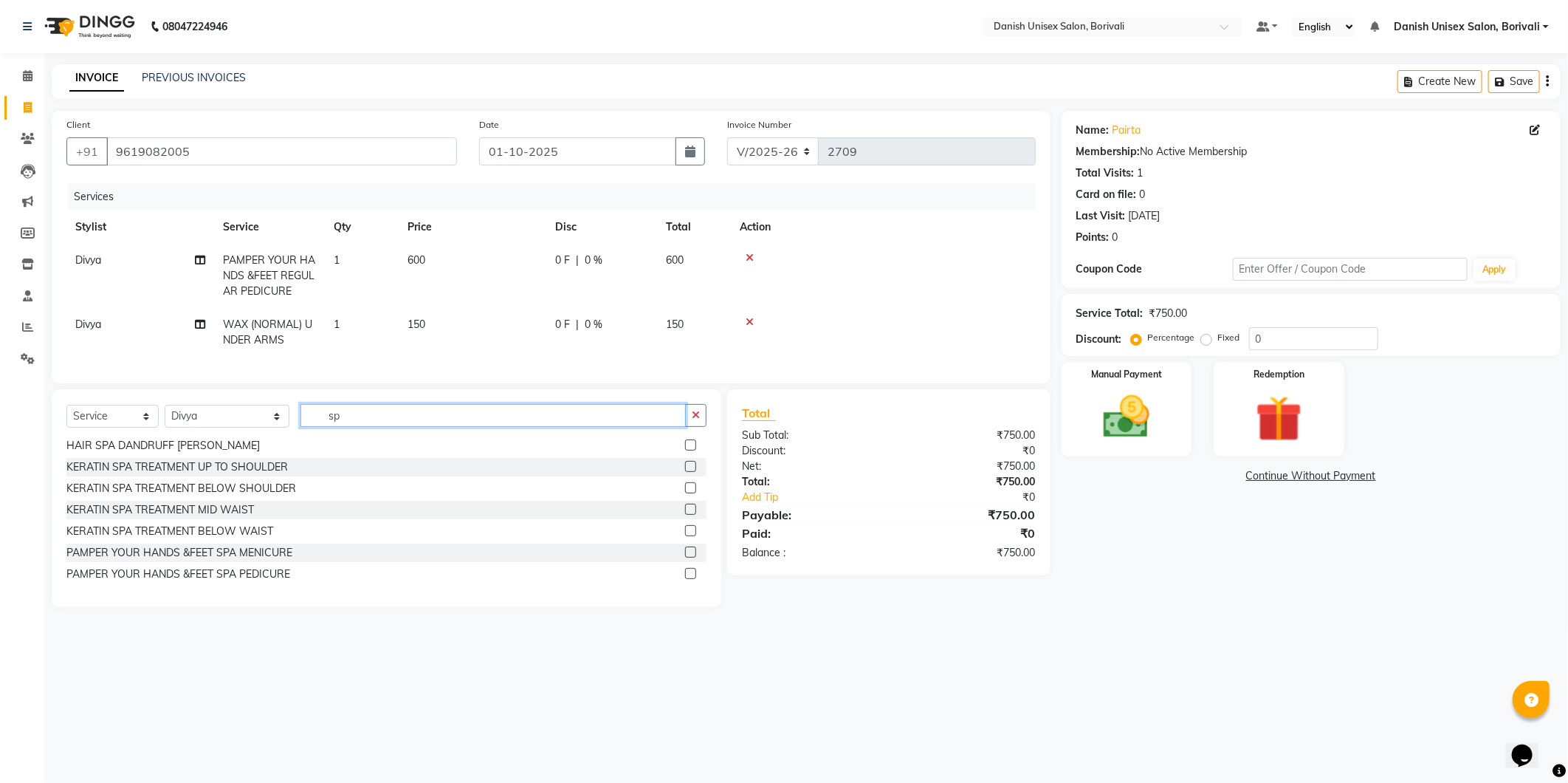
scroll to position [109, 0]
type input "spa"
click at [685, 515] on label at bounding box center [691, 510] width 11 height 11
click at [685, 515] on input "checkbox" at bounding box center [690, 511] width 10 height 10
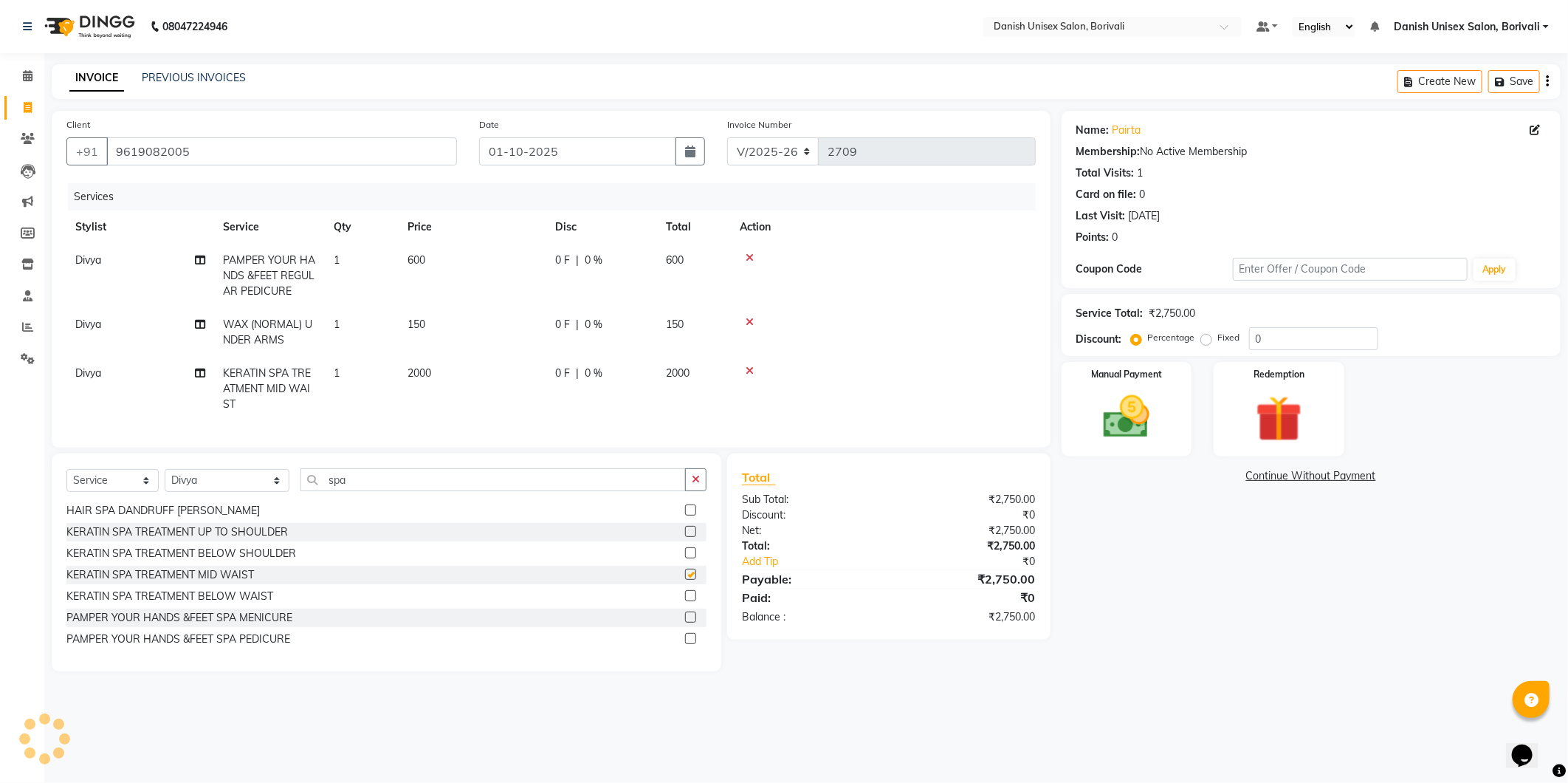
checkbox input "false"
click at [749, 363] on td at bounding box center [884, 389] width 305 height 64
click at [751, 370] on icon at bounding box center [750, 371] width 8 height 11
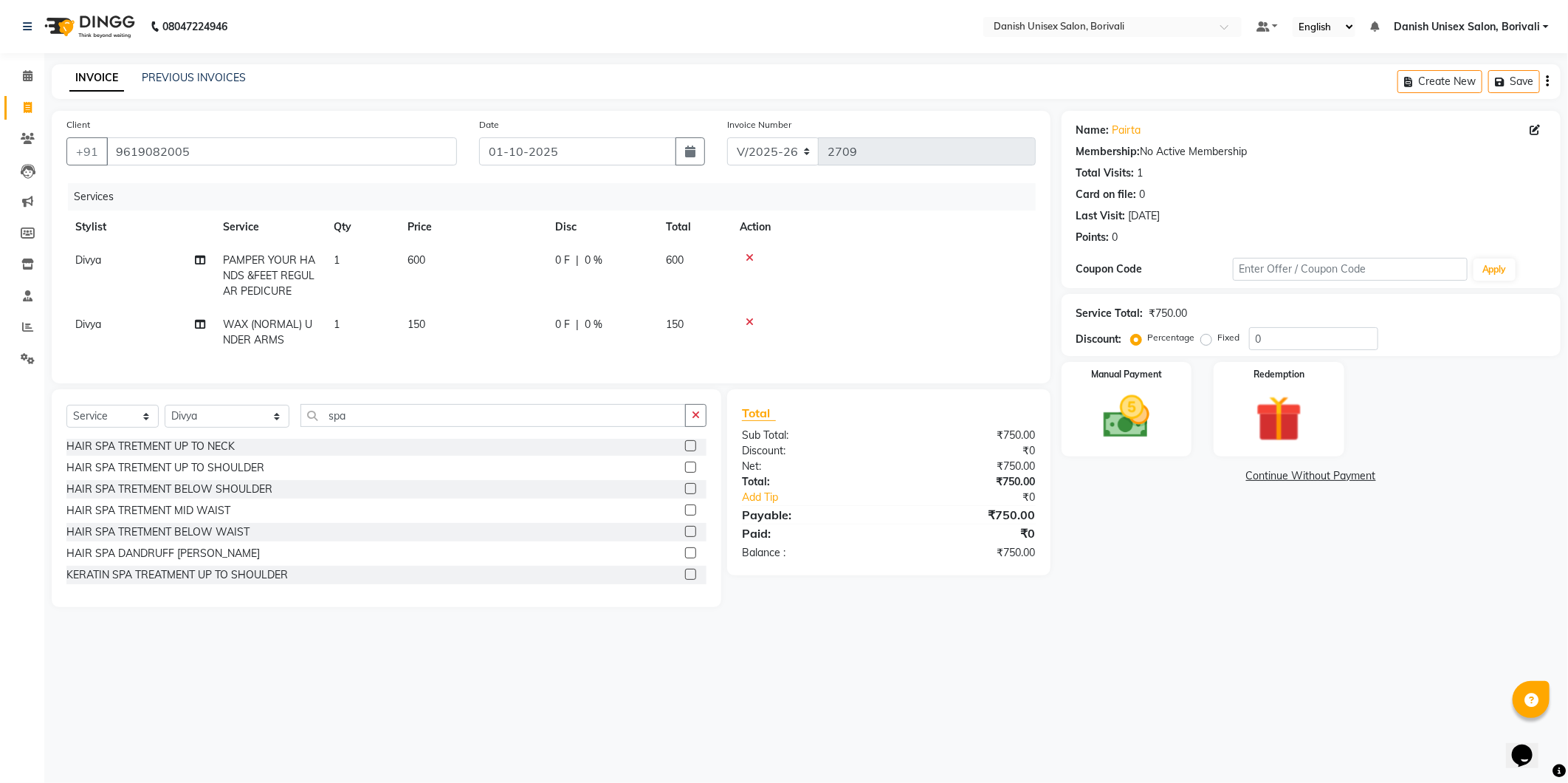
scroll to position [0, 0]
click at [685, 517] on label at bounding box center [691, 512] width 11 height 11
click at [685, 517] on input "checkbox" at bounding box center [690, 512] width 10 height 10
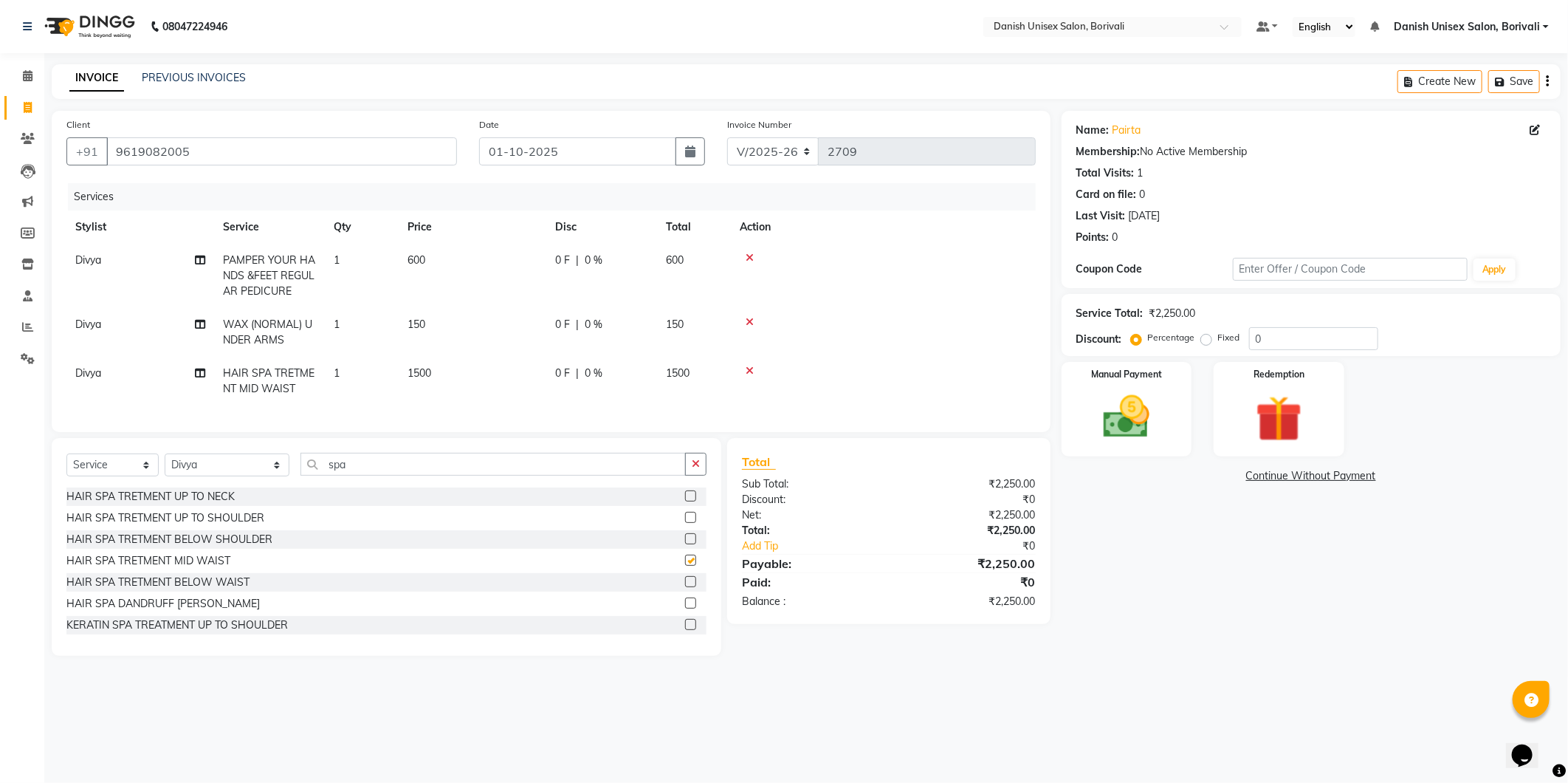
checkbox input "false"
click at [655, 370] on td "0 F | 0 %" at bounding box center [601, 381] width 111 height 49
select select "91975"
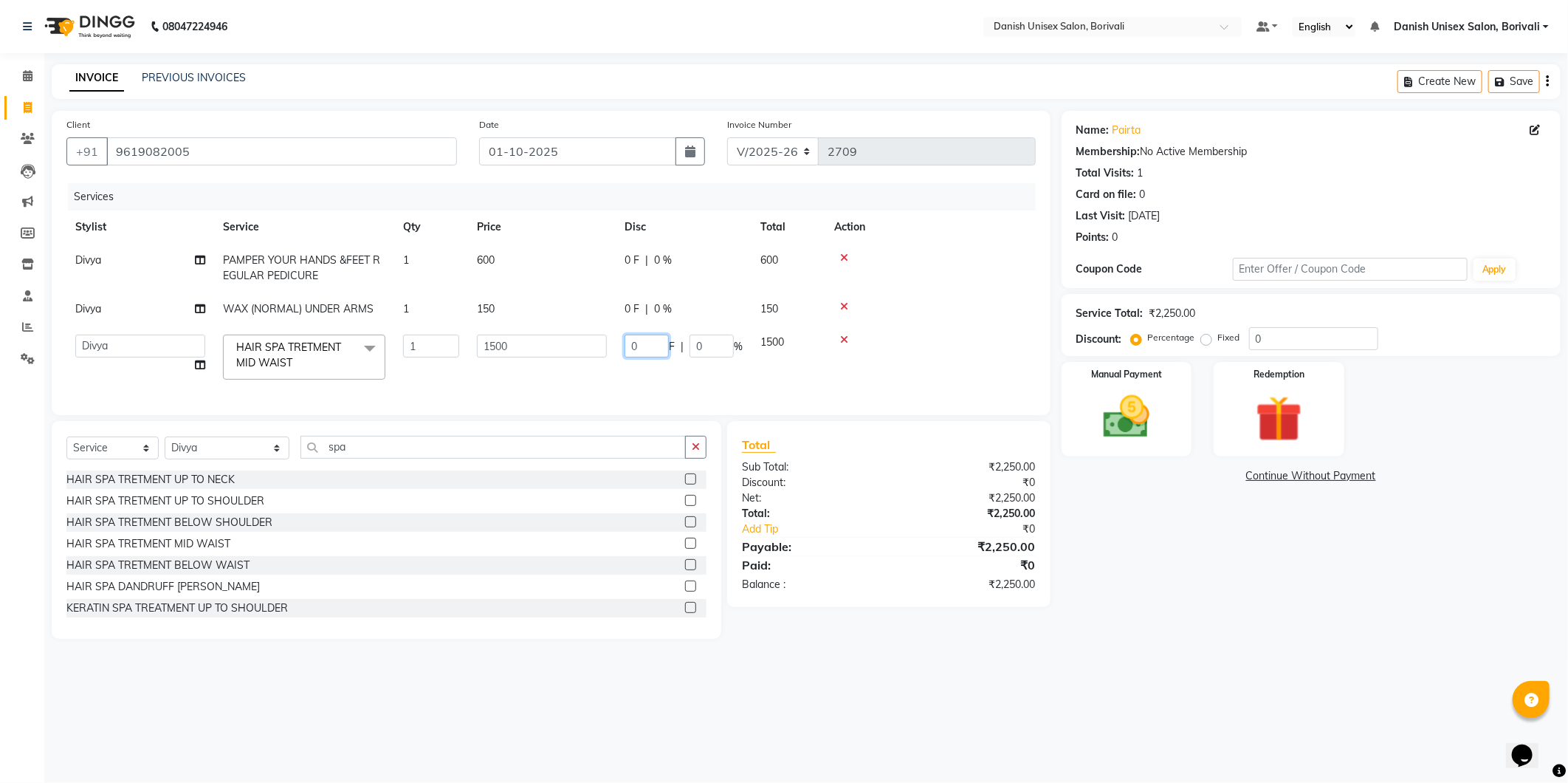
click at [628, 343] on input "0" at bounding box center [647, 346] width 45 height 23
type input "300"
click at [703, 375] on tr "[PERSON_NAME] Bheem [PERSON_NAME] Danish Unisex Salon, Borivali [PERSON_NAME] […" at bounding box center [551, 357] width 969 height 62
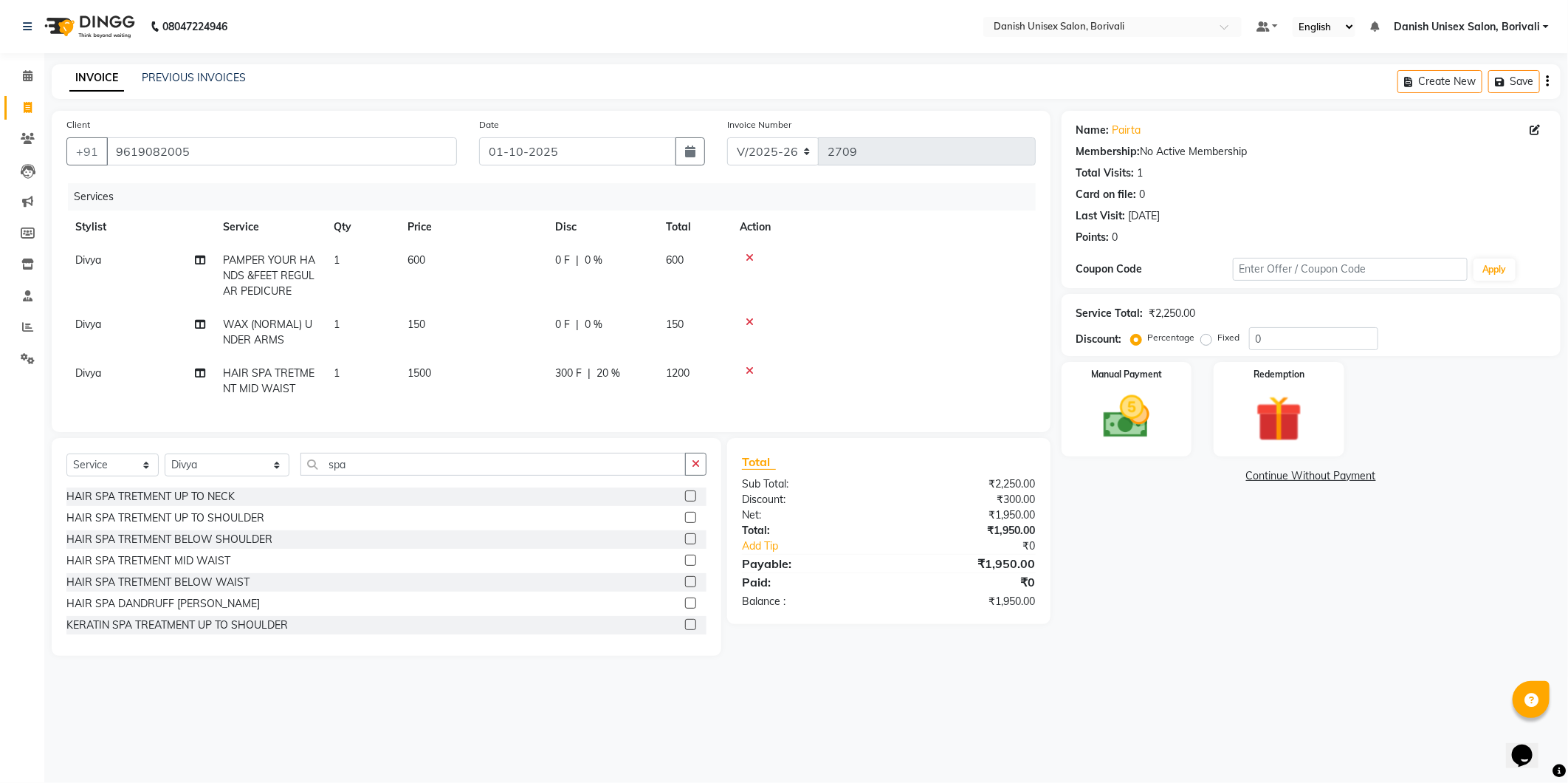
click at [699, 378] on td "1200" at bounding box center [693, 381] width 74 height 49
select select "91975"
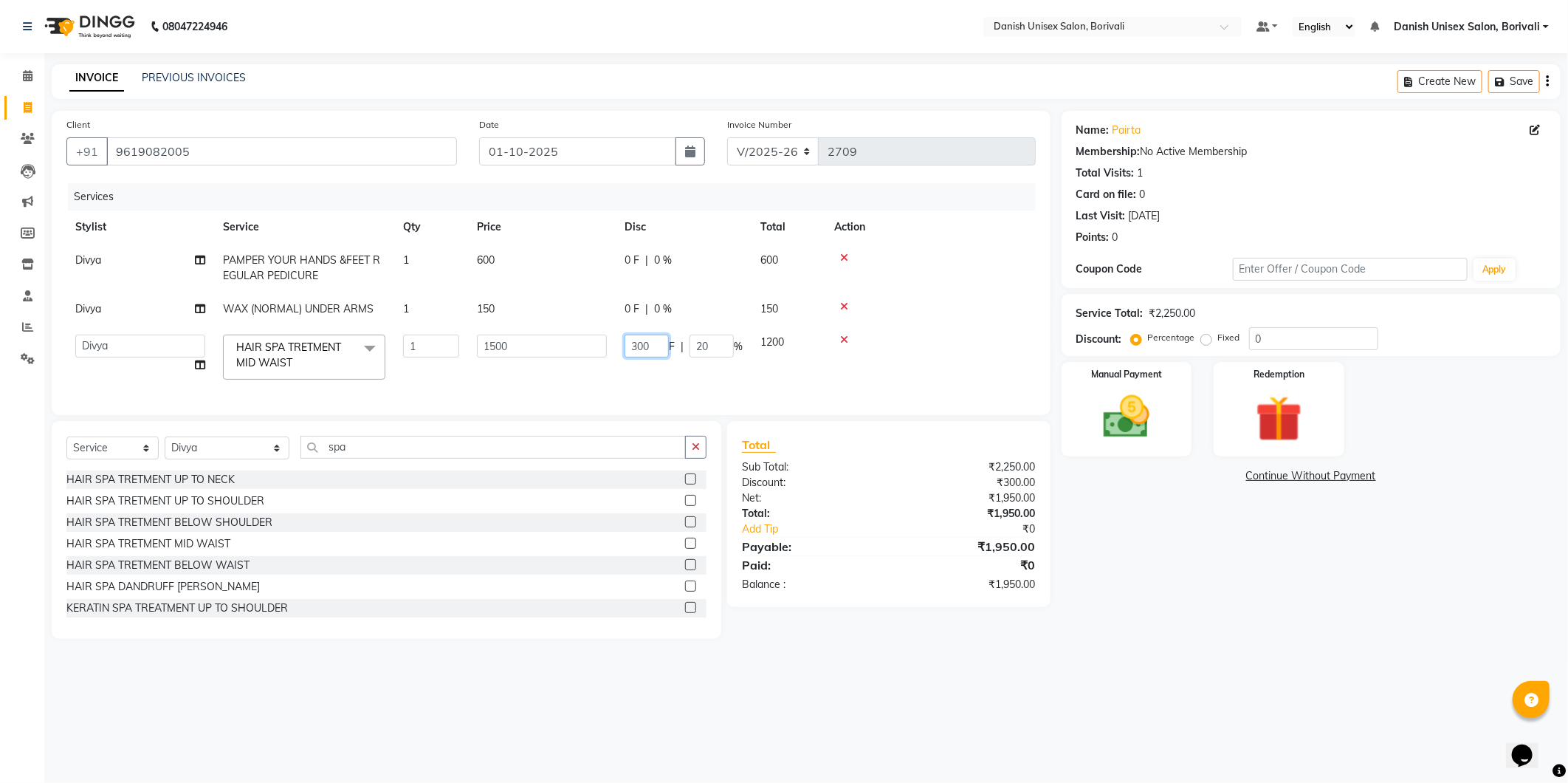
click at [638, 347] on input "300" at bounding box center [647, 346] width 45 height 23
type input "500"
click at [702, 374] on tr "[PERSON_NAME] Bheem [PERSON_NAME] Danish Unisex Salon, Borivali [PERSON_NAME] […" at bounding box center [551, 357] width 969 height 62
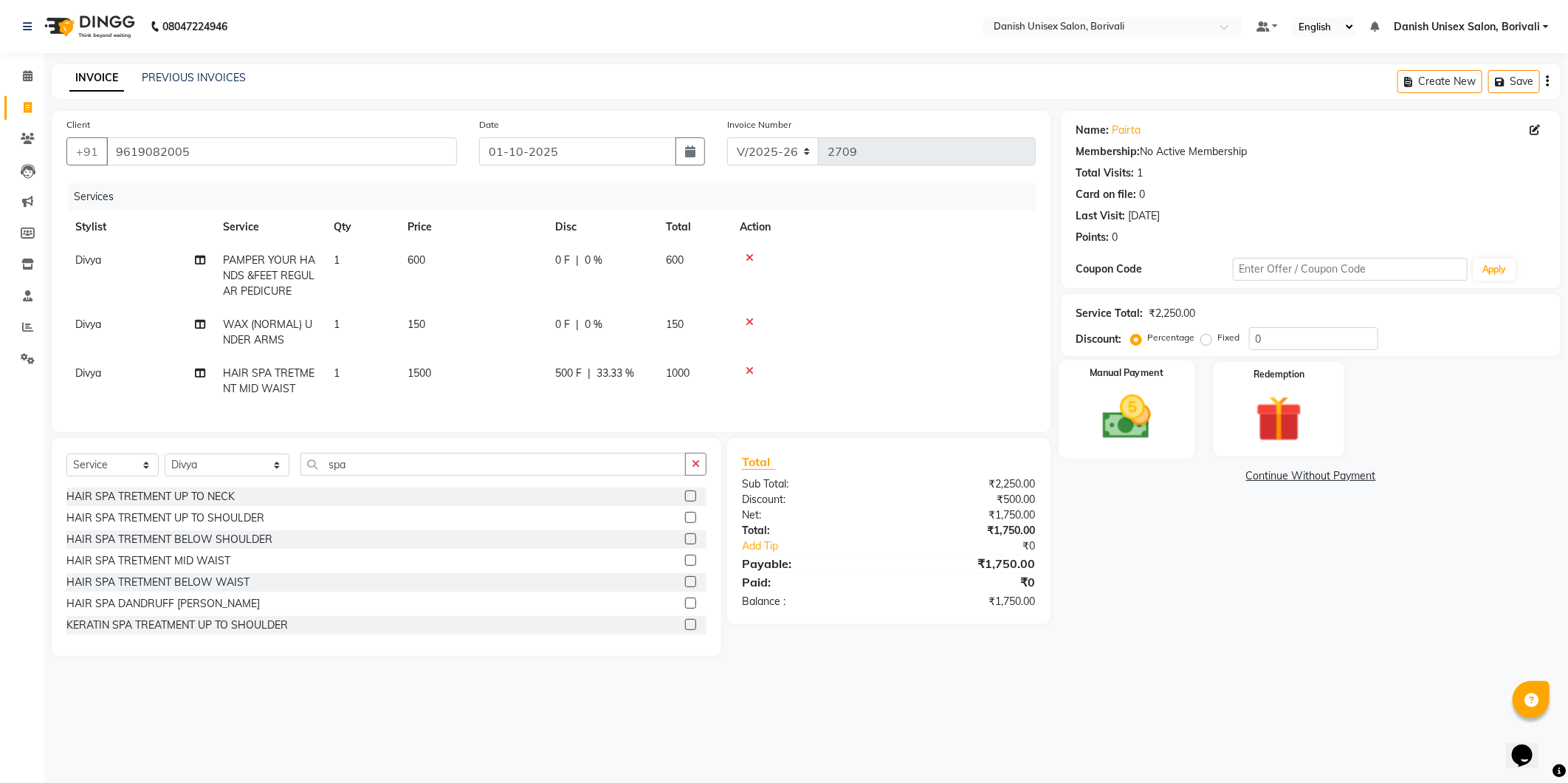
click at [1173, 438] on div "Manual Payment" at bounding box center [1126, 409] width 136 height 98
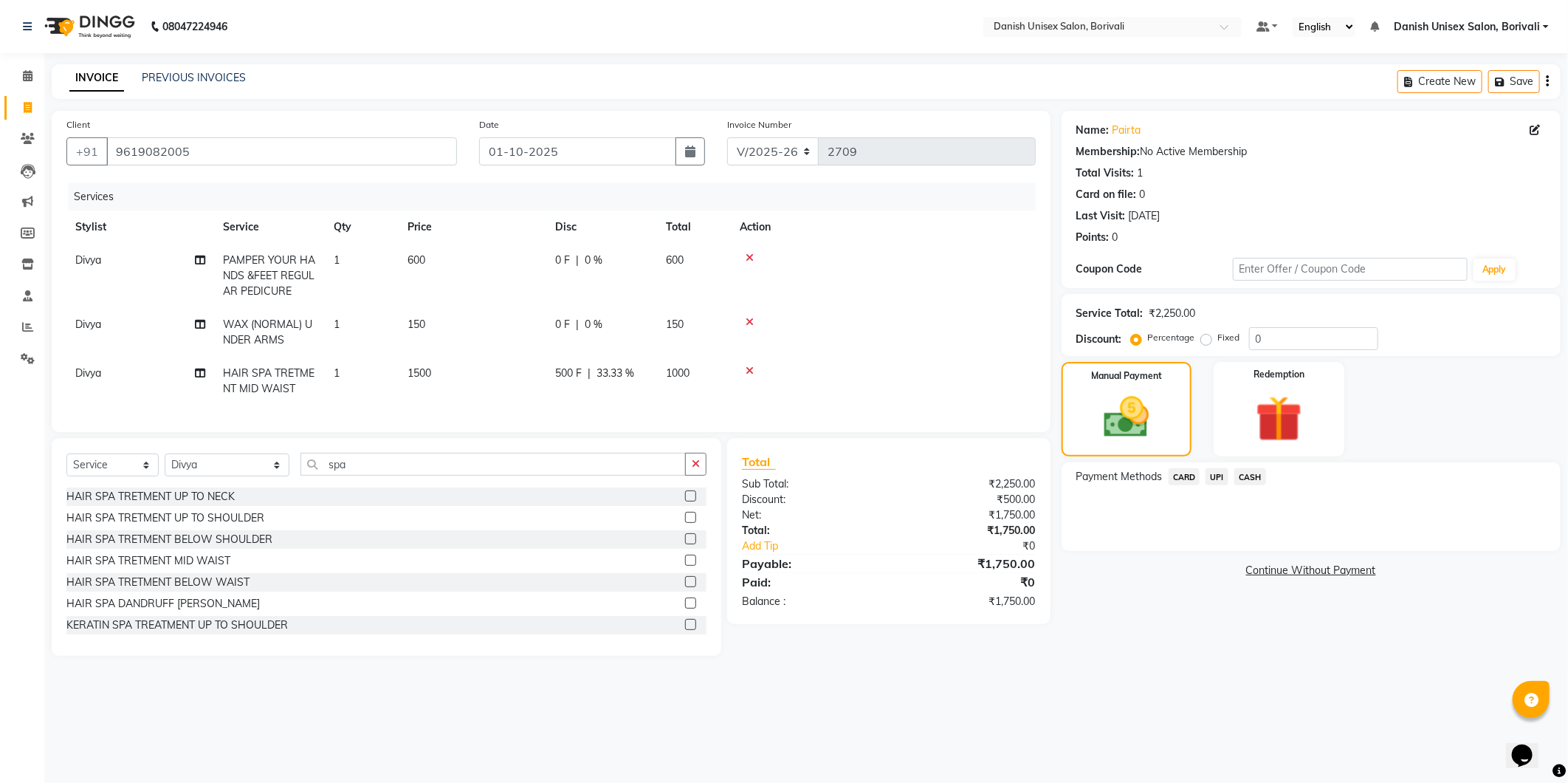
click at [1255, 474] on span "CASH" at bounding box center [1250, 477] width 32 height 17
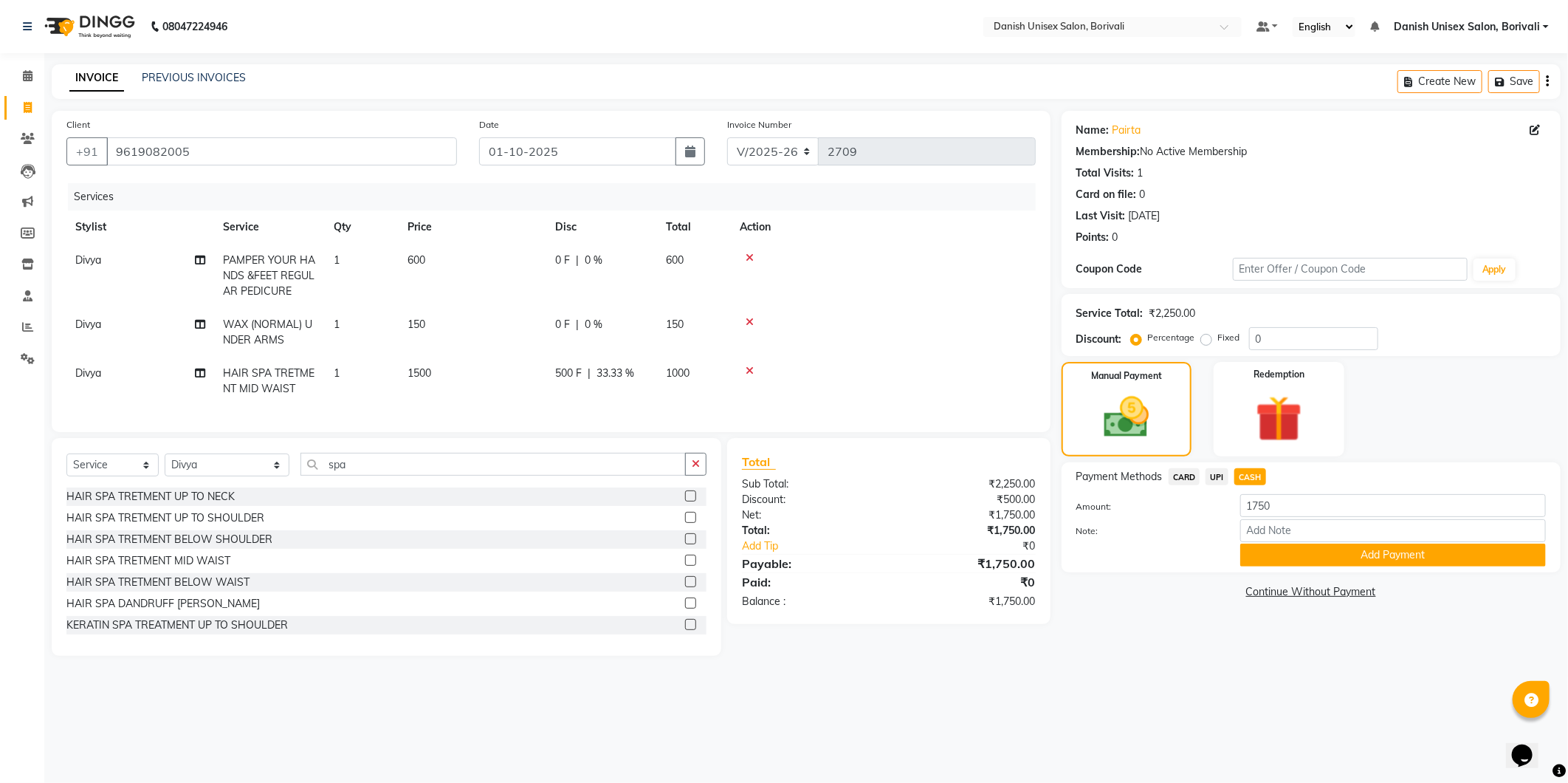
click at [1222, 477] on span "UPI" at bounding box center [1217, 477] width 23 height 17
click at [1272, 547] on button "Add Payment" at bounding box center [1393, 555] width 306 height 23
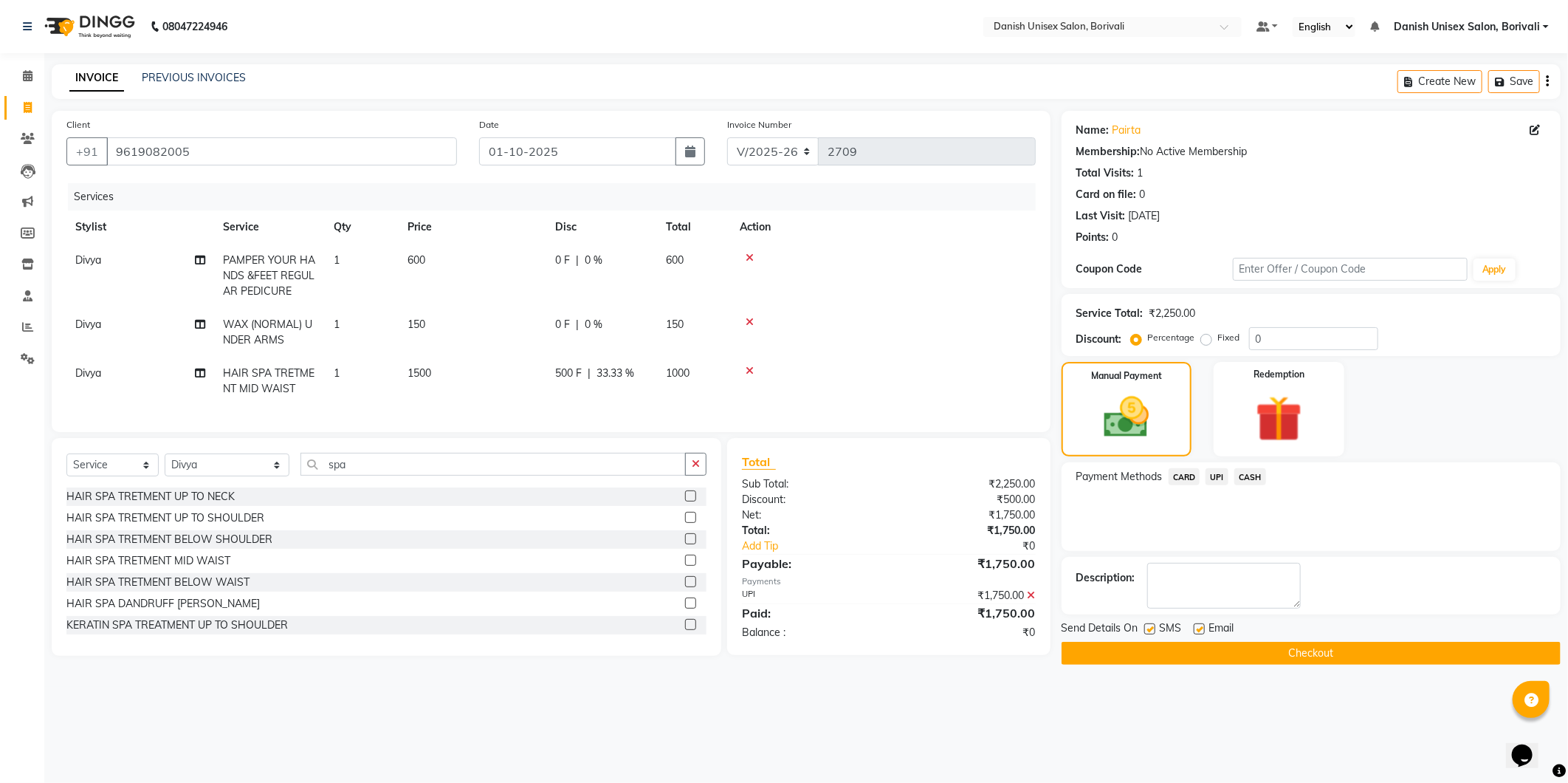
click at [1272, 652] on button "Checkout" at bounding box center [1311, 654] width 499 height 23
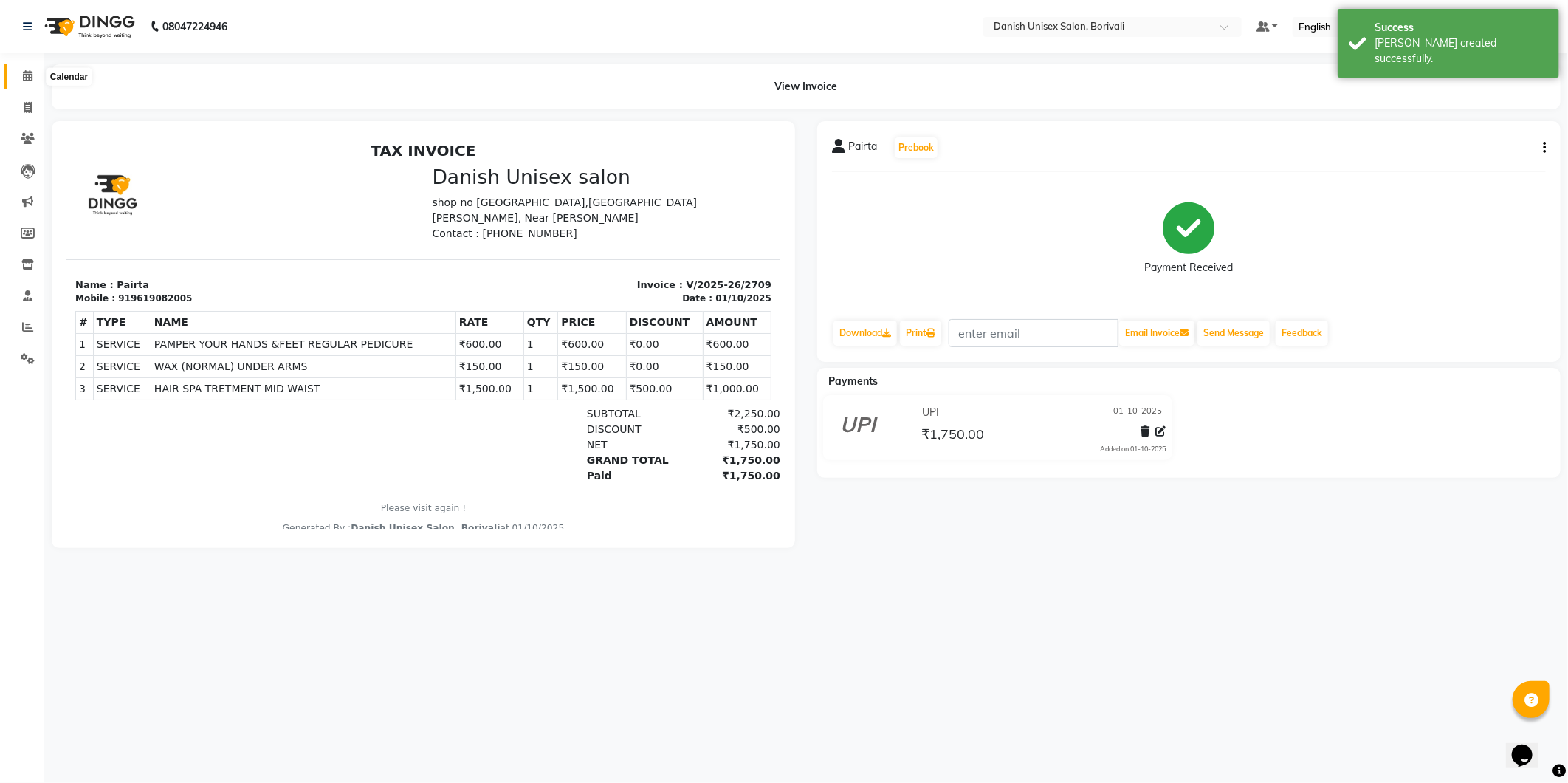
click at [27, 77] on icon at bounding box center [28, 76] width 10 height 11
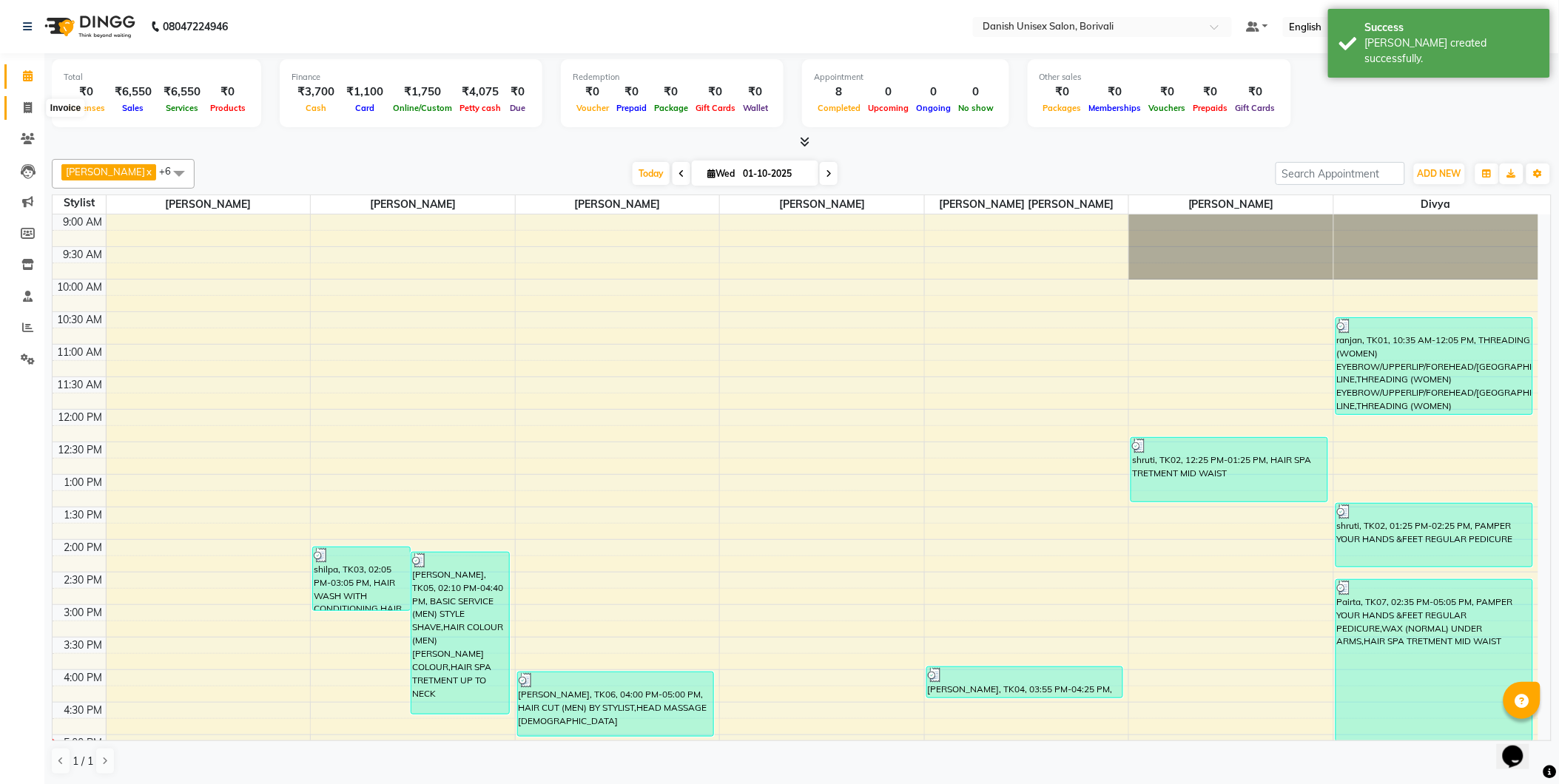
click at [27, 104] on icon at bounding box center [27, 107] width 8 height 11
select select "7068"
select select "service"
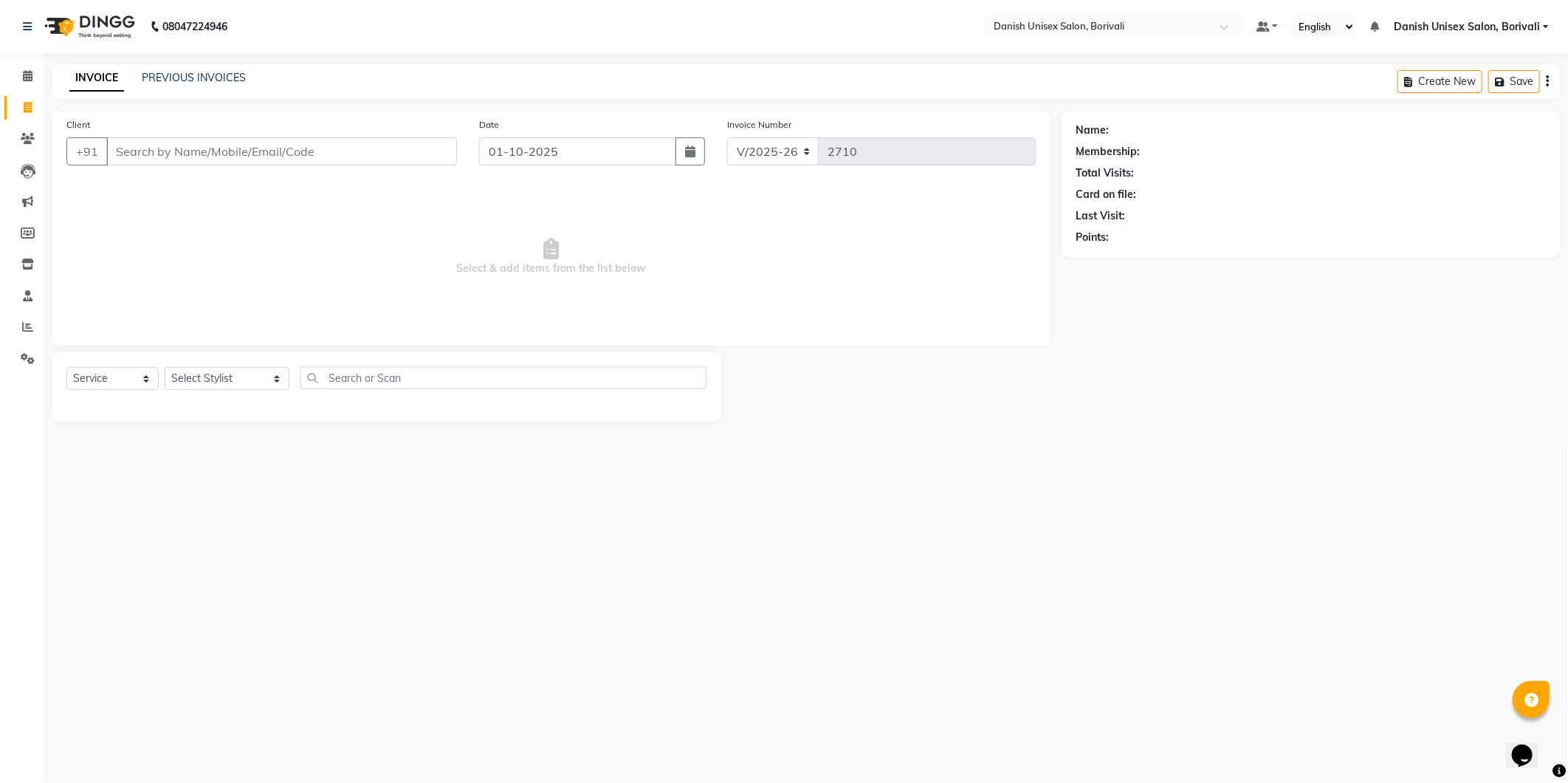
click at [231, 154] on input "Client" at bounding box center [281, 151] width 351 height 28
click at [233, 371] on select "Select Stylist [PERSON_NAME] Bheem [PERSON_NAME] Danish Unisex Salon, [PERSON_N…" at bounding box center [227, 379] width 125 height 23
select select "91975"
click at [164, 368] on select "Select Stylist [PERSON_NAME] Bheem [PERSON_NAME] Danish Unisex Salon, [PERSON_N…" at bounding box center [227, 379] width 125 height 23
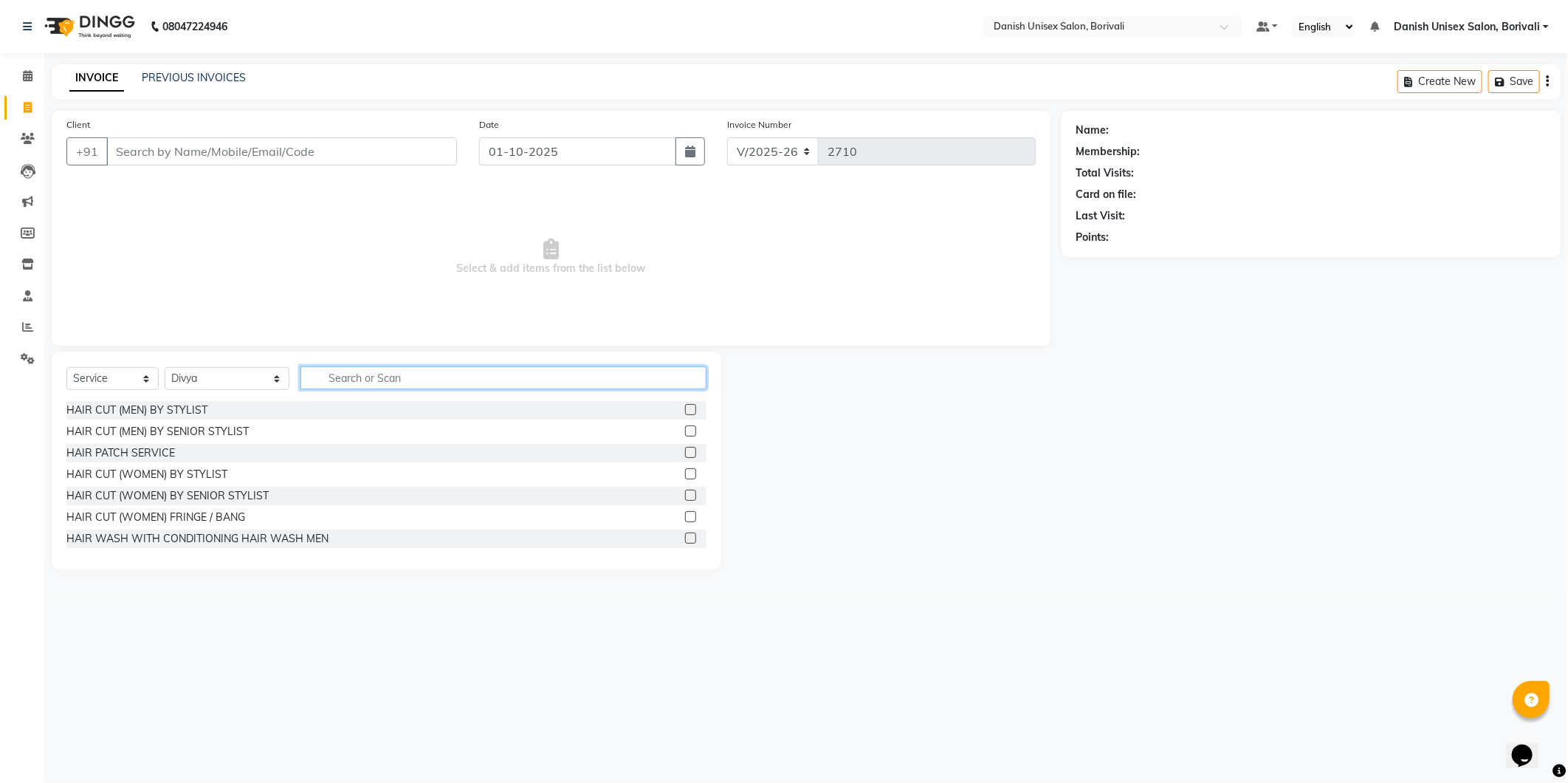
click at [366, 366] on input "text" at bounding box center [503, 378] width 406 height 23
type input "[PERSON_NAME]"
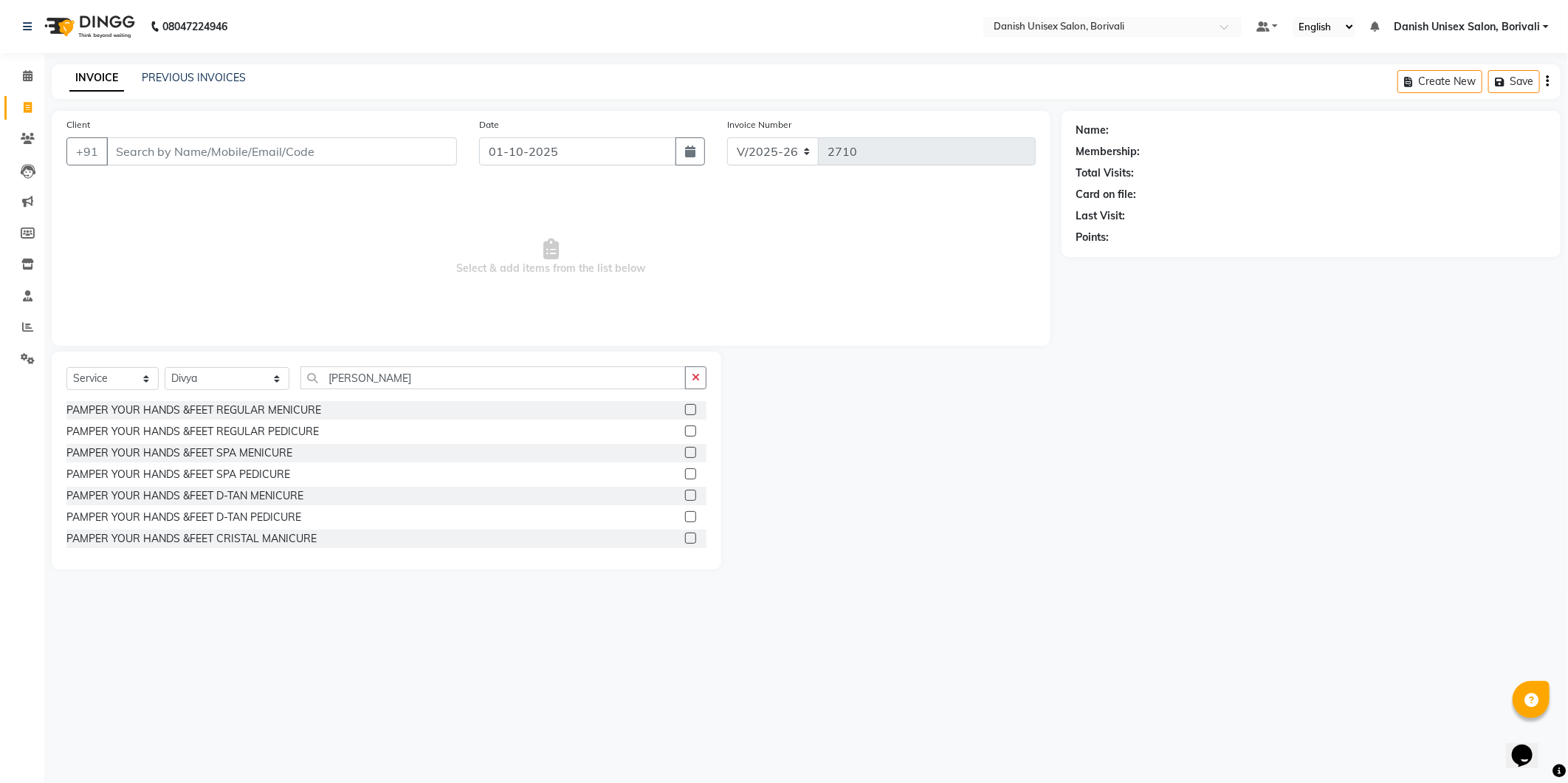
click at [685, 429] on label at bounding box center [691, 431] width 11 height 11
click at [685, 429] on input "checkbox" at bounding box center [690, 431] width 10 height 10
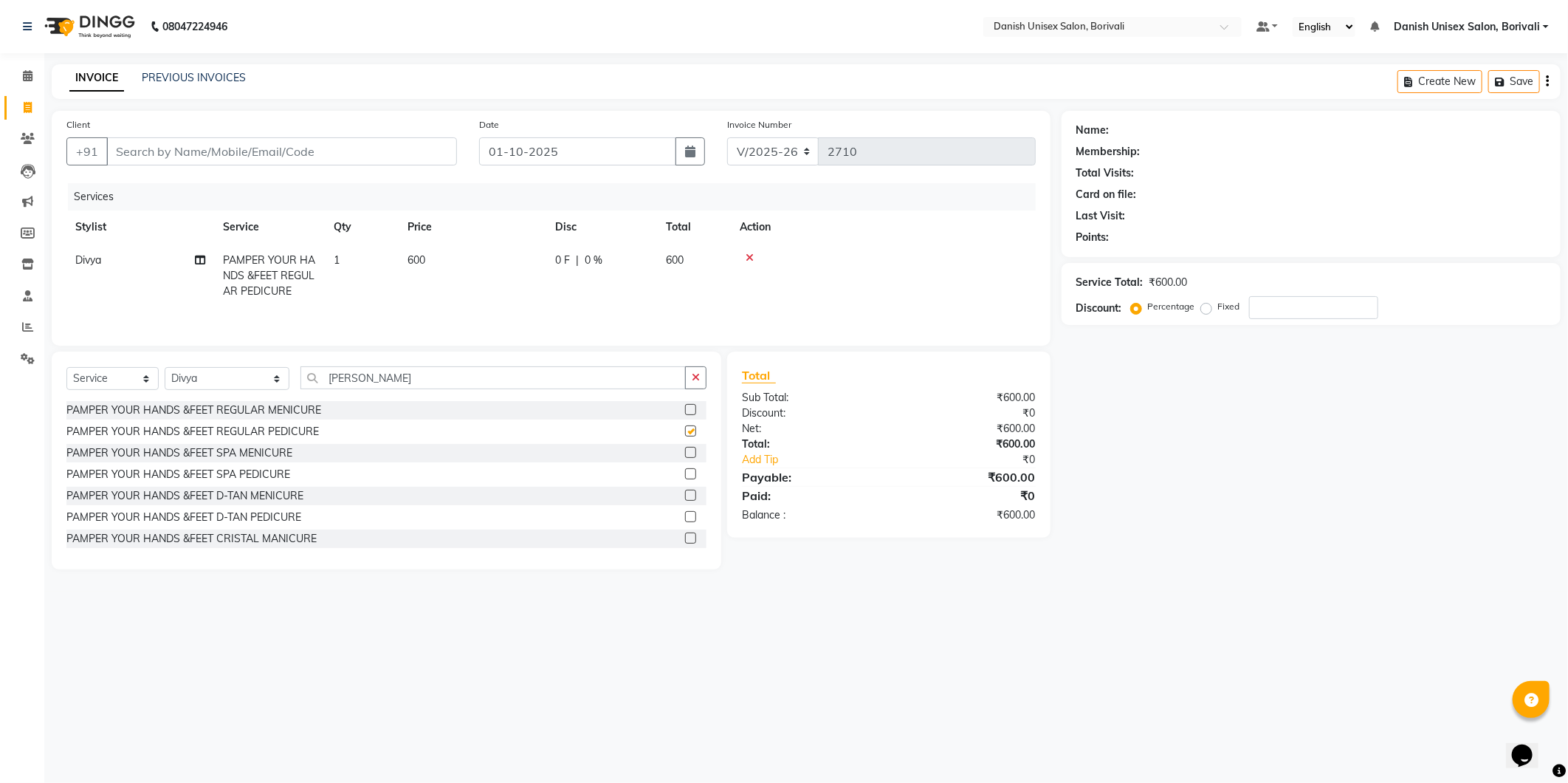
checkbox input "false"
click at [372, 379] on input "[PERSON_NAME]" at bounding box center [494, 378] width 386 height 23
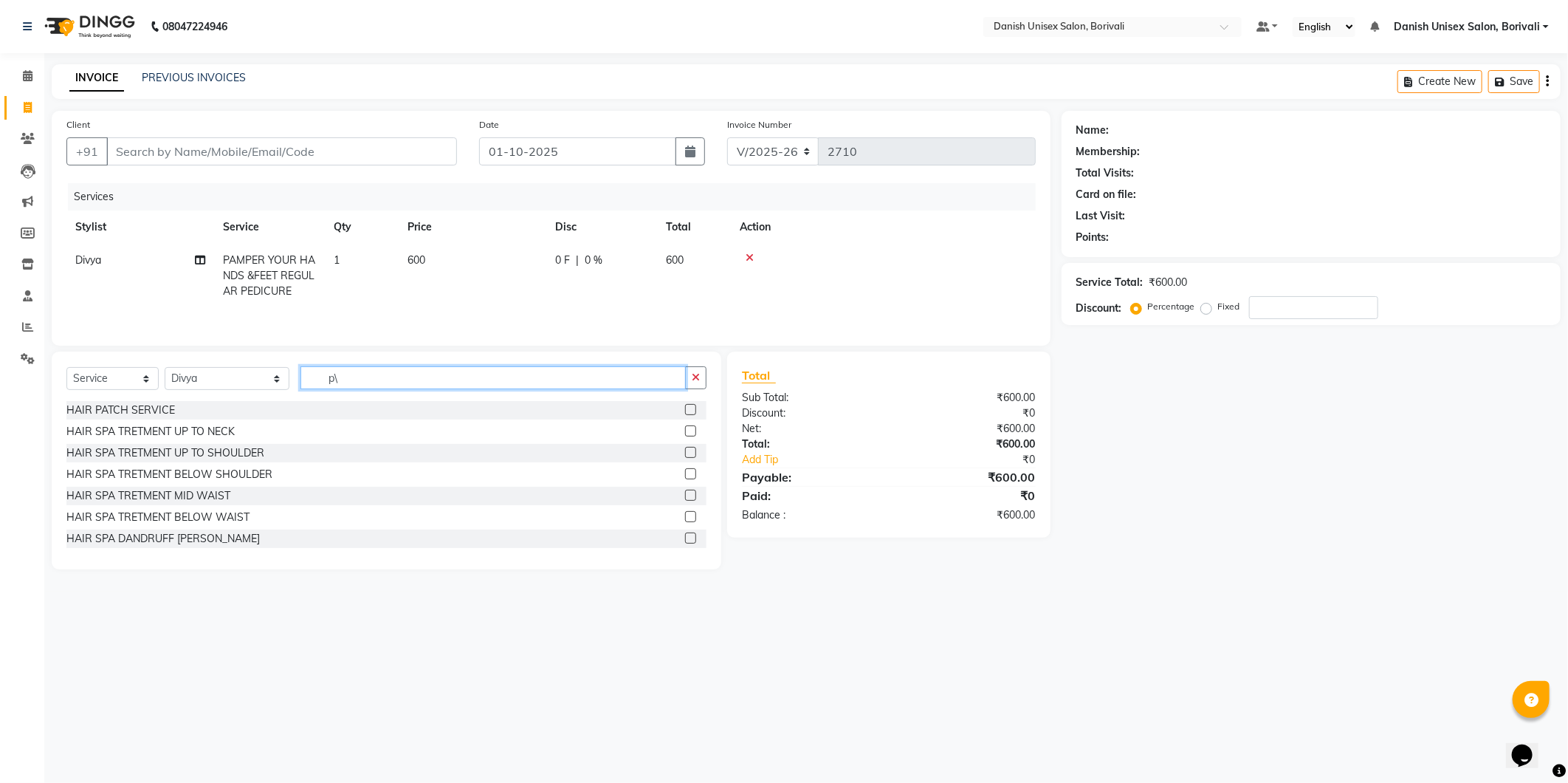
type input "p"
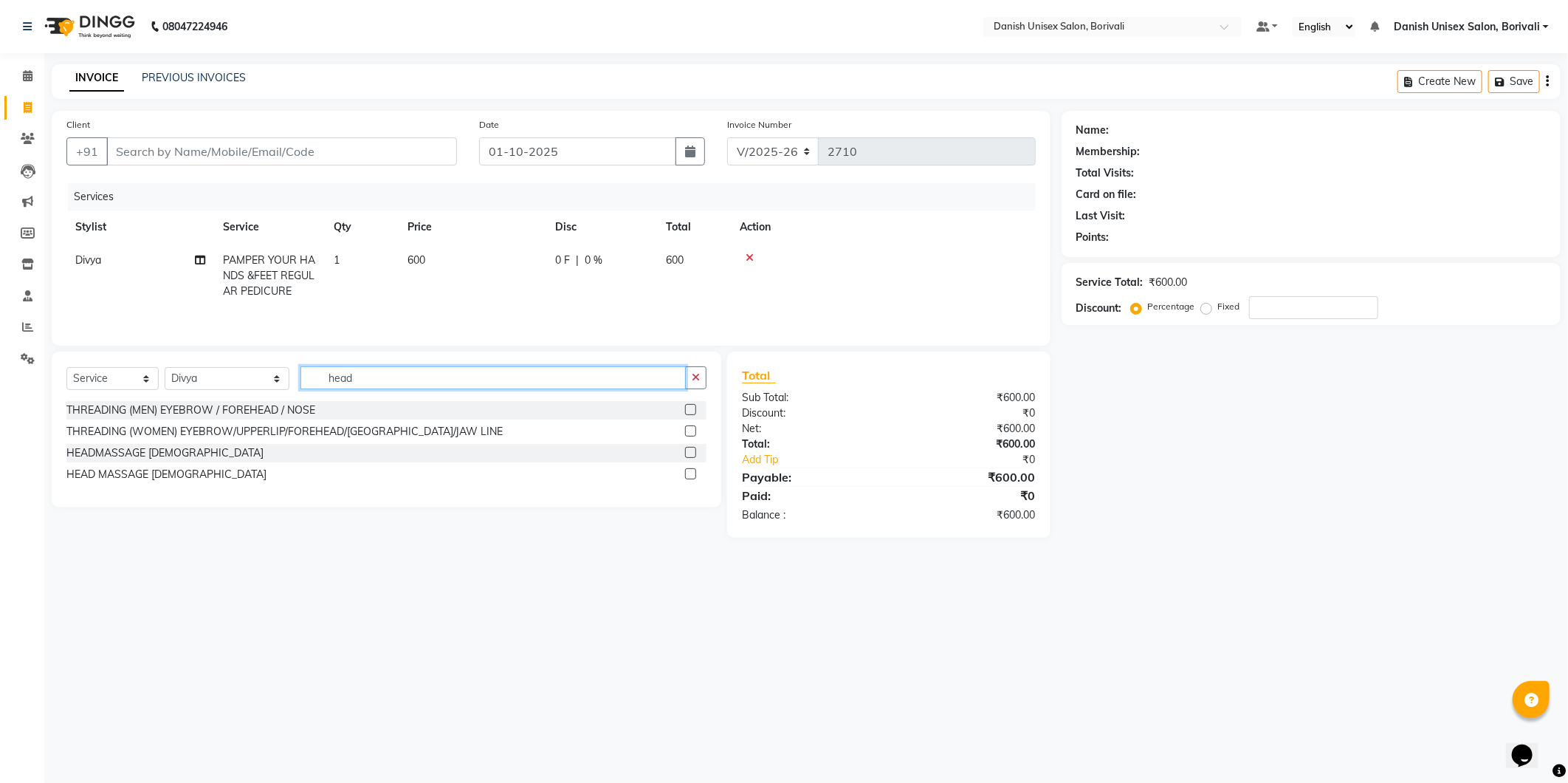
type input "head"
click at [694, 449] on label at bounding box center [691, 453] width 11 height 11
click at [694, 449] on input "checkbox" at bounding box center [690, 453] width 10 height 10
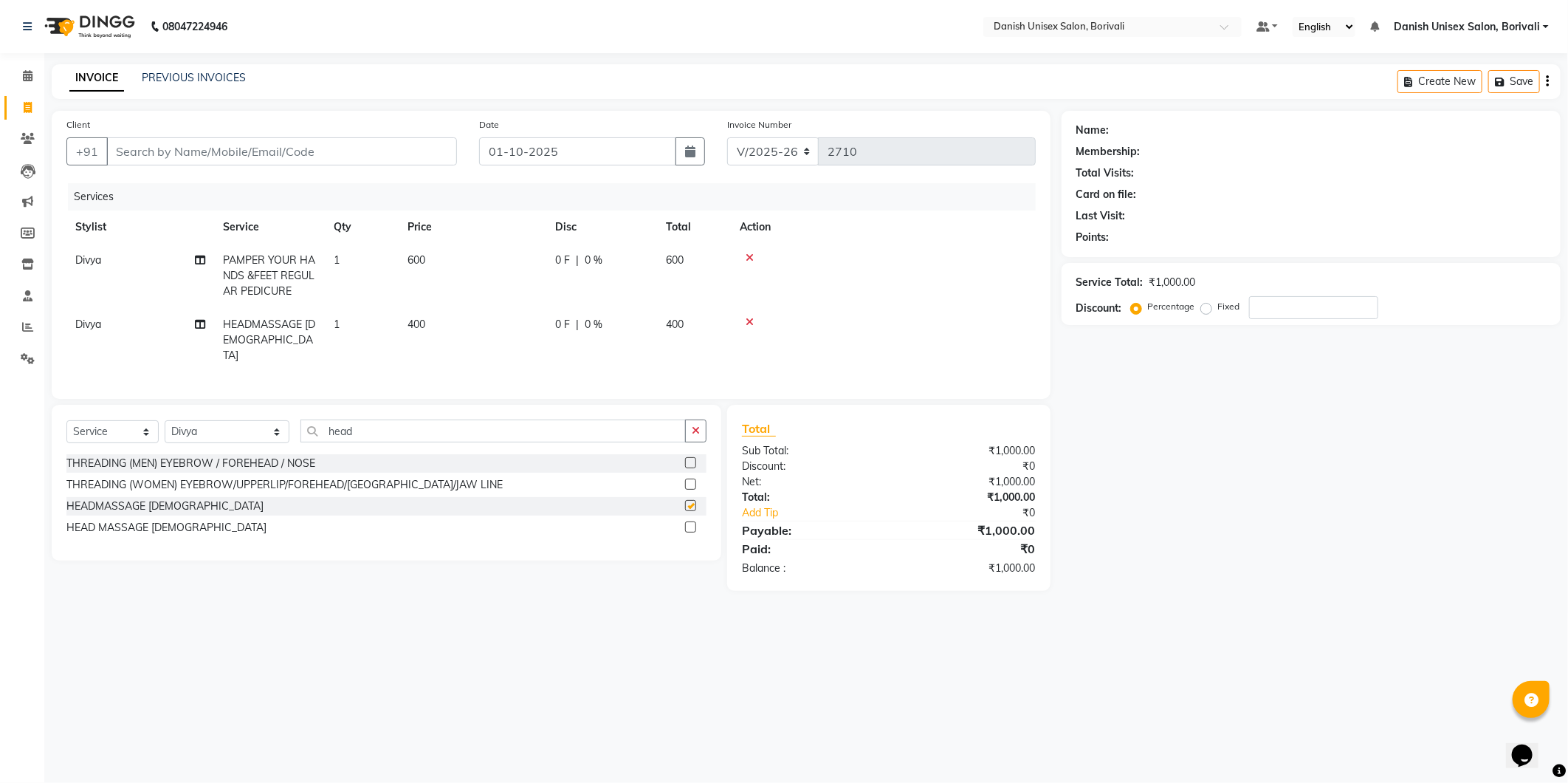
checkbox input "false"
click at [504, 430] on input "head" at bounding box center [494, 431] width 386 height 23
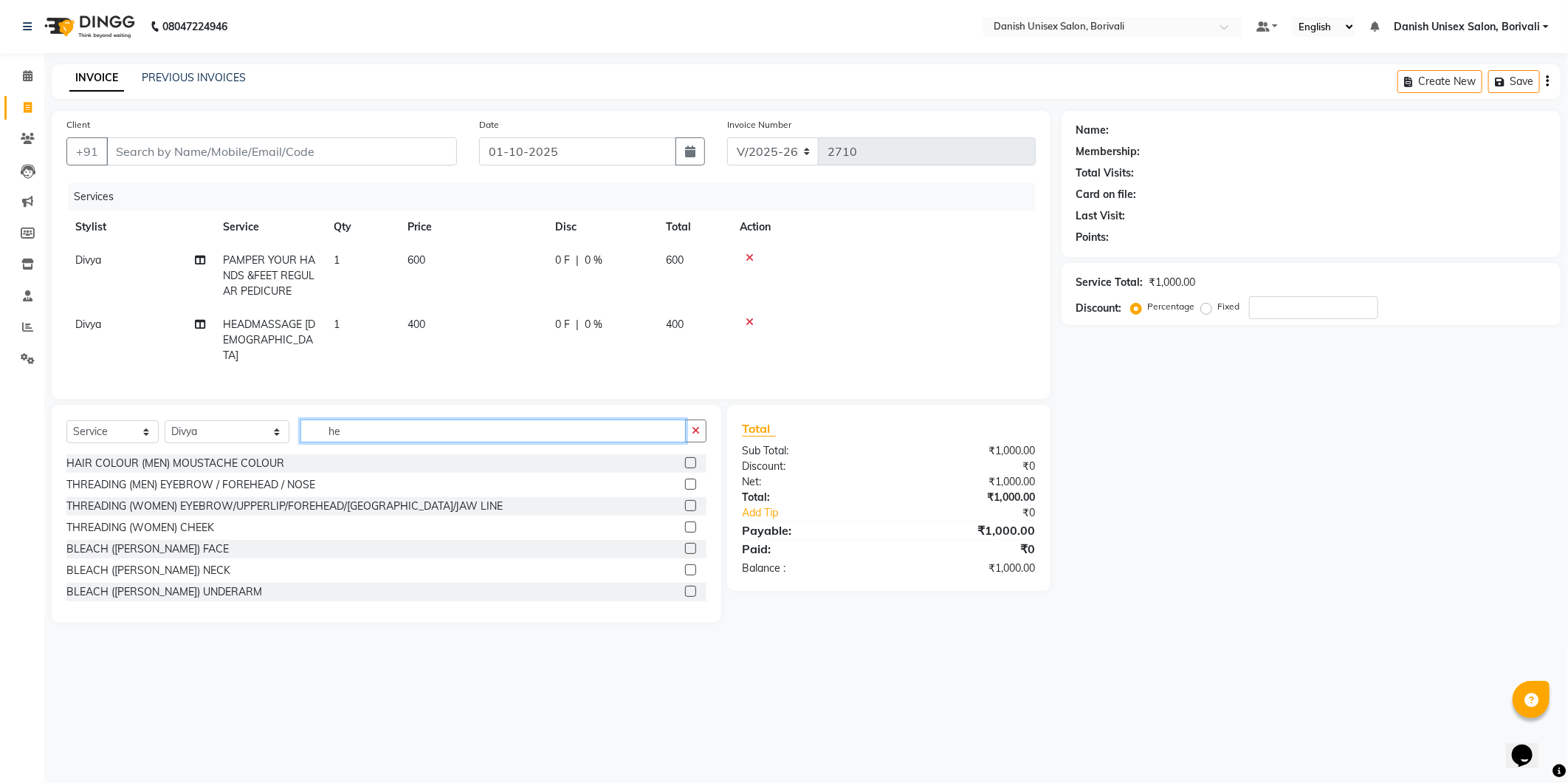
type input "h"
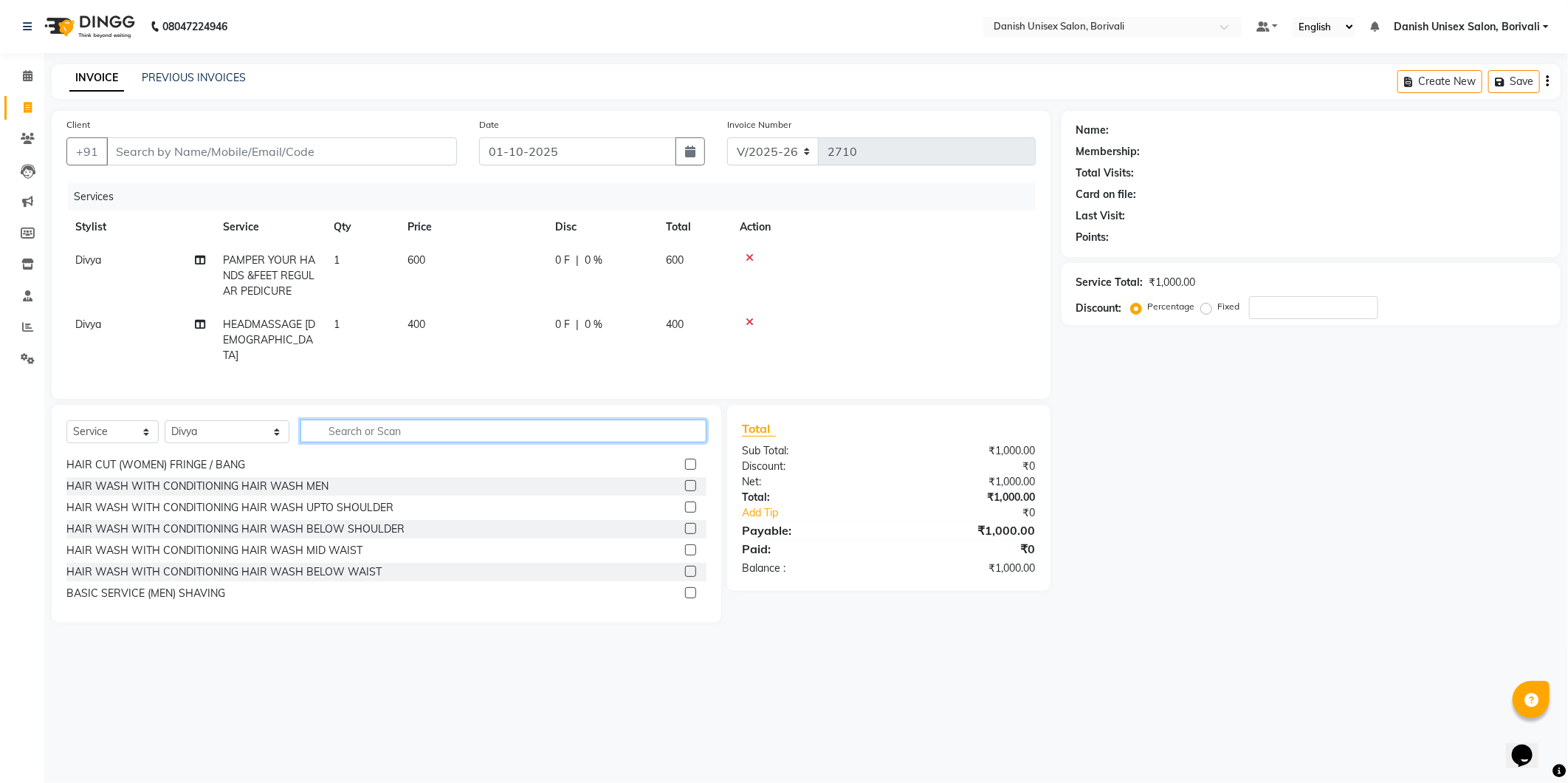
scroll to position [82, 0]
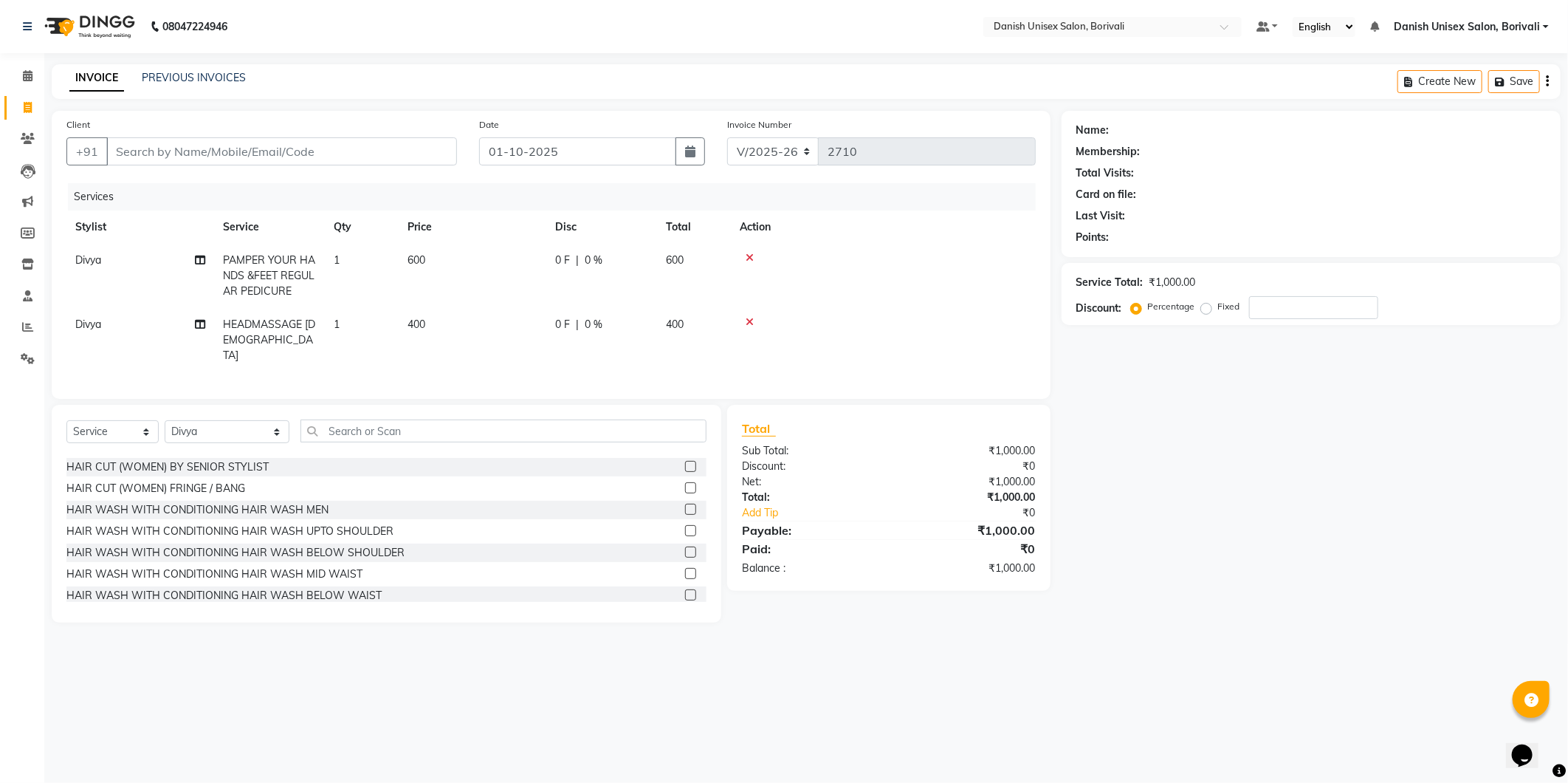
click at [685, 548] on label at bounding box center [691, 552] width 11 height 11
click at [685, 548] on input "checkbox" at bounding box center [690, 553] width 10 height 10
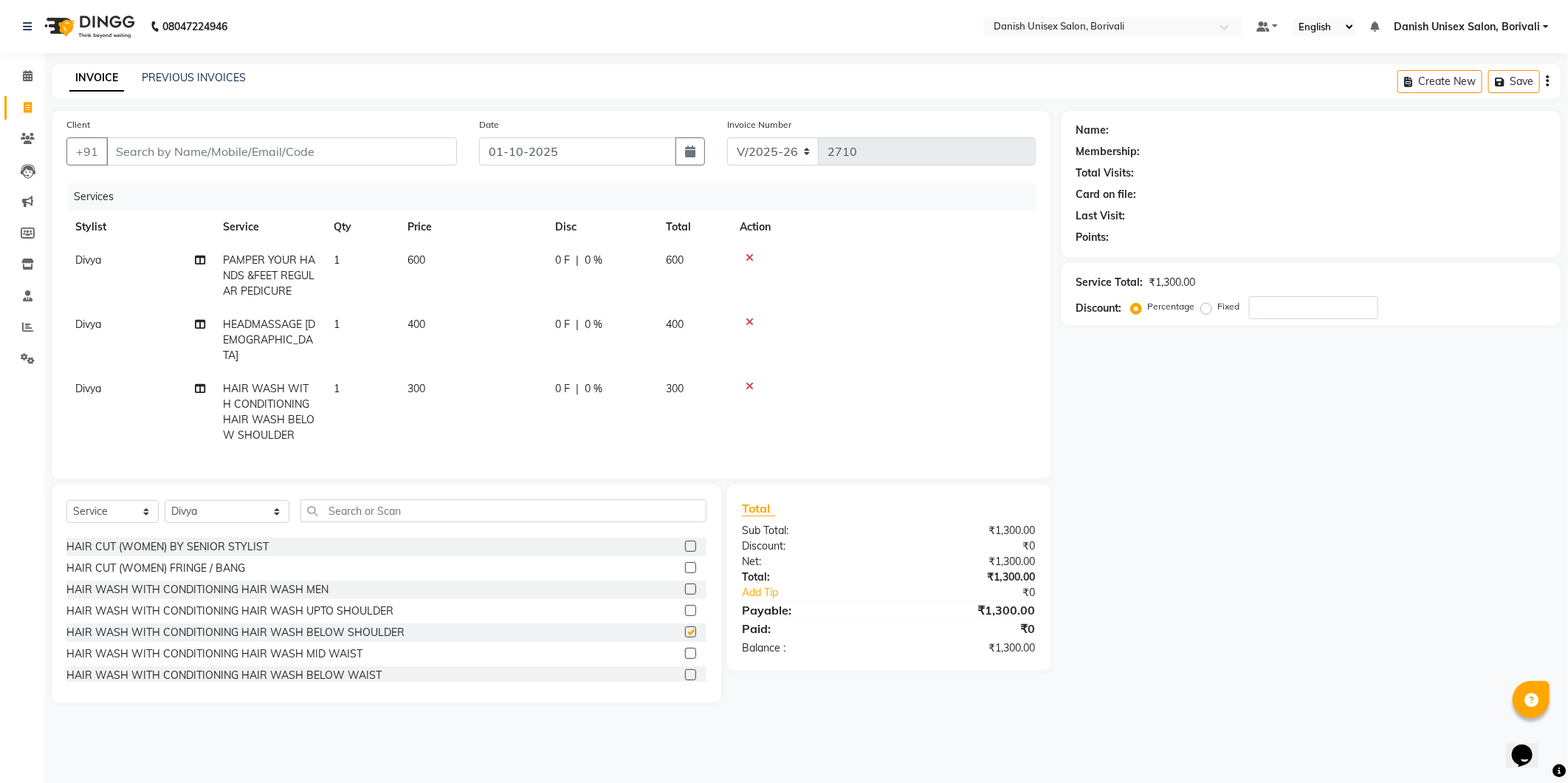
checkbox input "false"
click at [399, 156] on input "Client" at bounding box center [281, 151] width 351 height 28
type input "9"
type input "0"
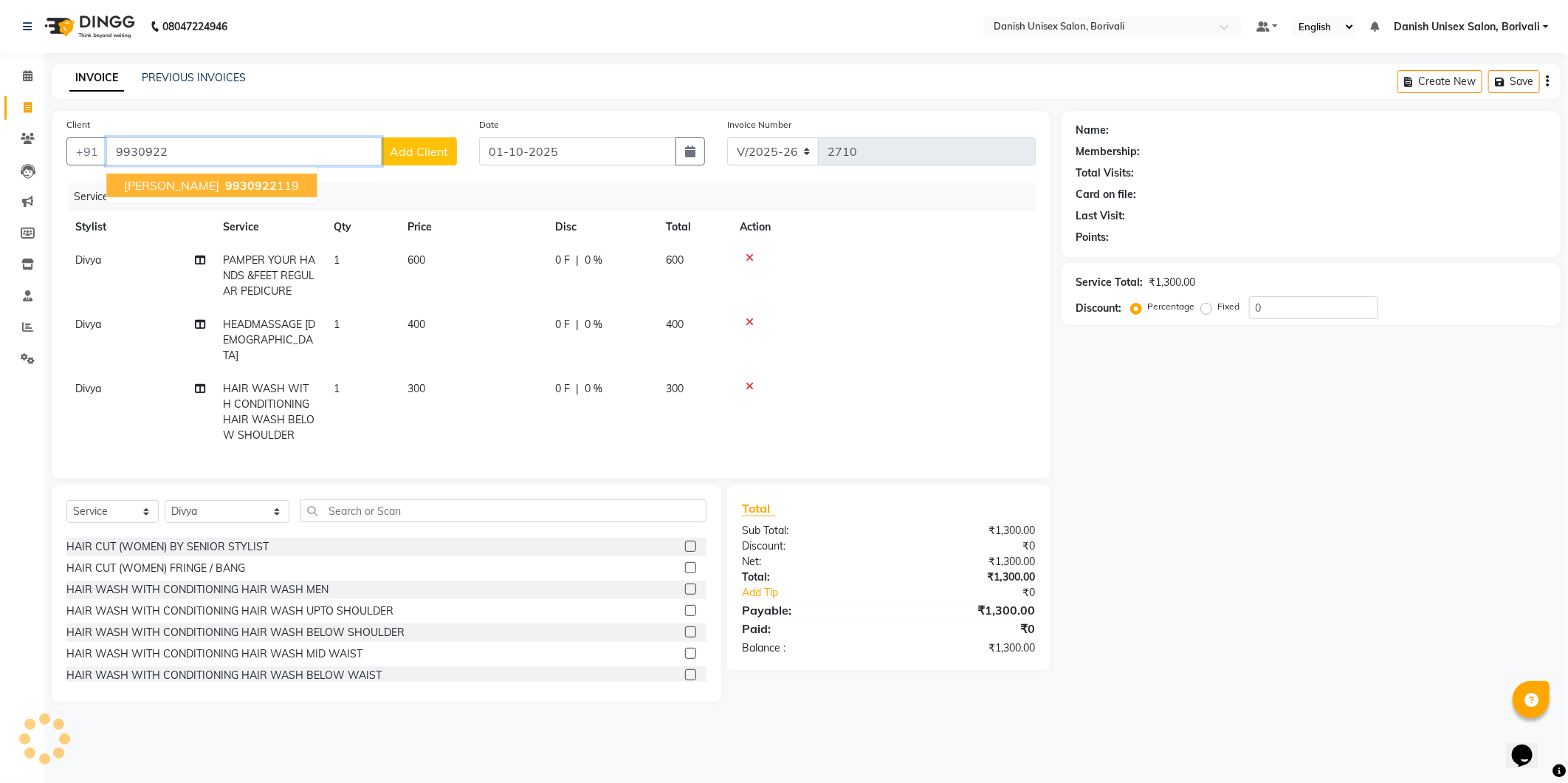
click at [181, 176] on button "[PERSON_NAME] 9930922 119" at bounding box center [212, 185] width 211 height 23
type input "9930922119"
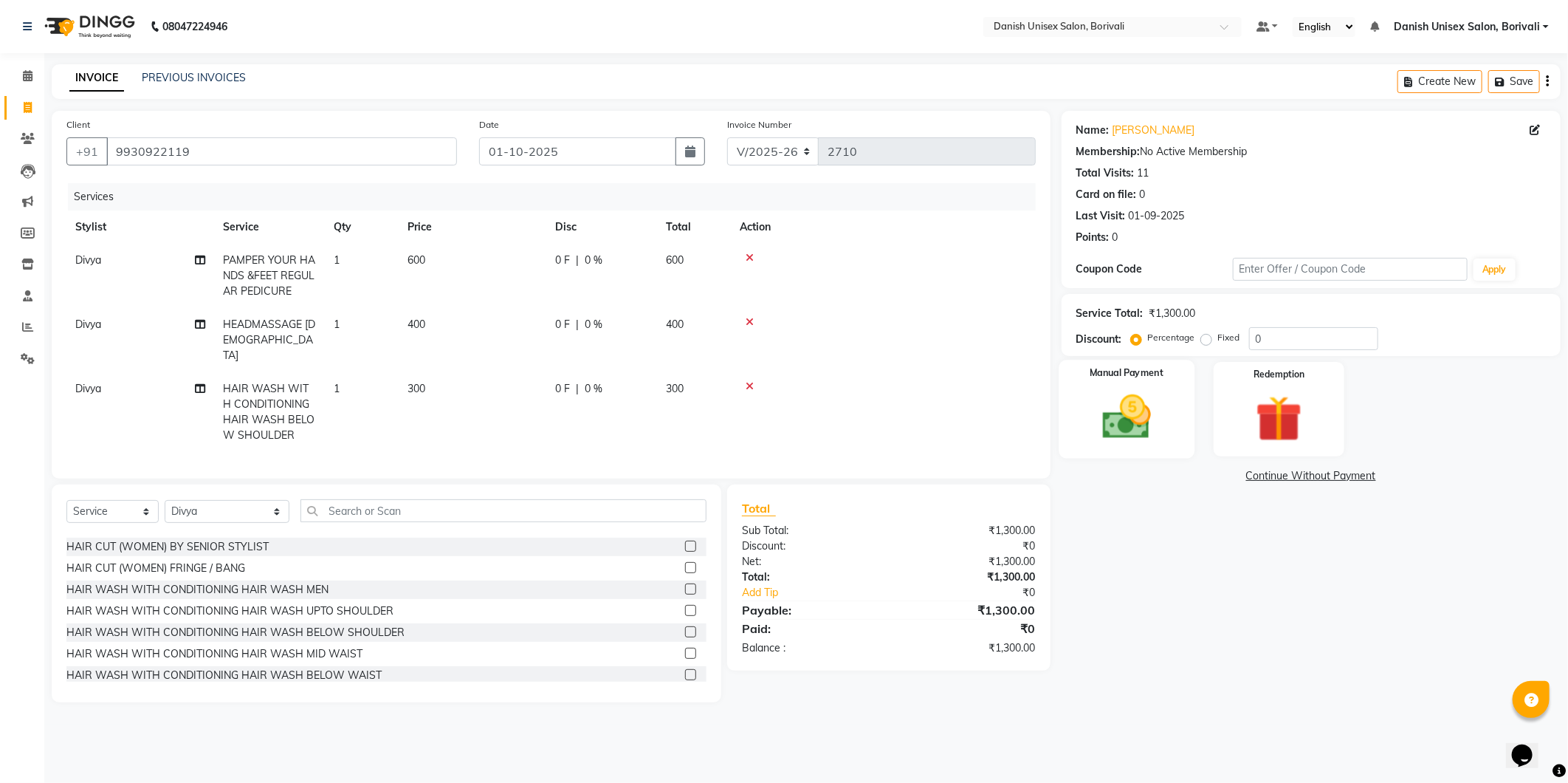
click at [1154, 446] on div "Manual Payment" at bounding box center [1126, 409] width 136 height 98
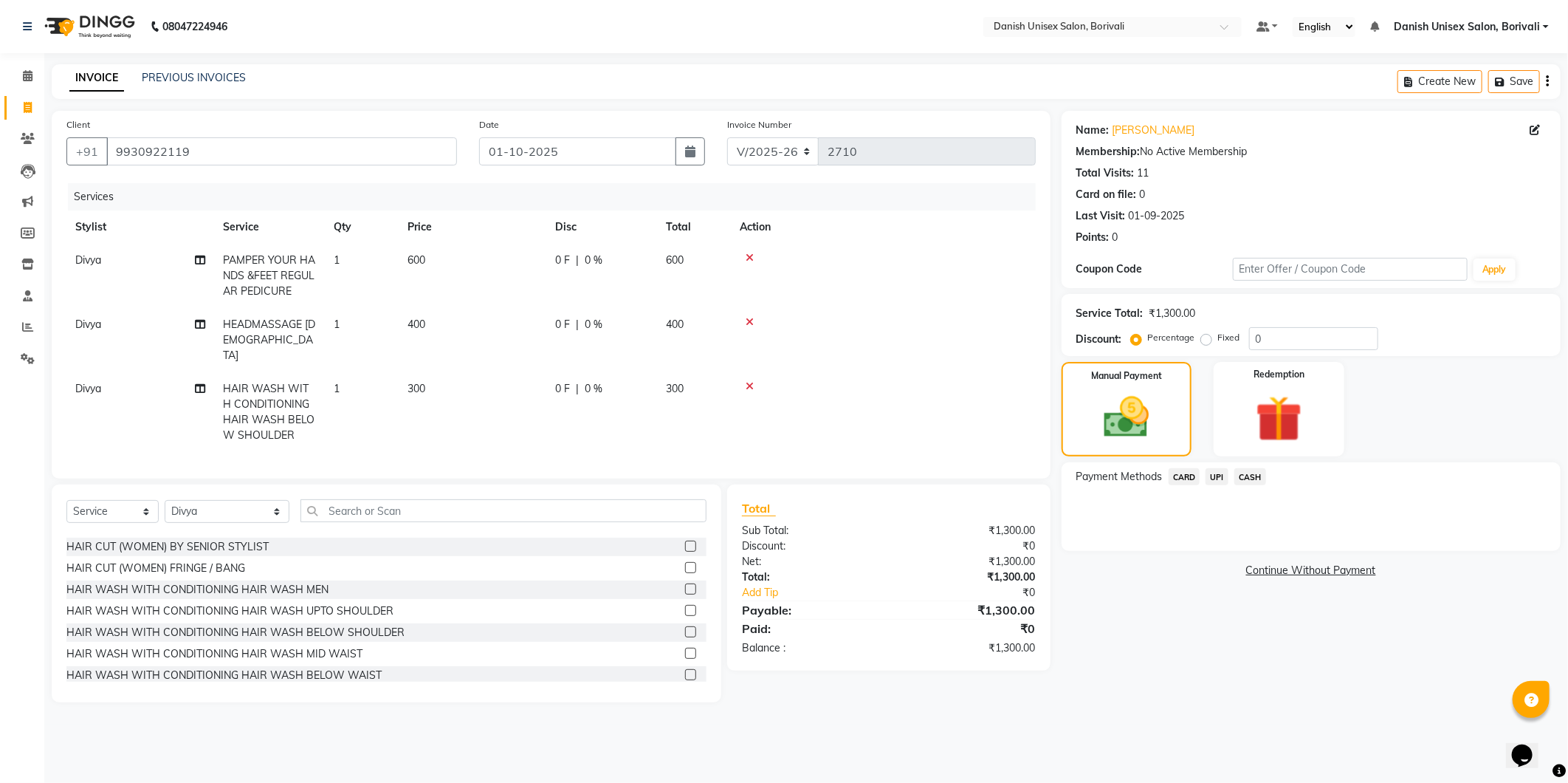
click at [1218, 481] on span "UPI" at bounding box center [1217, 477] width 23 height 17
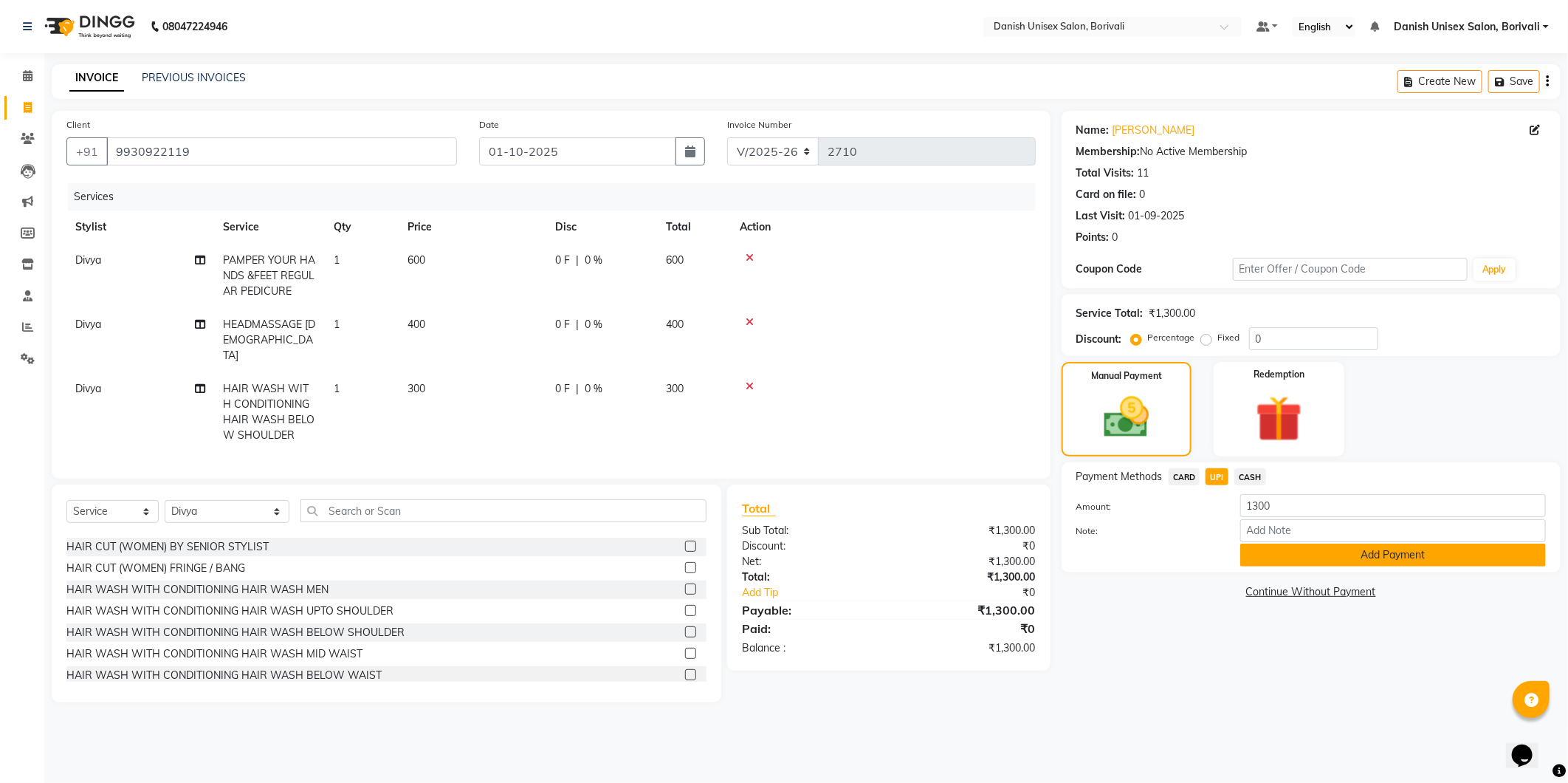
click at [1299, 558] on button "Add Payment" at bounding box center [1393, 555] width 306 height 23
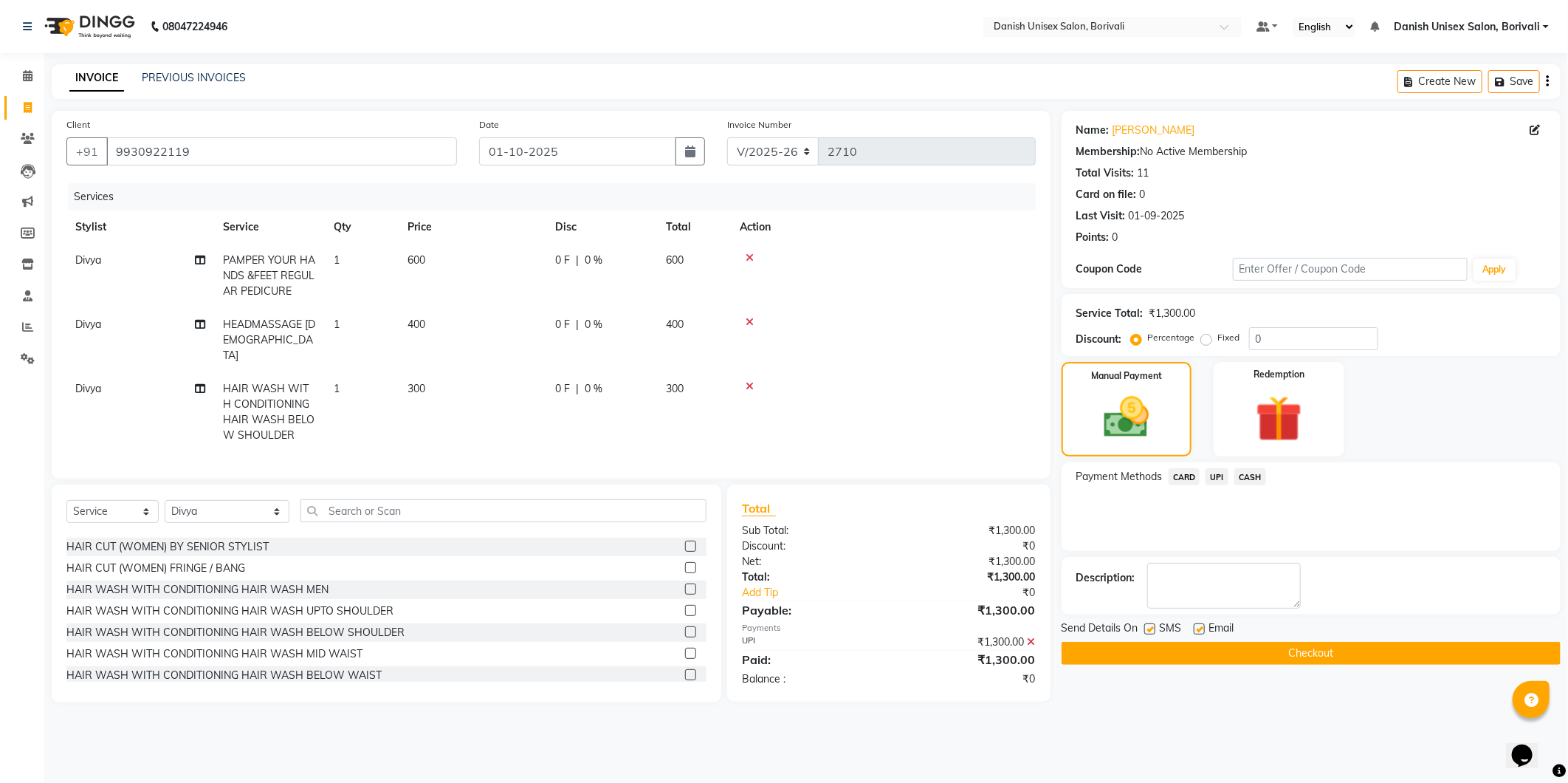
click at [1348, 654] on button "Checkout" at bounding box center [1311, 654] width 499 height 23
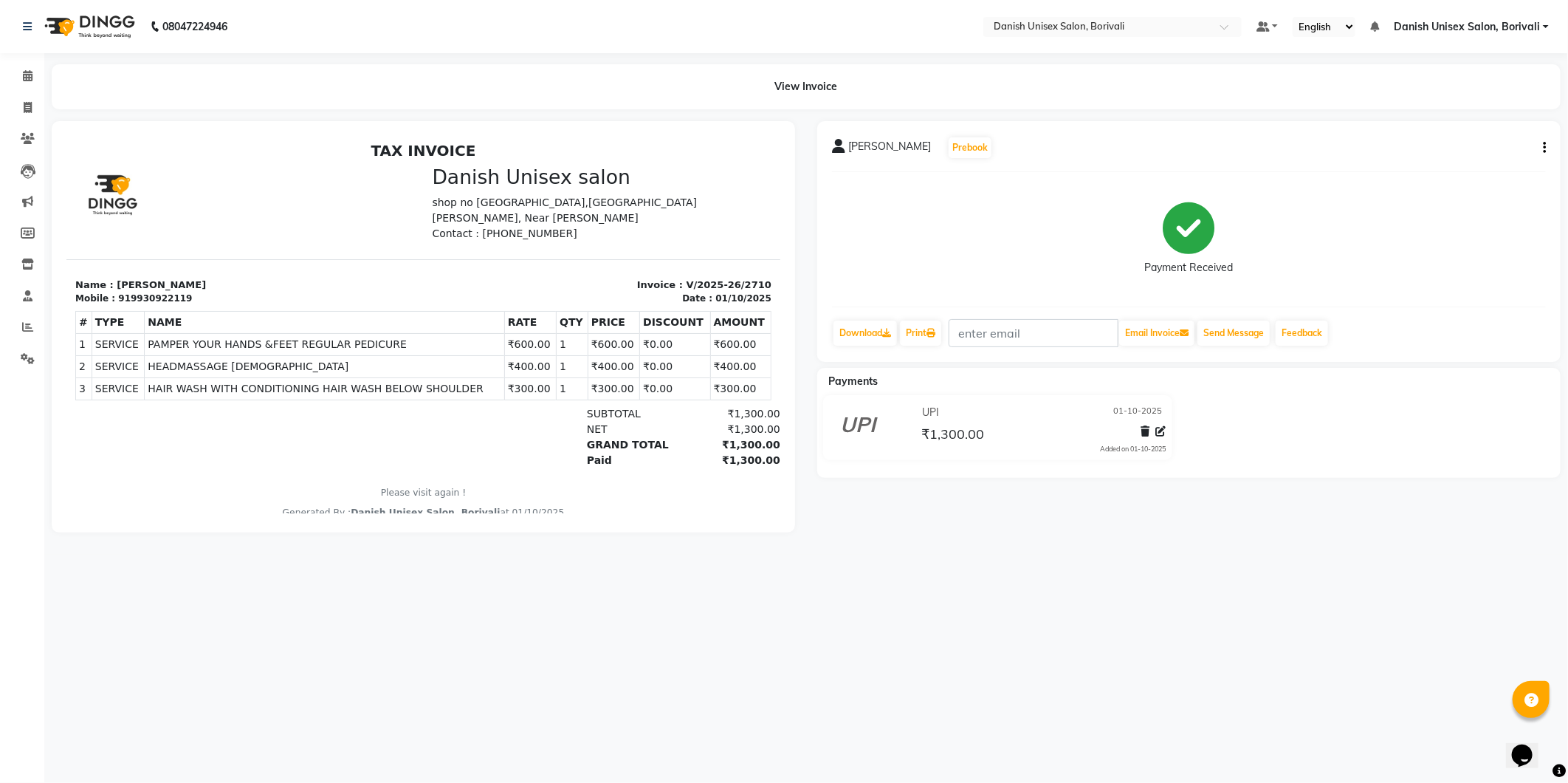
click at [1544, 147] on icon "button" at bounding box center [1544, 147] width 3 height 1
click at [1500, 152] on div "Edit Item Staff" at bounding box center [1471, 148] width 101 height 19
select select "91975"
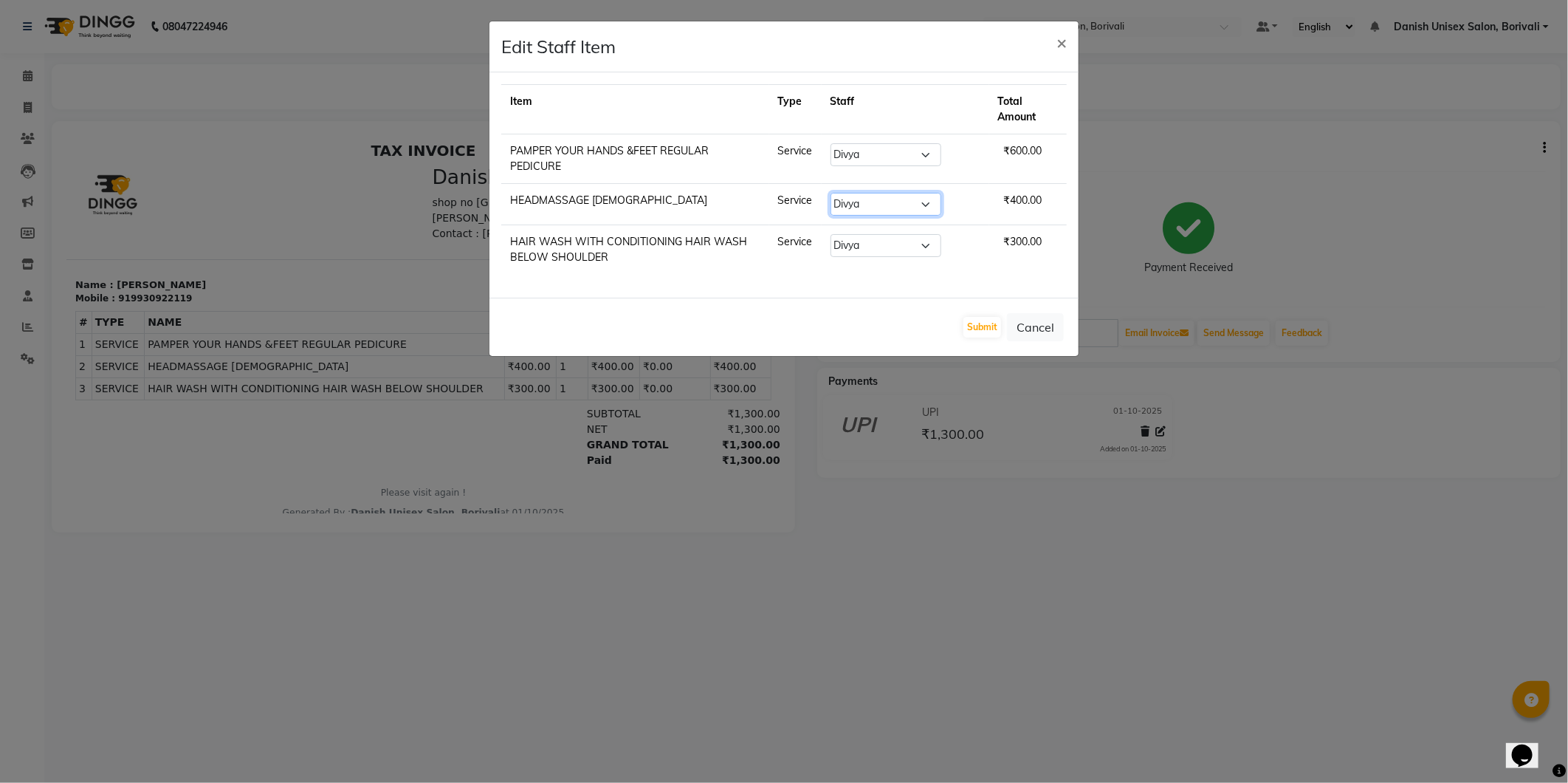
click at [898, 200] on select "Select [PERSON_NAME] Bheem [PERSON_NAME] Danish Unisex Salon, [PERSON_NAME] [PE…" at bounding box center [886, 204] width 111 height 23
select select "58927"
click at [841, 193] on select "Select [PERSON_NAME] Bheem [PERSON_NAME] Danish Unisex Salon, [PERSON_NAME] [PE…" at bounding box center [886, 204] width 111 height 23
click at [900, 241] on select "Select [PERSON_NAME] Bheem [PERSON_NAME] Danish Unisex Salon, [PERSON_NAME] [PE…" at bounding box center [886, 246] width 111 height 23
select select "58927"
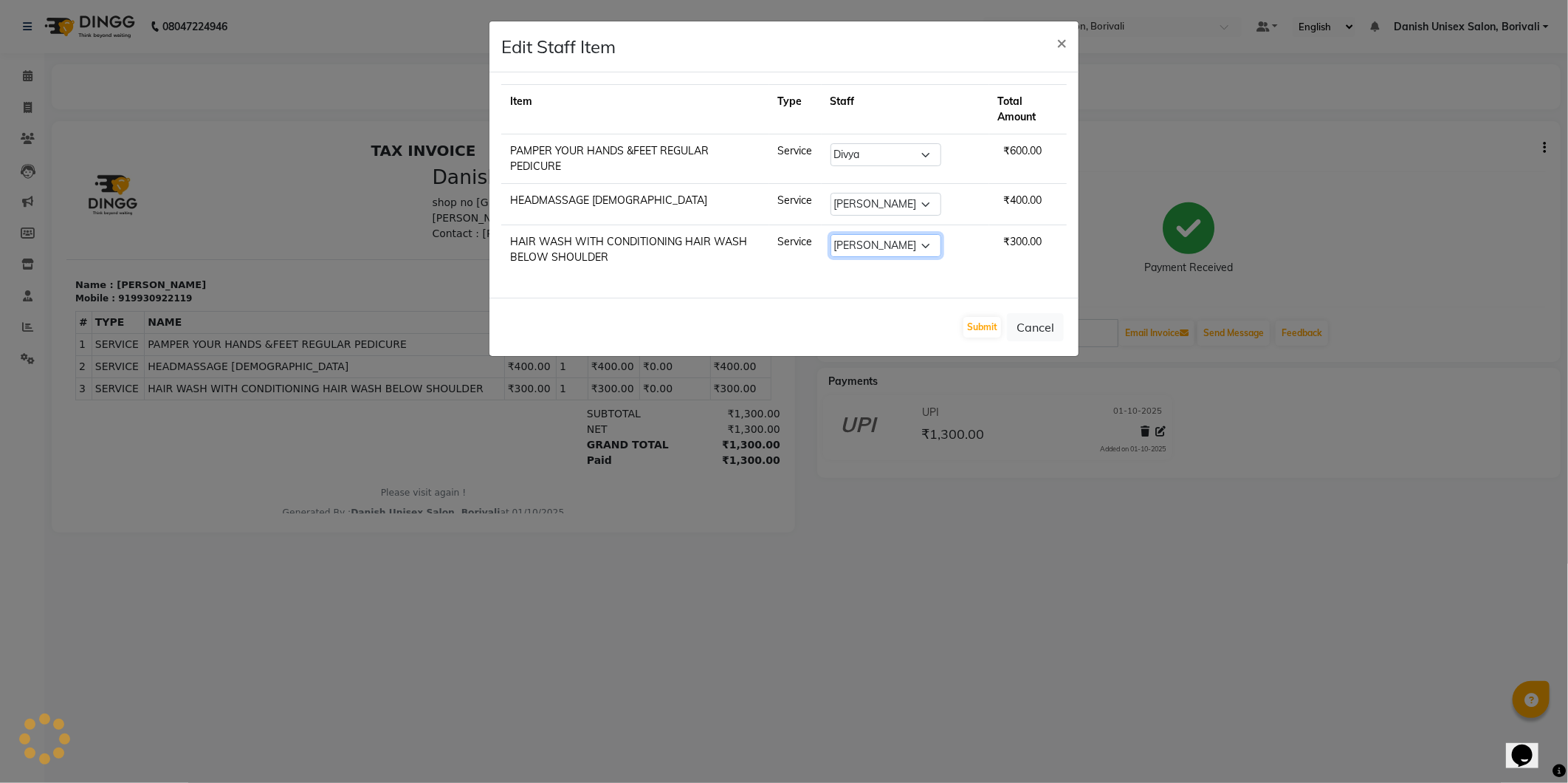
click at [841, 234] on select "Select [PERSON_NAME] Bheem [PERSON_NAME] Danish Unisex Salon, [PERSON_NAME] [PE…" at bounding box center [886, 246] width 111 height 23
click at [975, 319] on button "Submit" at bounding box center [983, 327] width 37 height 21
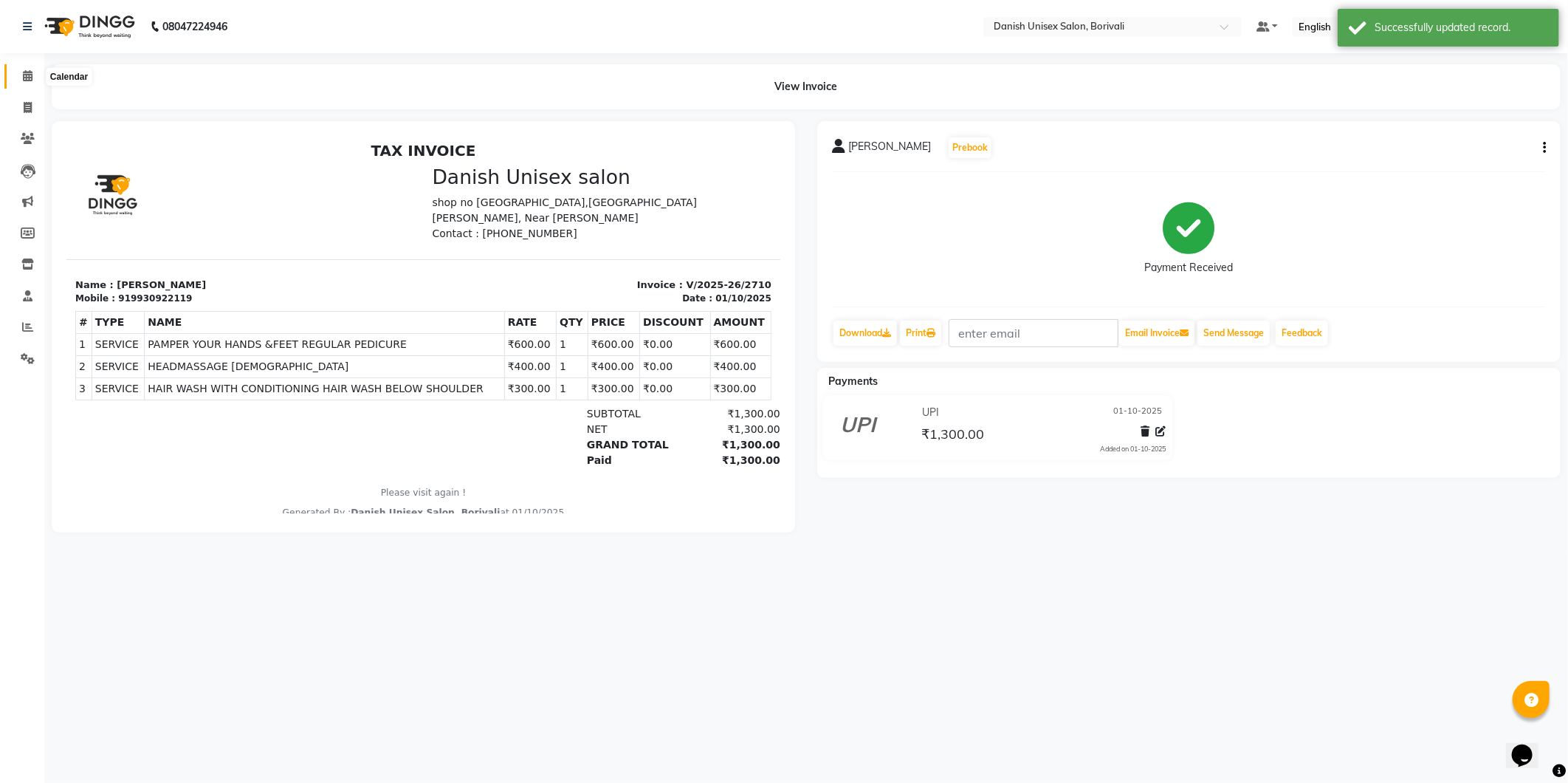
click at [32, 76] on span at bounding box center [28, 76] width 26 height 17
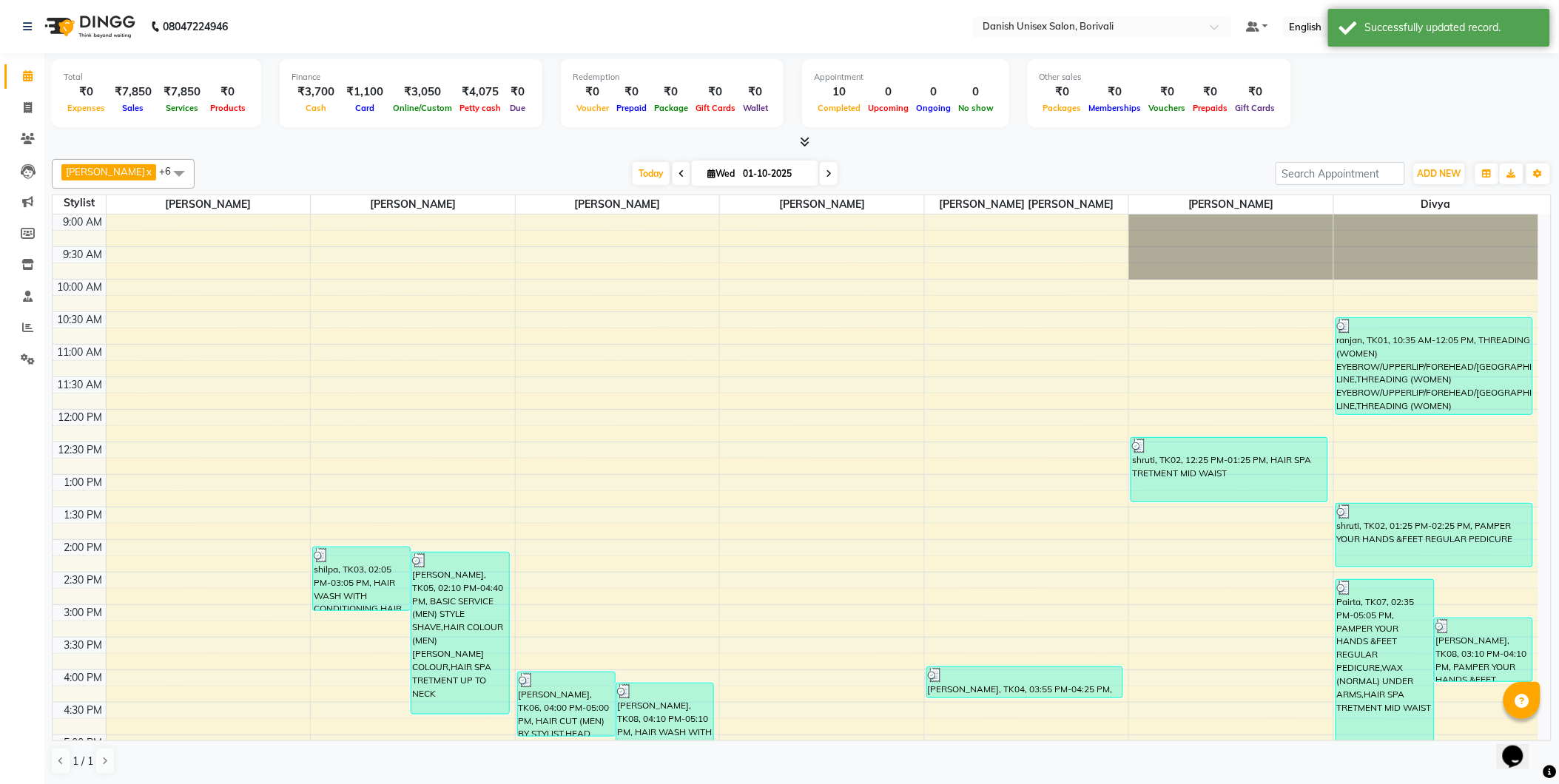
scroll to position [1, 0]
click at [1538, 23] on link "Danish Unisex Salon, Borivali" at bounding box center [1462, 26] width 156 height 15
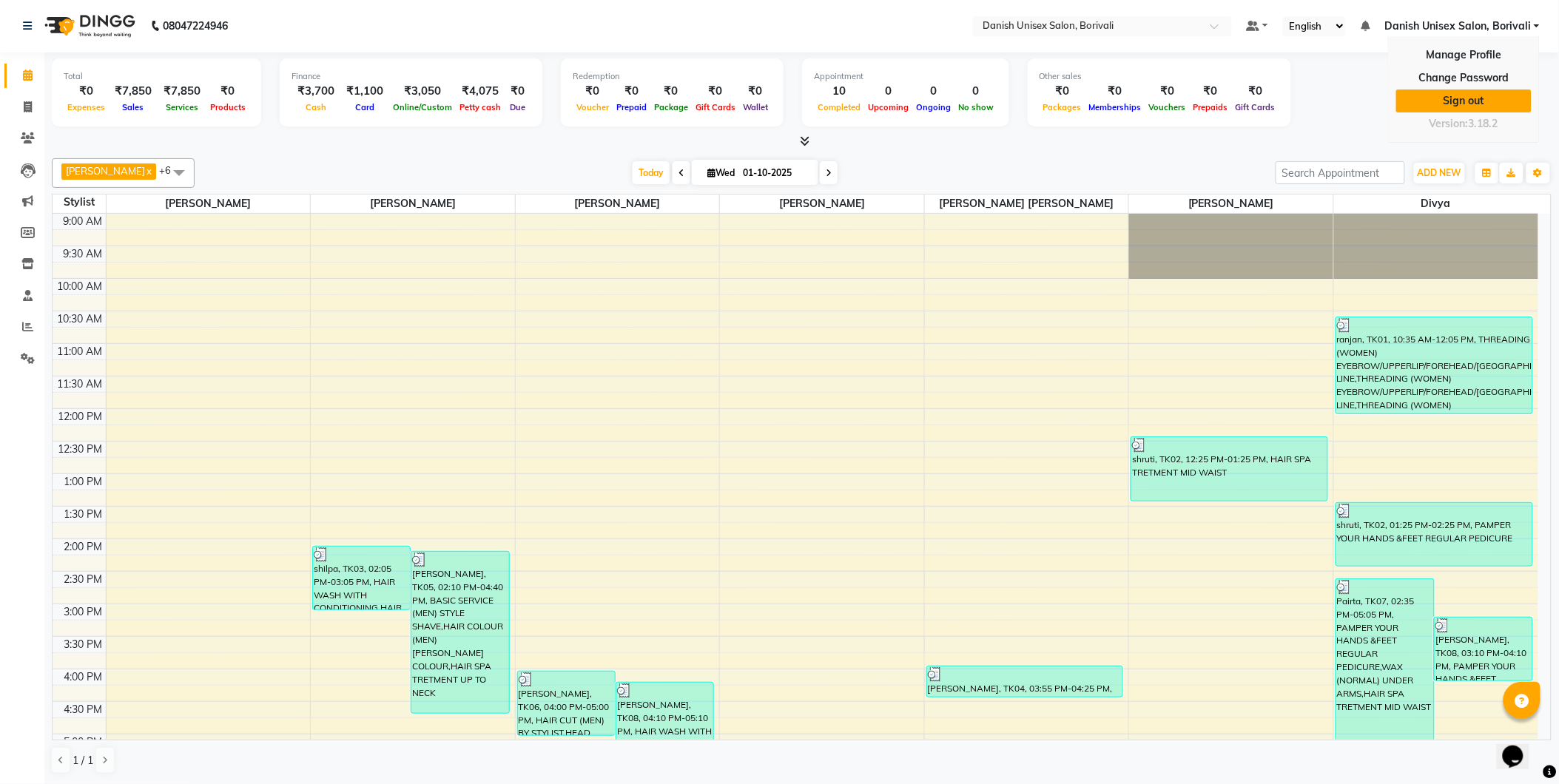
click at [1506, 98] on link "Sign out" at bounding box center [1463, 101] width 135 height 23
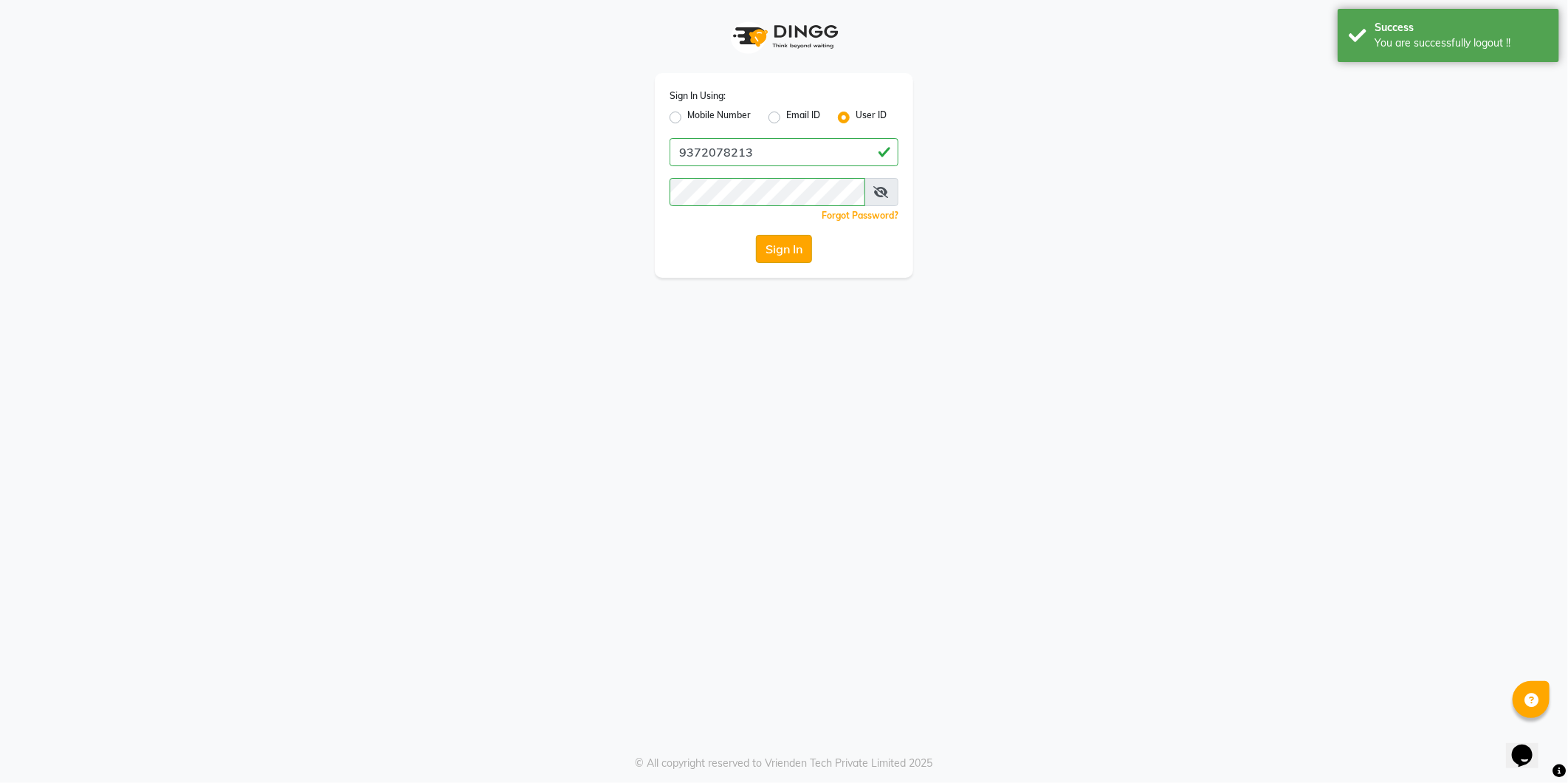
click at [777, 250] on button "Sign In" at bounding box center [784, 248] width 56 height 28
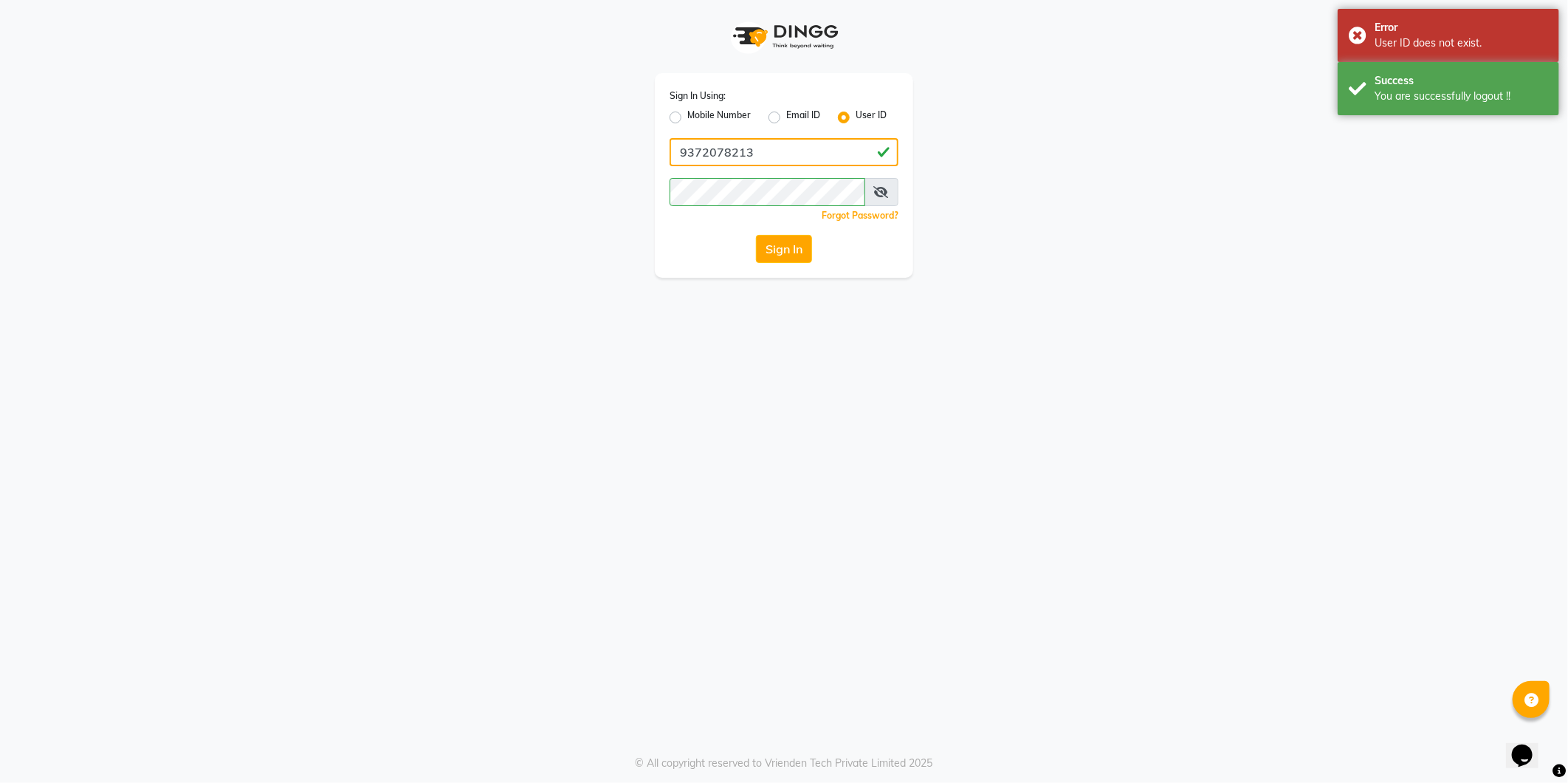
click at [808, 143] on input "9372078213" at bounding box center [784, 152] width 228 height 28
type input "[PERSON_NAME]"
click at [787, 246] on button "Sign In" at bounding box center [784, 248] width 56 height 28
